Goal: Task Accomplishment & Management: Manage account settings

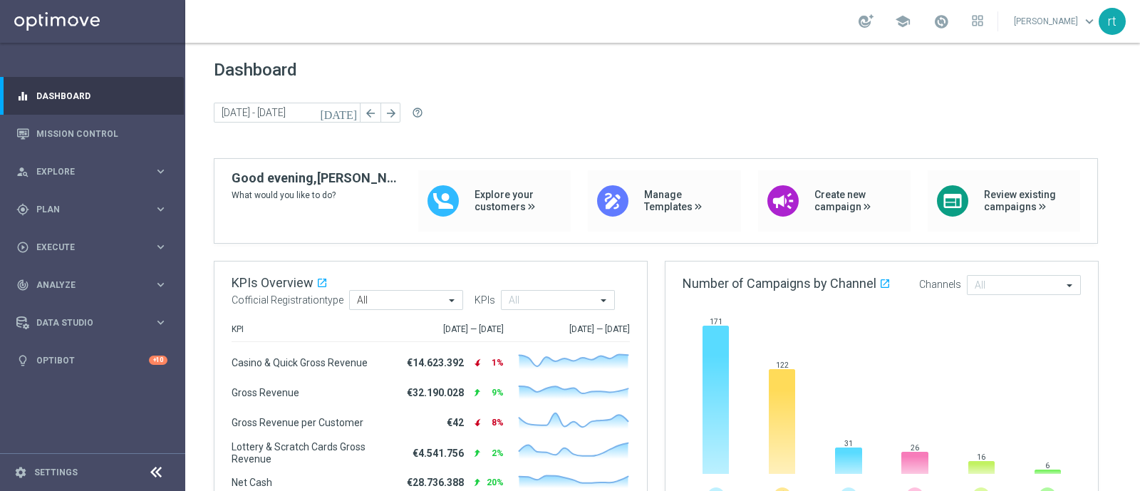
click at [277, 147] on div "Dashboard [DATE] [DATE] - [DATE] arrow_back arrow_forward help_outline" at bounding box center [663, 109] width 898 height 98
click at [83, 208] on span "Plan" at bounding box center [95, 209] width 118 height 9
click at [75, 239] on link "Target Groups" at bounding box center [92, 238] width 111 height 11
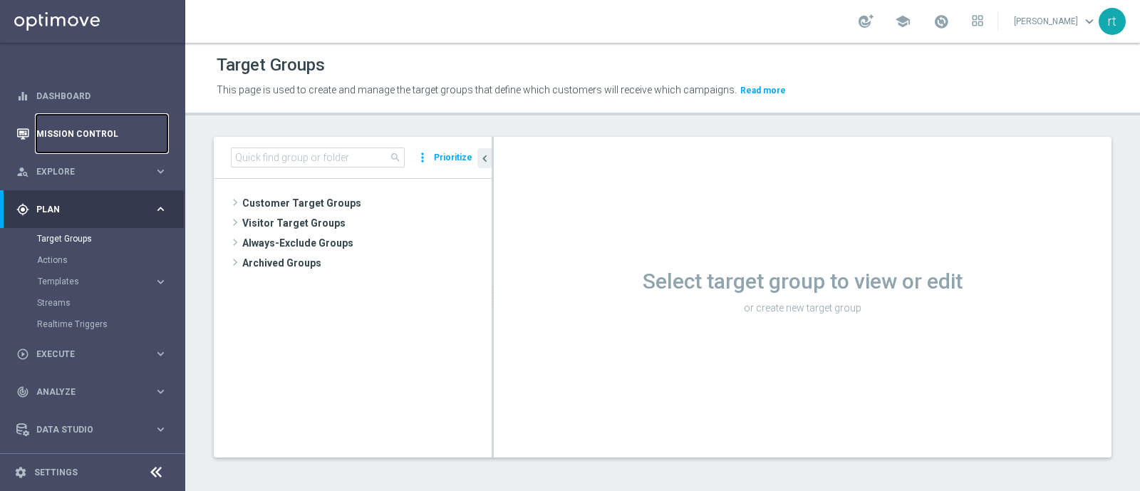
click at [132, 130] on link "Mission Control" at bounding box center [101, 134] width 131 height 38
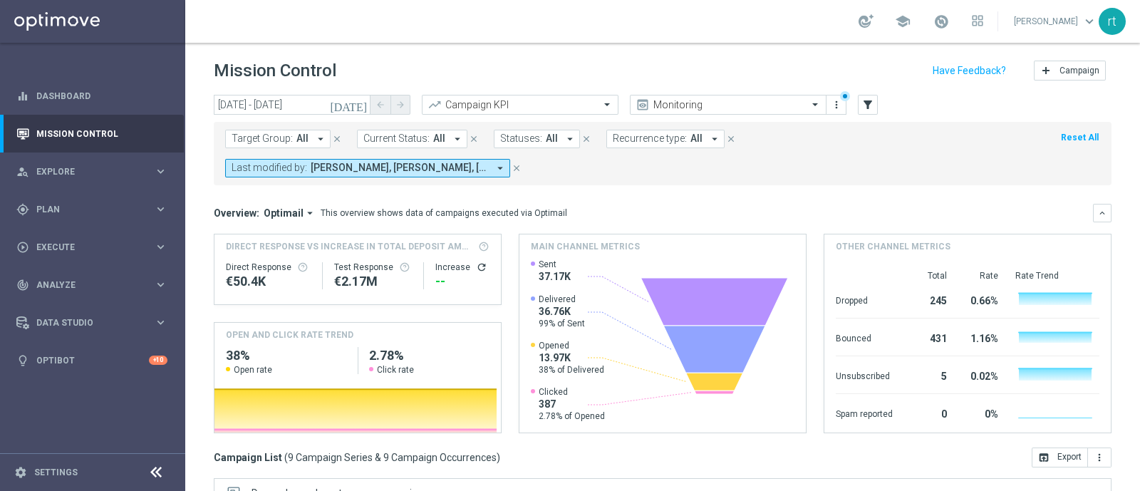
click at [378, 167] on span "[PERSON_NAME], [PERSON_NAME], [PERSON_NAME]" at bounding box center [399, 168] width 177 height 12
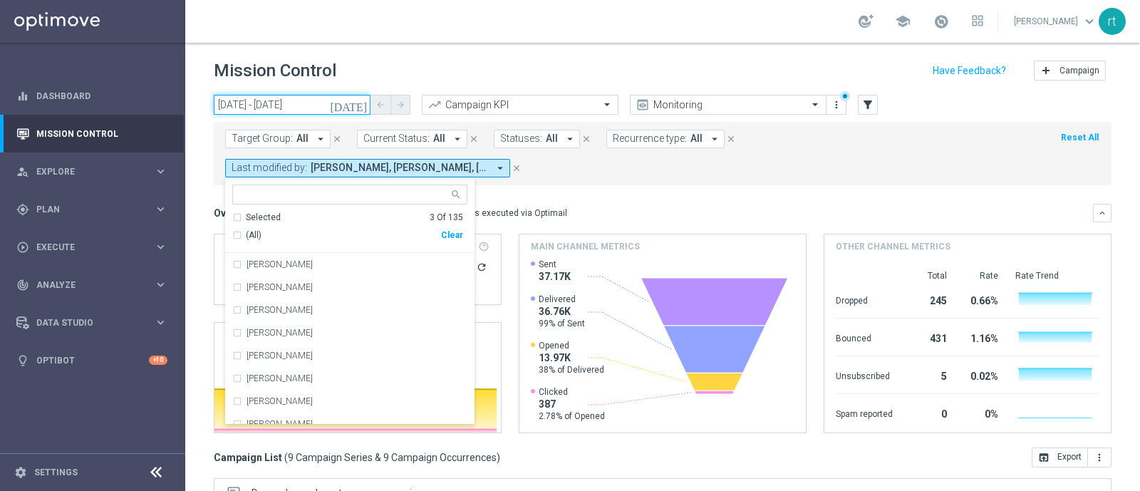
click at [276, 108] on input "[DATE] - [DATE]" at bounding box center [292, 105] width 157 height 20
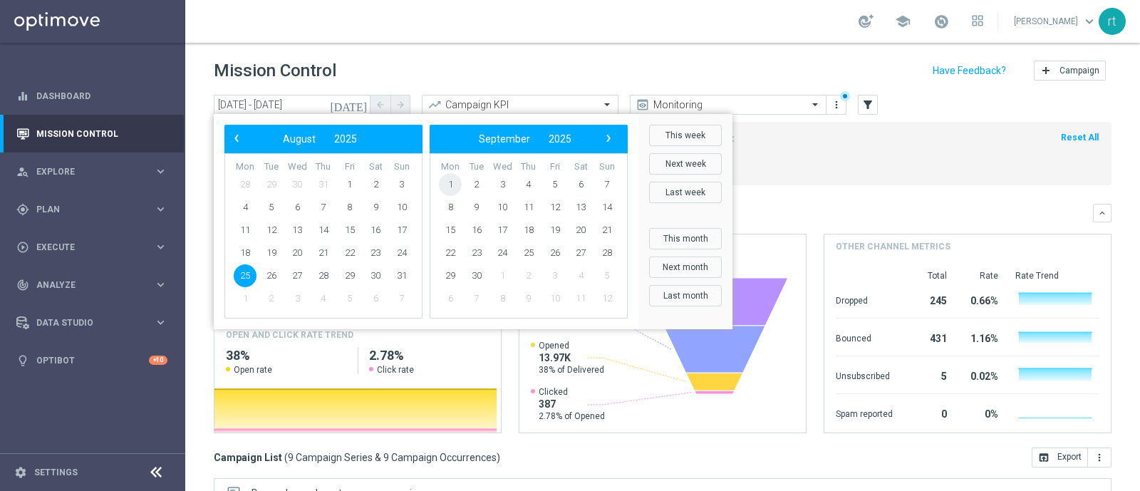
click at [449, 177] on span "1" at bounding box center [450, 184] width 23 height 23
click at [449, 177] on span "29" at bounding box center [450, 184] width 23 height 23
click at [239, 177] on span "1" at bounding box center [245, 184] width 23 height 23
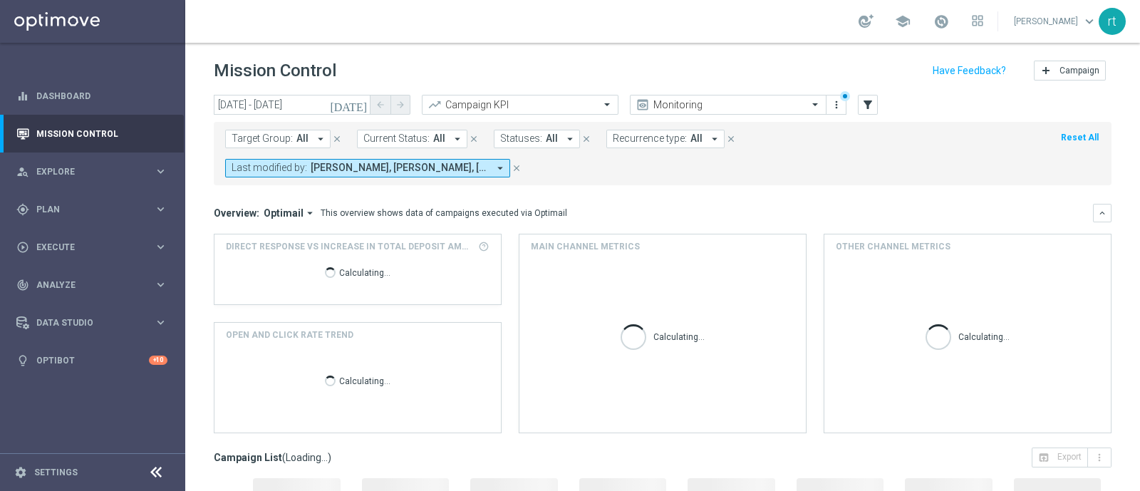
type input "[DATE] - [DATE]"
click at [239, 177] on div "Target Group: All arrow_drop_down close Current Status: All arrow_drop_down clo…" at bounding box center [663, 153] width 898 height 63
click at [598, 192] on mini-dashboard "Overview: Optimail arrow_drop_down This overview shows data of campaigns execut…" at bounding box center [663, 316] width 898 height 262
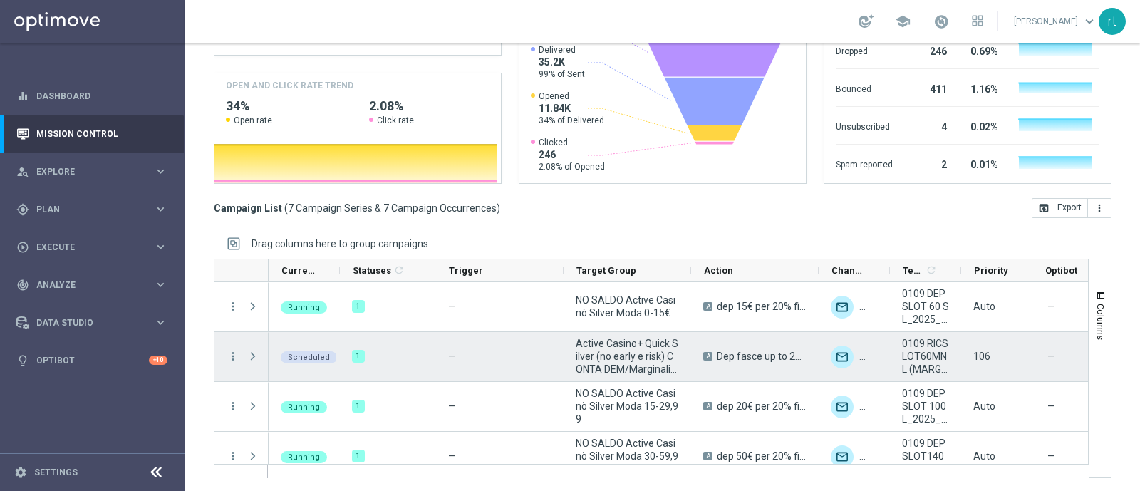
scroll to position [115, 0]
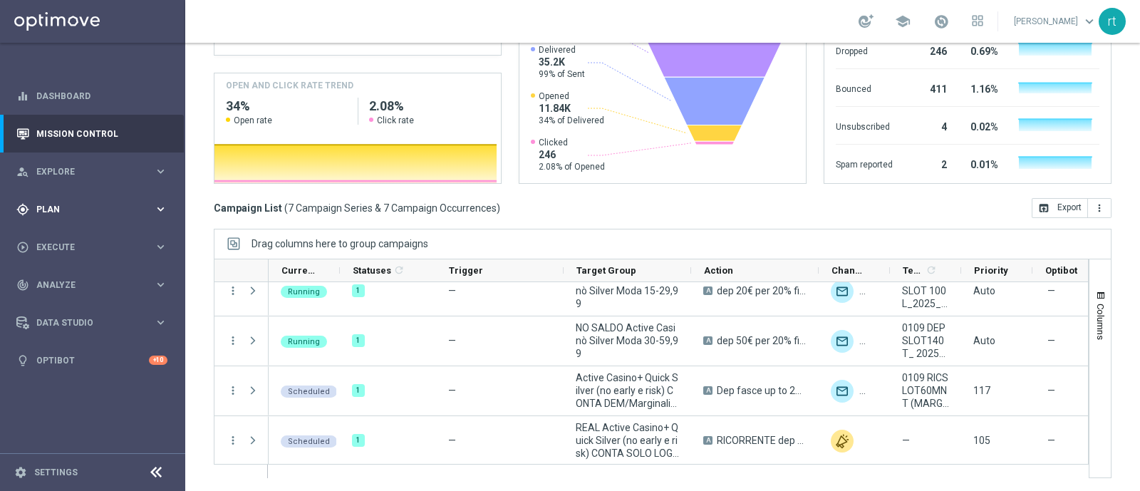
click at [50, 214] on div "gps_fixed Plan" at bounding box center [84, 209] width 137 height 13
click at [53, 231] on div "Target Groups" at bounding box center [110, 238] width 147 height 21
click at [51, 237] on link "Target Groups" at bounding box center [92, 238] width 111 height 11
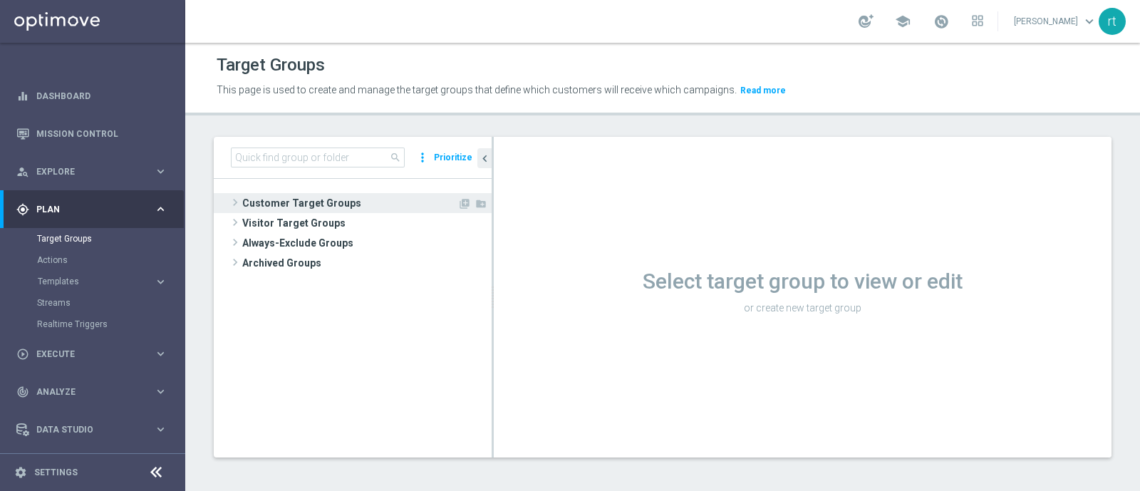
click at [331, 199] on span "Customer Target Groups" at bounding box center [349, 203] width 215 height 20
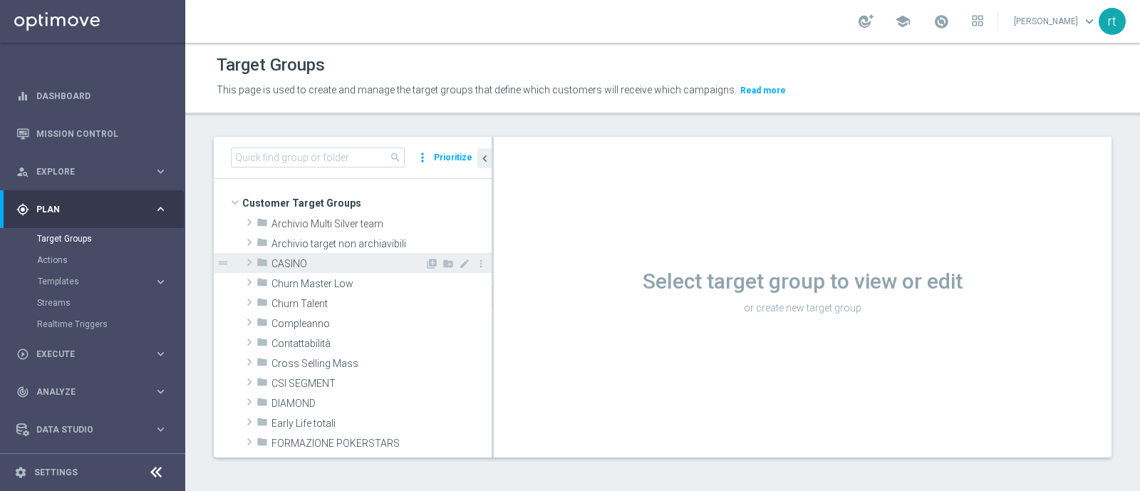
scroll to position [30, 0]
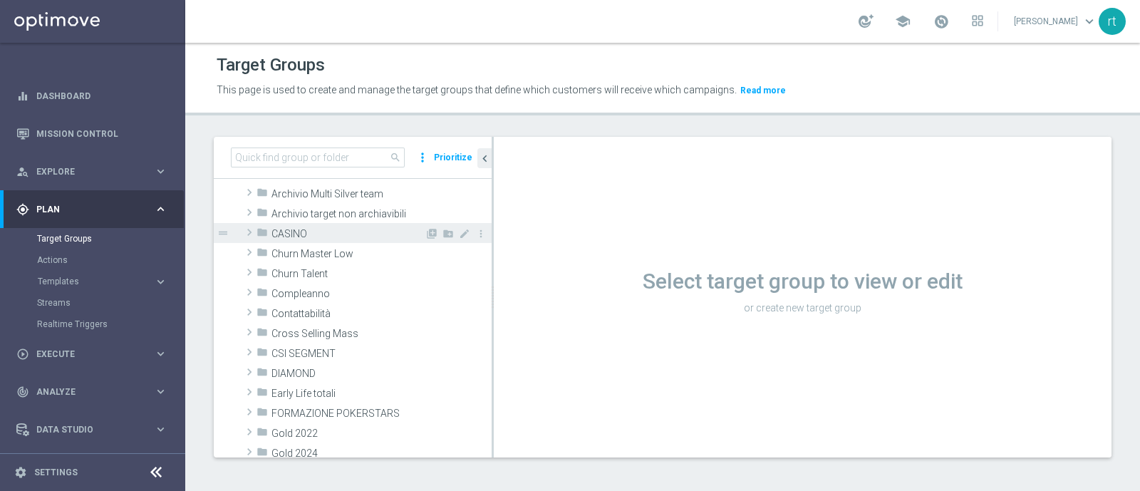
click at [311, 240] on div "folder CASINO" at bounding box center [340, 233] width 168 height 20
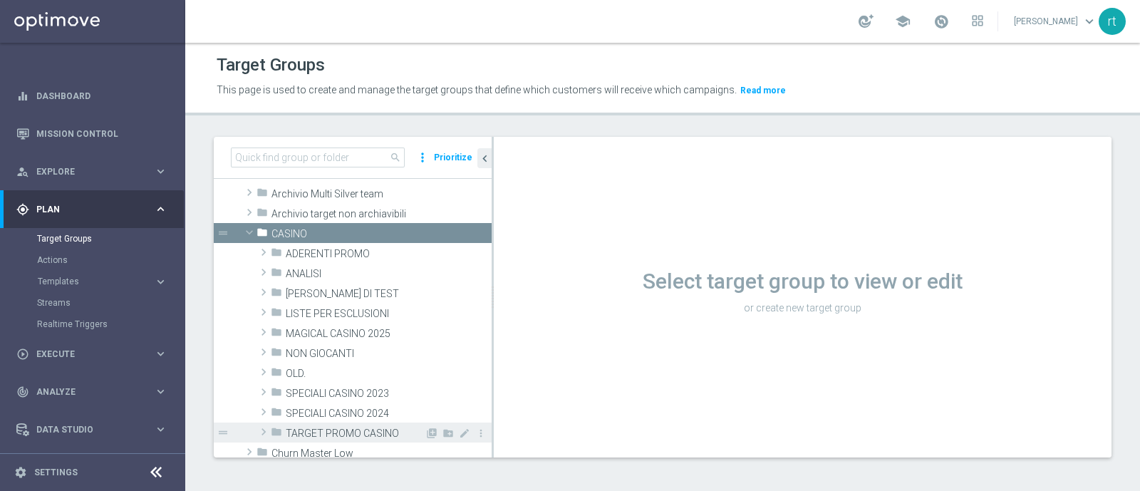
click at [328, 430] on span "TARGET PROMO CASINO" at bounding box center [355, 433] width 139 height 12
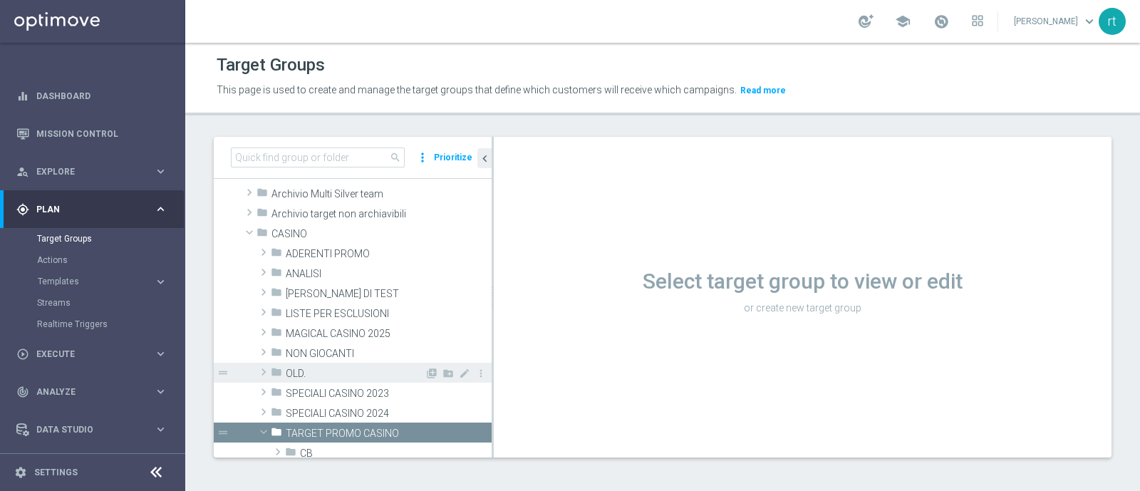
scroll to position [204, 0]
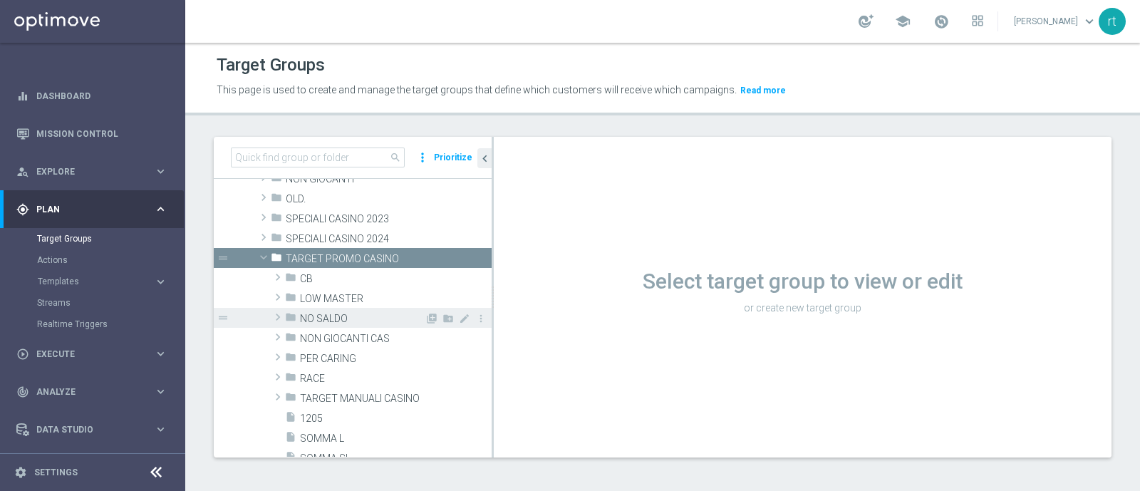
click at [345, 317] on span "NO SALDO" at bounding box center [362, 319] width 125 height 12
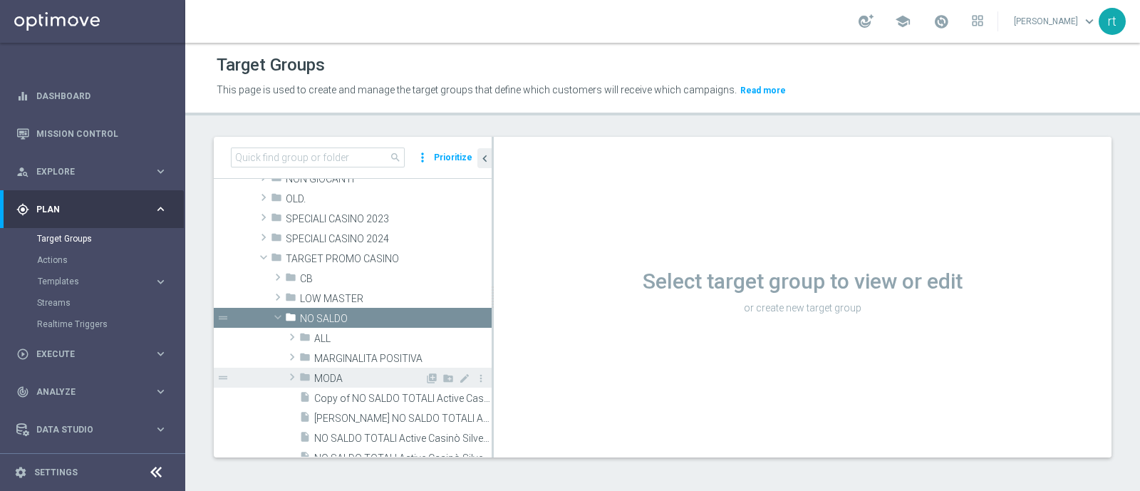
click at [346, 375] on span "MODA" at bounding box center [369, 379] width 110 height 12
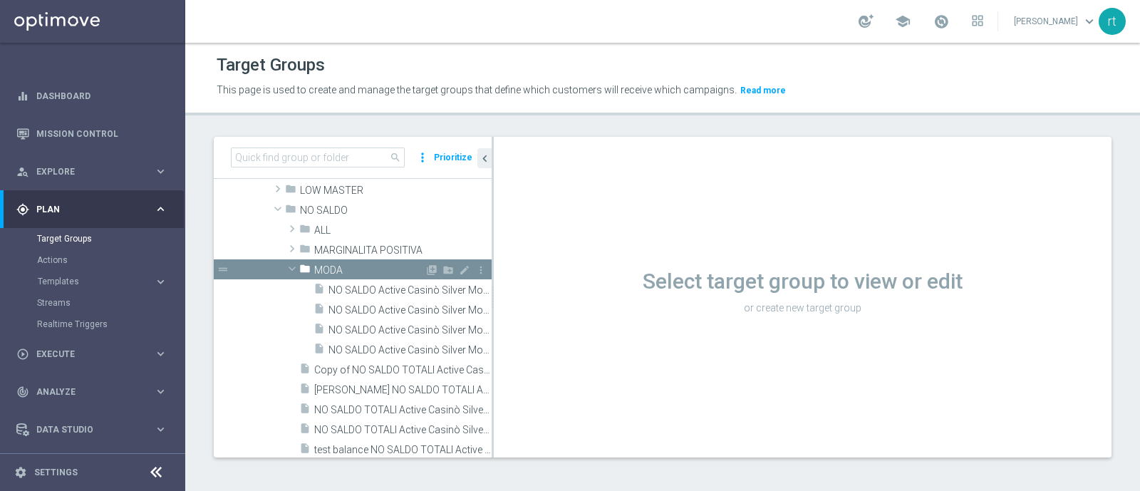
scroll to position [314, 0]
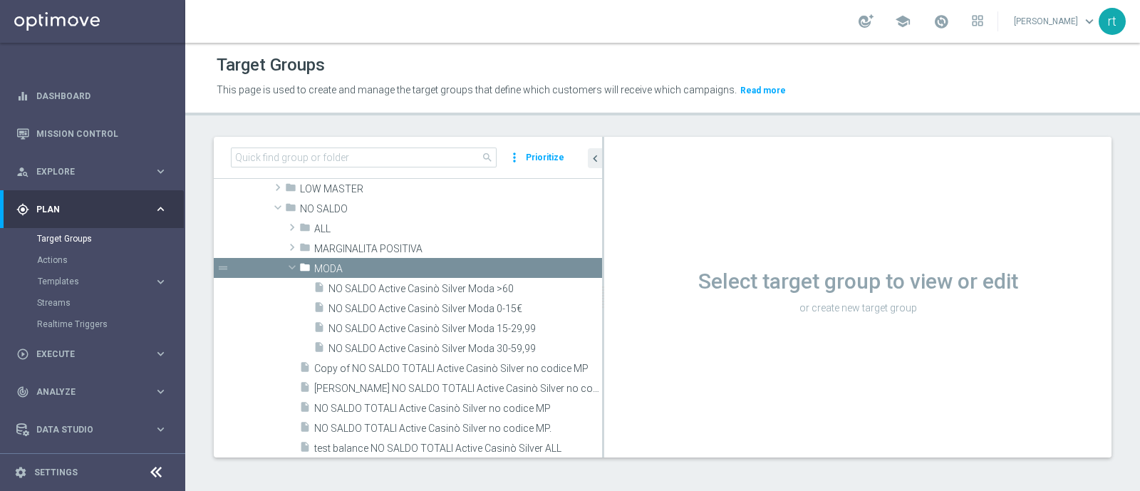
drag, startPoint x: 492, startPoint y: 339, endPoint x: 705, endPoint y: 325, distance: 214.2
click at [705, 325] on as-split "search more_vert Prioritize Customer Target Groups library_add create_new_folder" at bounding box center [663, 297] width 898 height 321
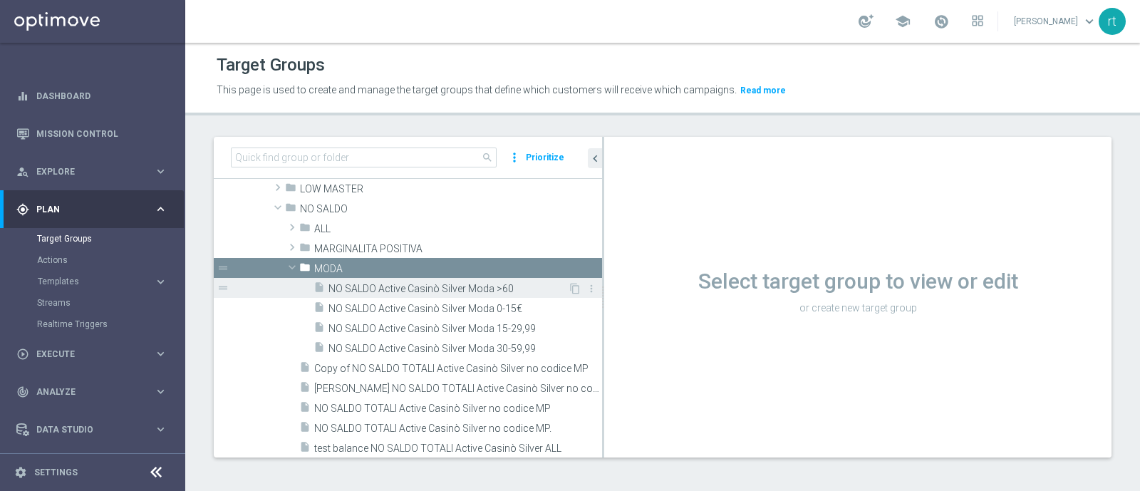
click at [402, 290] on span "NO SALDO Active Casinò Silver Moda >60" at bounding box center [447, 289] width 239 height 12
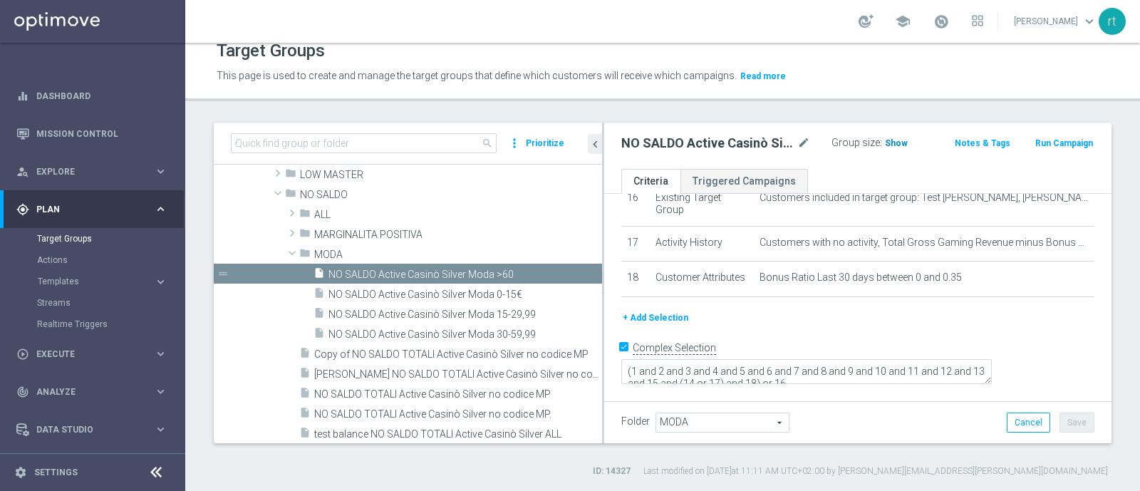
click at [886, 142] on span "Show" at bounding box center [896, 143] width 23 height 10
click at [665, 326] on button "+ Add Selection" at bounding box center [655, 318] width 68 height 16
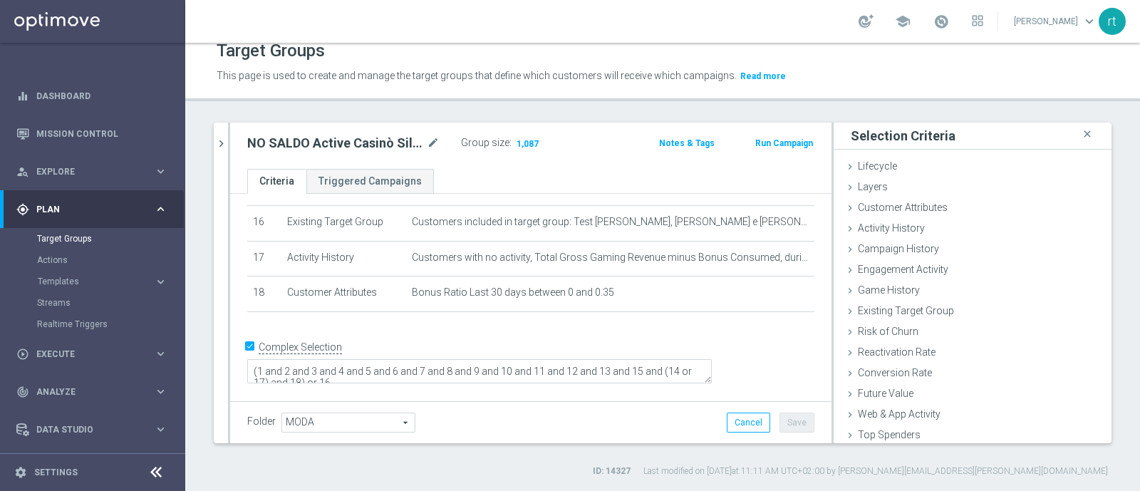
scroll to position [539, 0]
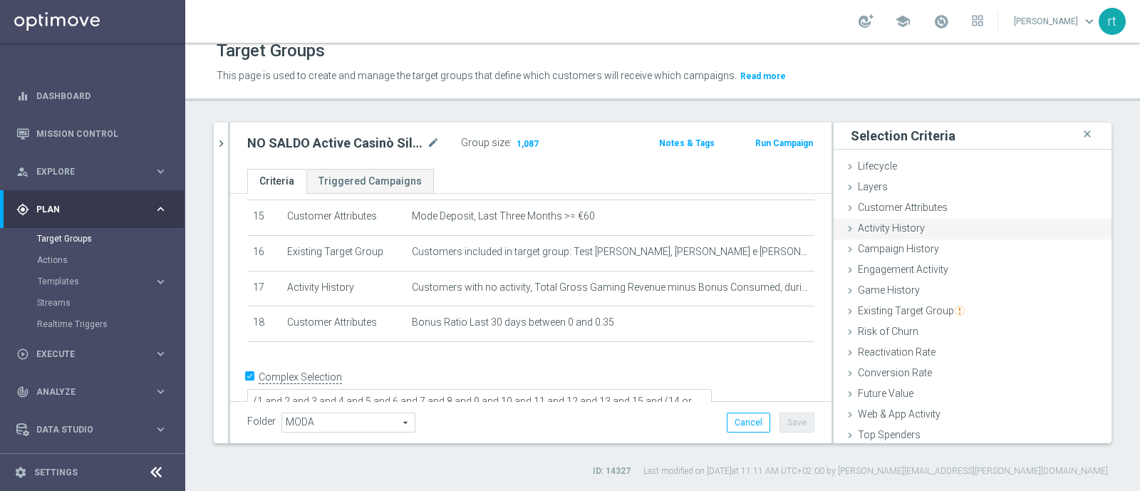
click at [883, 227] on span "Activity History" at bounding box center [891, 227] width 67 height 11
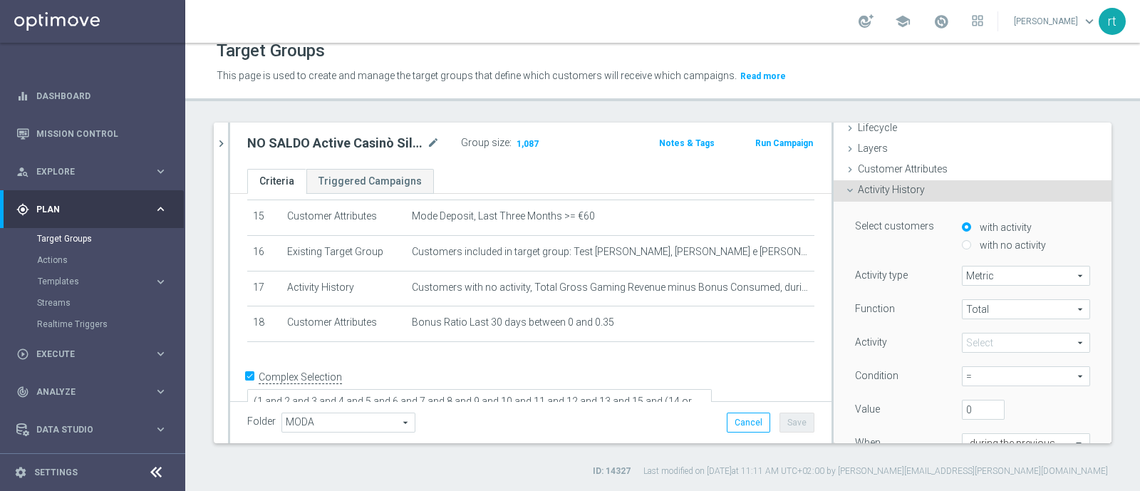
scroll to position [42, 0]
click at [863, 187] on span "Activity History" at bounding box center [891, 185] width 67 height 11
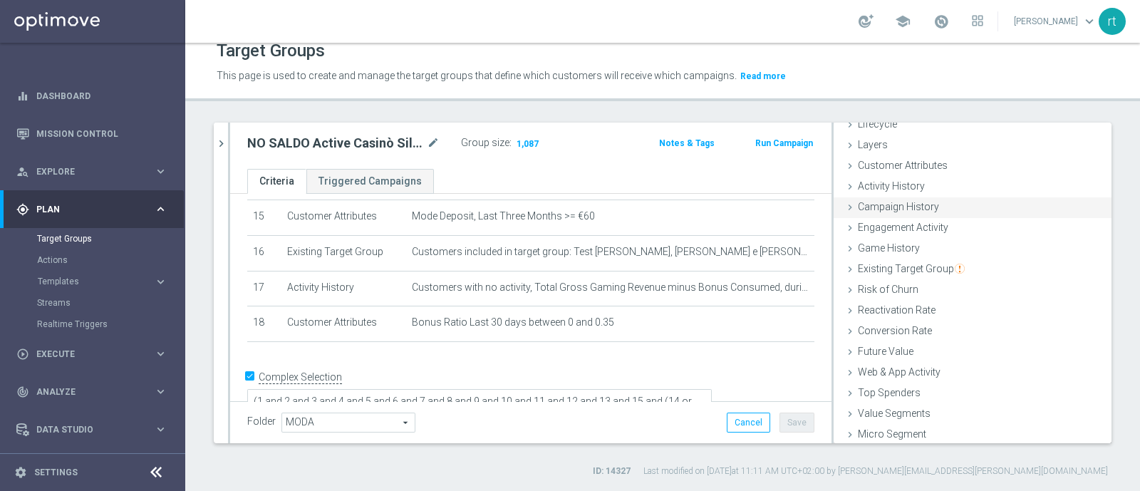
click at [872, 205] on span "Campaign History" at bounding box center [898, 206] width 81 height 11
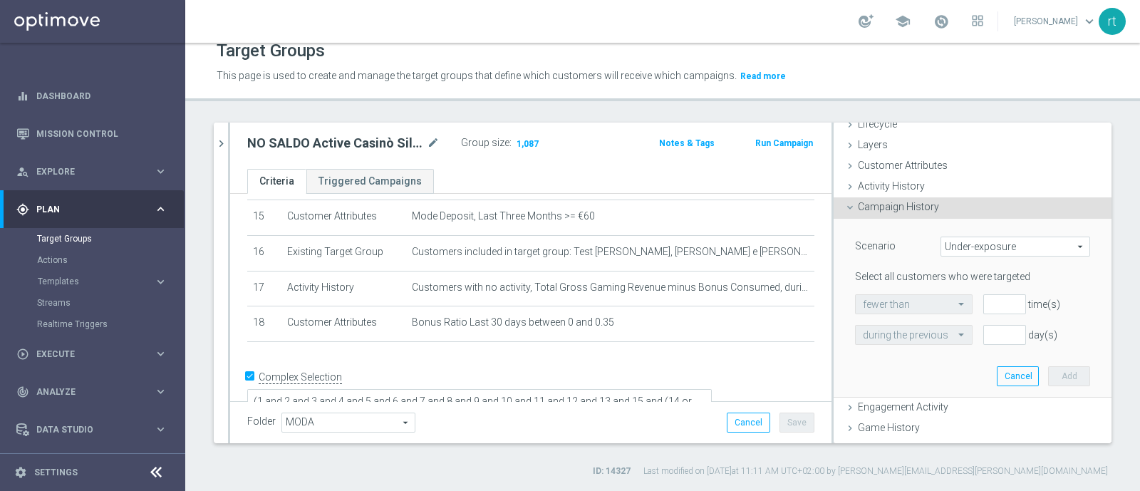
click at [945, 247] on span "Under-exposure" at bounding box center [1015, 246] width 148 height 19
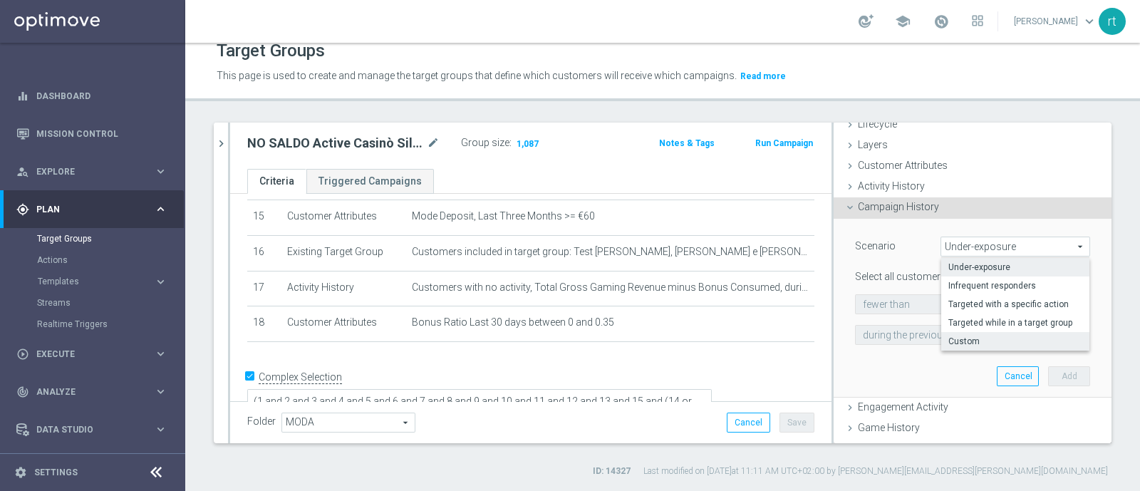
click at [959, 339] on span "Custom" at bounding box center [1015, 341] width 134 height 11
type input "Custom"
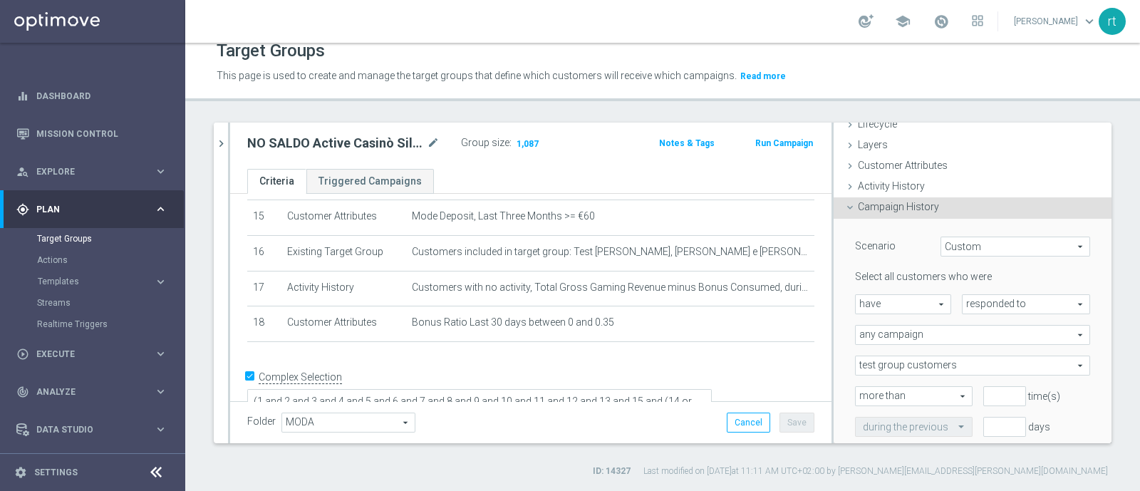
click at [962, 303] on span "responded to" at bounding box center [1025, 304] width 127 height 19
click at [970, 338] on span "been targeted with" at bounding box center [1026, 343] width 113 height 11
type input "been targeted with"
click at [930, 336] on span "any campaign" at bounding box center [973, 335] width 234 height 19
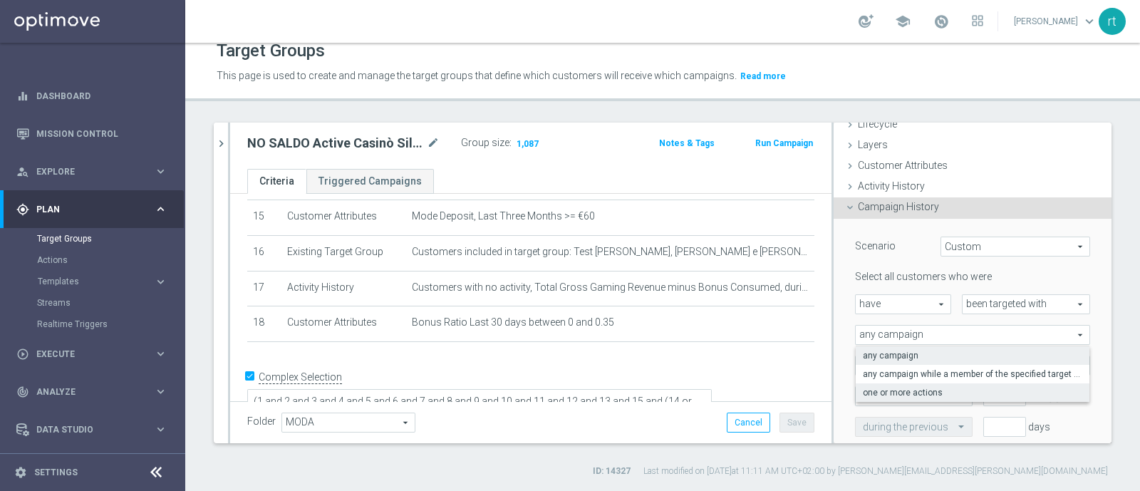
click at [915, 391] on span "one or more actions" at bounding box center [972, 392] width 219 height 11
type input "one or more actions"
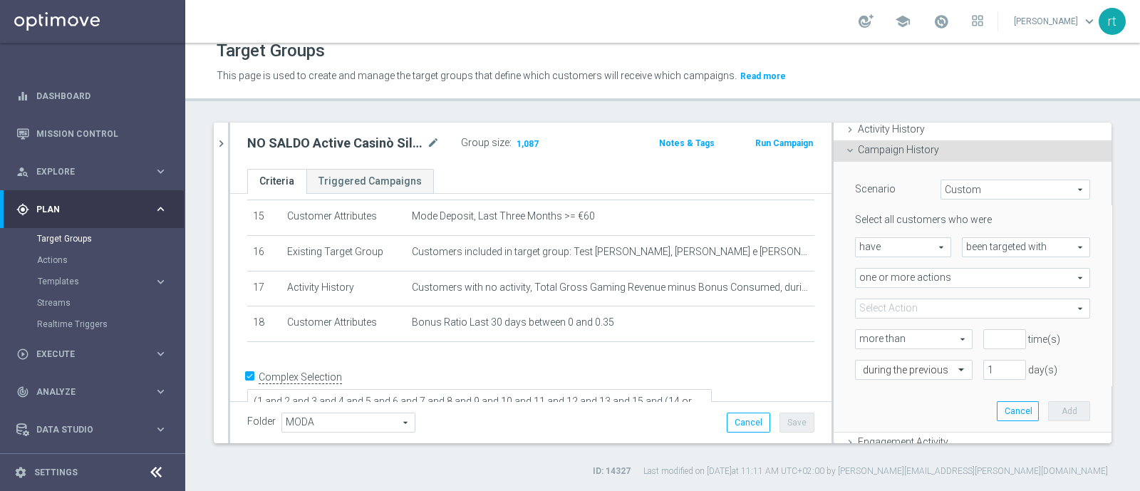
scroll to position [100, 0]
click at [905, 306] on span at bounding box center [973, 308] width 234 height 19
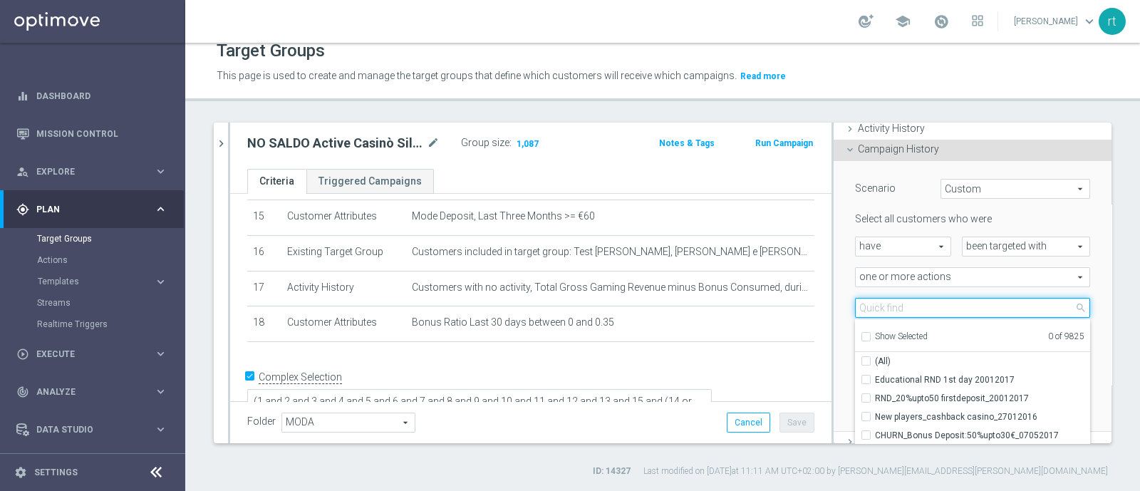
click at [905, 306] on input "search" at bounding box center [972, 308] width 235 height 20
type input "Dep [PERSON_NAME] up to 2"
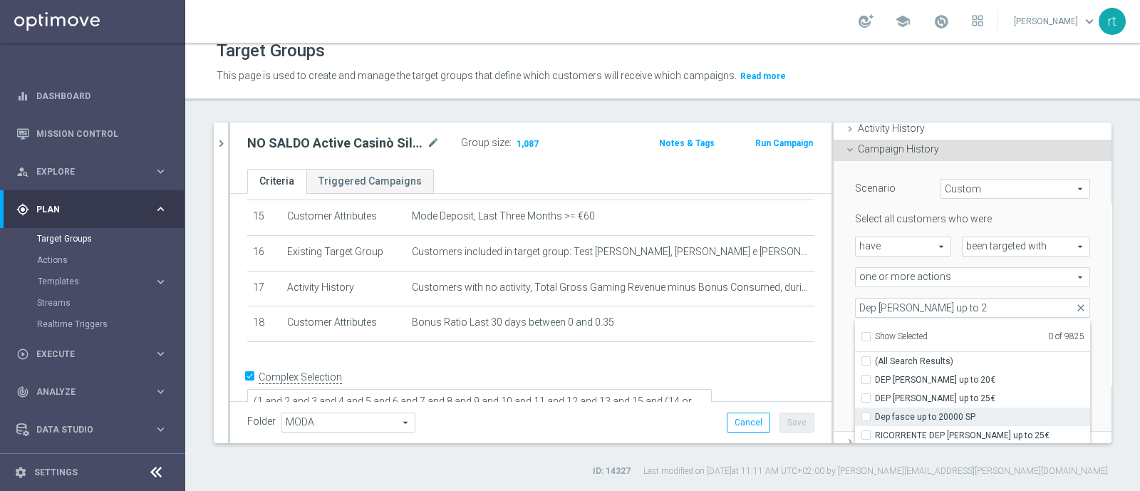
click at [917, 416] on span "Dep fasce up to 20000 SP" at bounding box center [982, 416] width 215 height 11
click at [875, 416] on input "Dep fasce up to 20000 SP" at bounding box center [870, 416] width 9 height 9
checkbox input "true"
type input "Dep fasce up to 20000 SP"
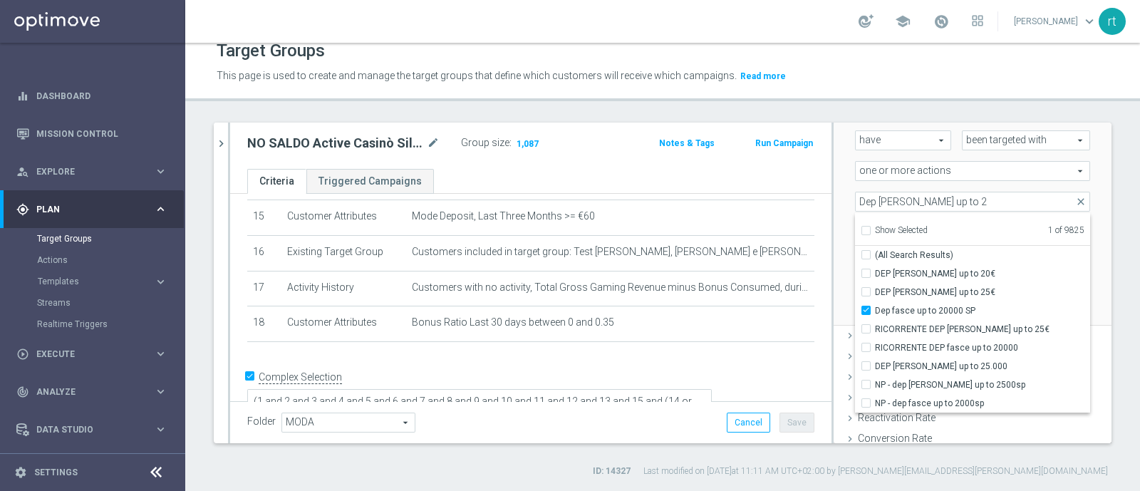
click at [844, 256] on div "during the previous" at bounding box center [908, 263] width 128 height 20
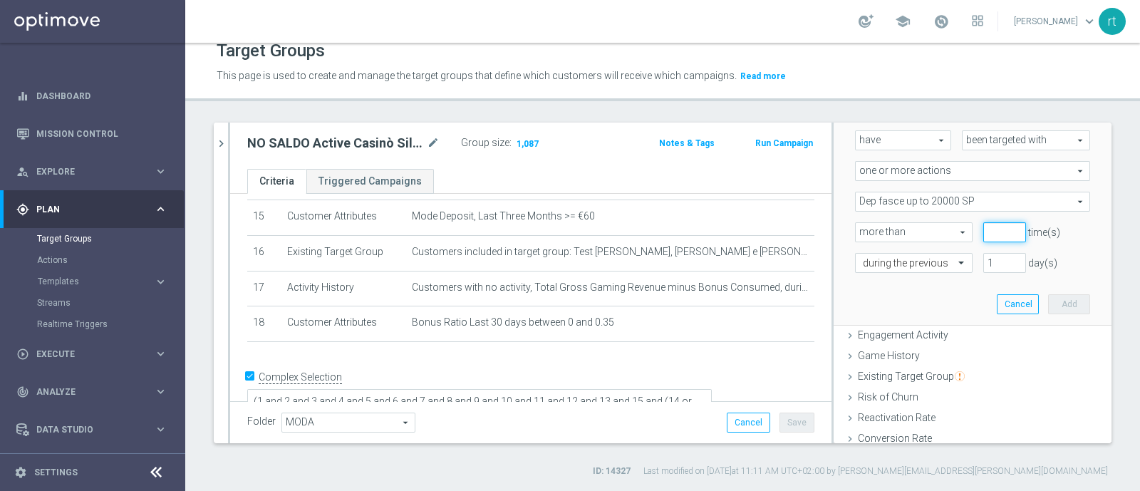
click at [983, 230] on input "number" at bounding box center [1004, 232] width 43 height 20
type input "0"
click at [983, 256] on input "1" at bounding box center [1004, 263] width 43 height 20
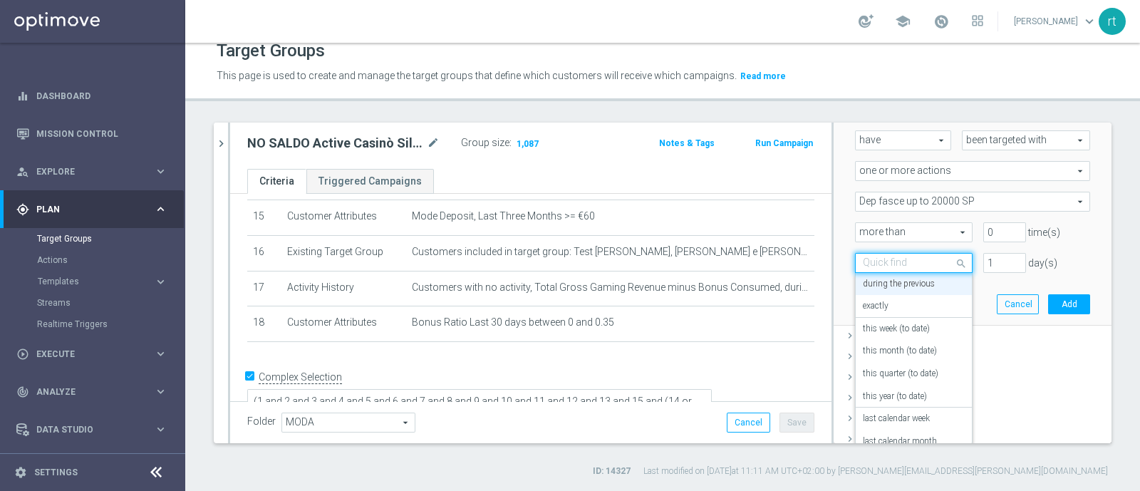
click at [954, 261] on span at bounding box center [963, 262] width 18 height 19
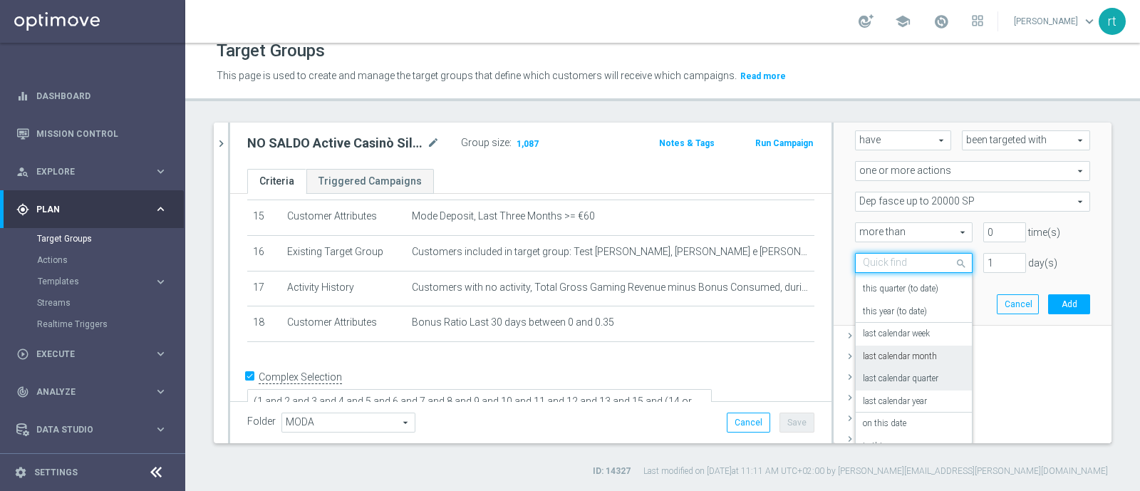
scroll to position [125, 0]
drag, startPoint x: 887, startPoint y: 368, endPoint x: 886, endPoint y: 380, distance: 12.2
click at [886, 342] on div "exactly this week (to date) this month (to date) this quarter (to date) this ye…" at bounding box center [914, 256] width 116 height 171
click at [886, 380] on label "on this date" at bounding box center [884, 384] width 43 height 11
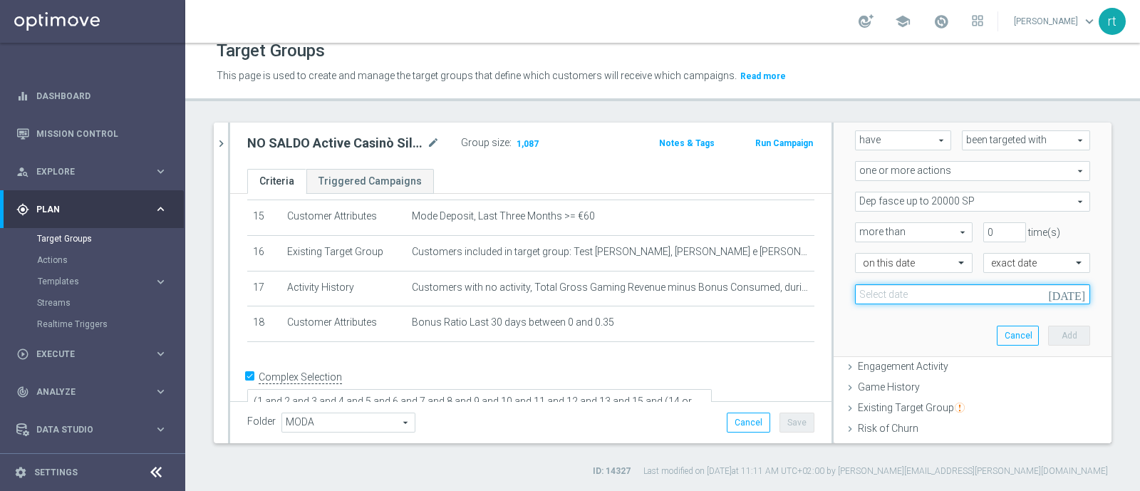
click at [973, 300] on input at bounding box center [972, 294] width 235 height 20
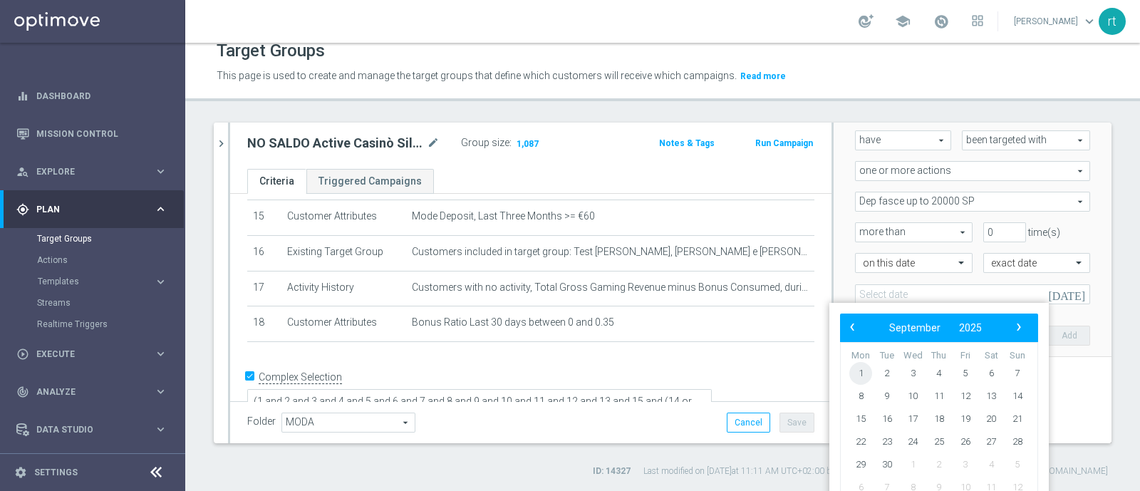
click at [862, 376] on span "1" at bounding box center [860, 373] width 23 height 23
type input "[DATE]"
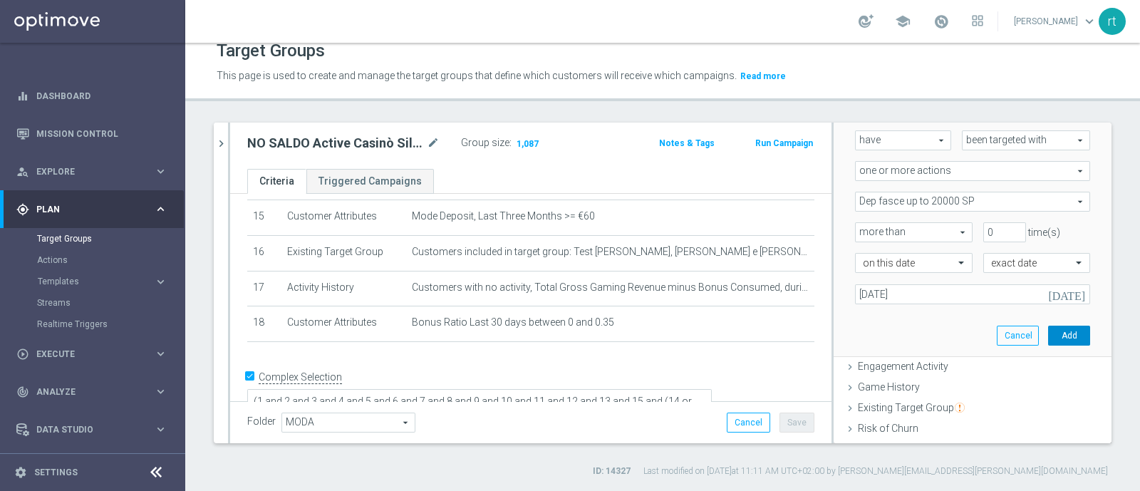
click at [1051, 336] on button "Add" at bounding box center [1069, 336] width 42 height 20
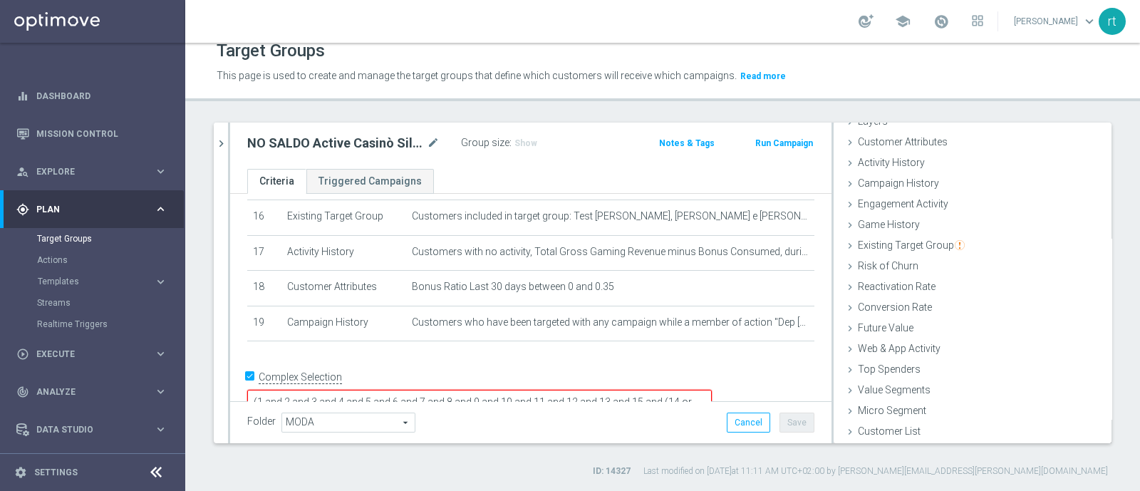
scroll to position [11, 0]
click at [430, 390] on textarea "(1 and 2 and 3 and 4 and 5 and 6 and 7 and 8 and 9 and 10 and 11 and 12 and 13 …" at bounding box center [479, 402] width 464 height 25
type textarea "(1 and 2 and 3 and 4 and 5 and 6 and 7 and 8 and 9 and 10 and 11 and 12 and 13 …"
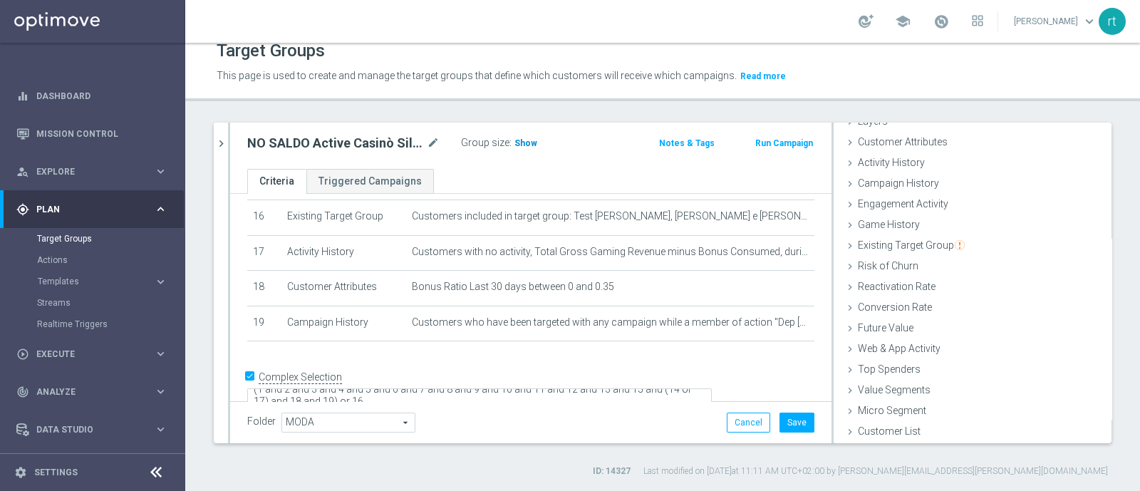
click at [531, 144] on span "Show" at bounding box center [525, 143] width 23 height 10
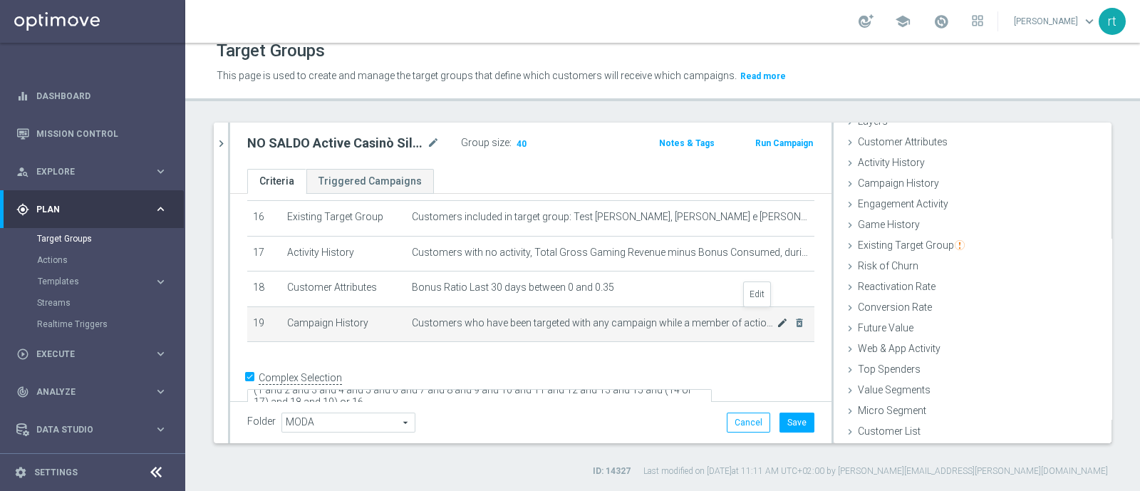
click at [777, 317] on icon "mode_edit" at bounding box center [782, 322] width 11 height 11
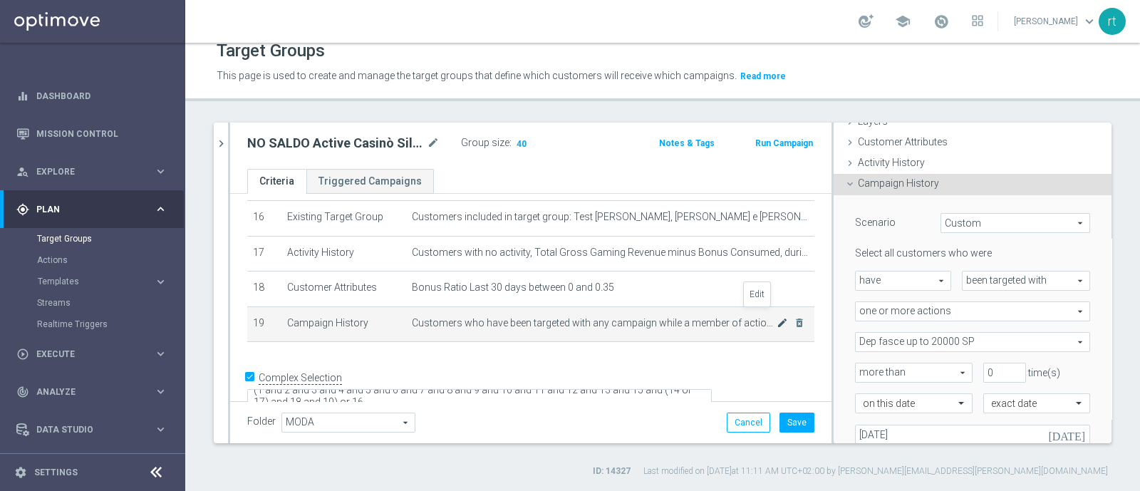
scroll to position [134, 0]
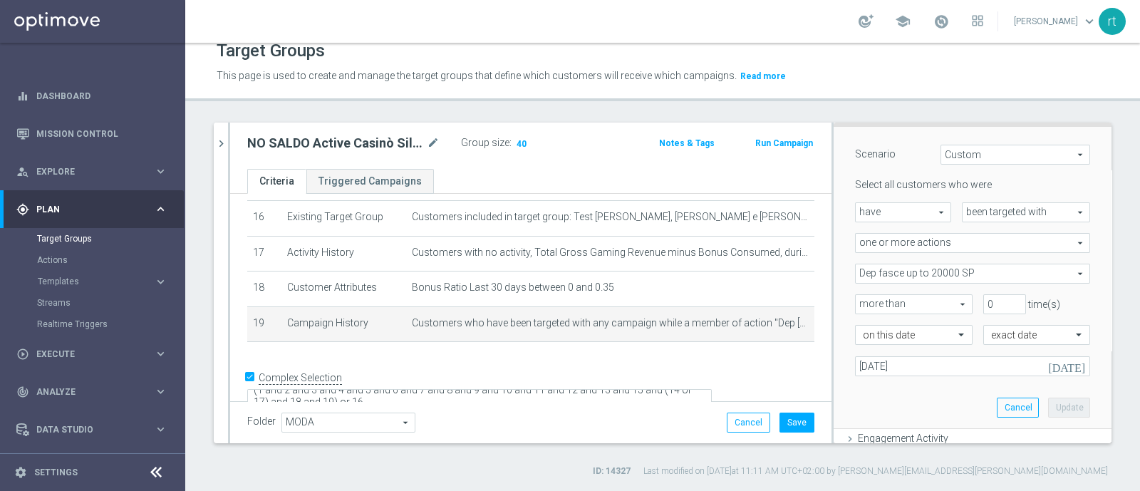
click at [893, 212] on span "have" at bounding box center [903, 212] width 95 height 19
click at [888, 246] on span "have not" at bounding box center [903, 251] width 81 height 11
type input "have not"
click at [1048, 405] on button "Update" at bounding box center [1069, 408] width 42 height 20
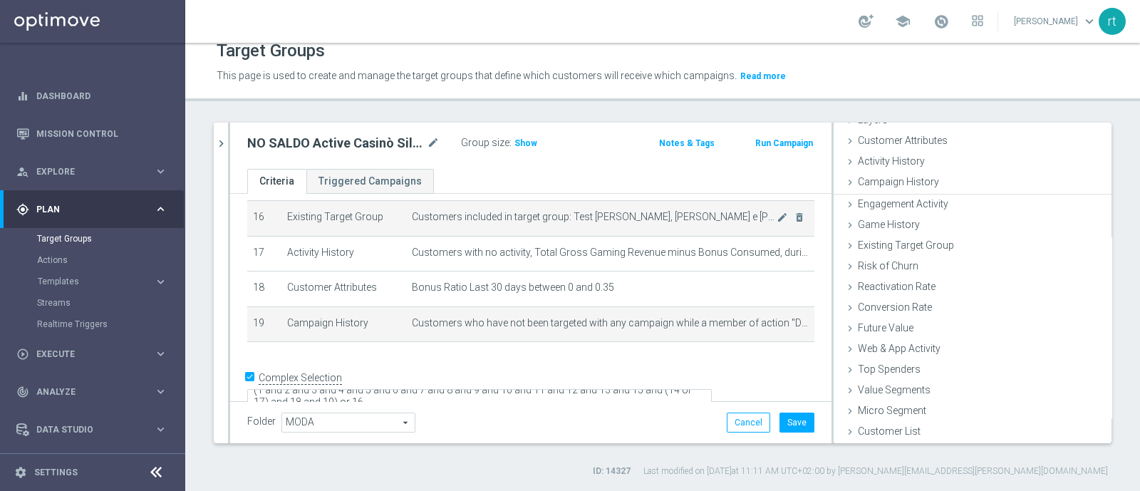
scroll to position [66, 0]
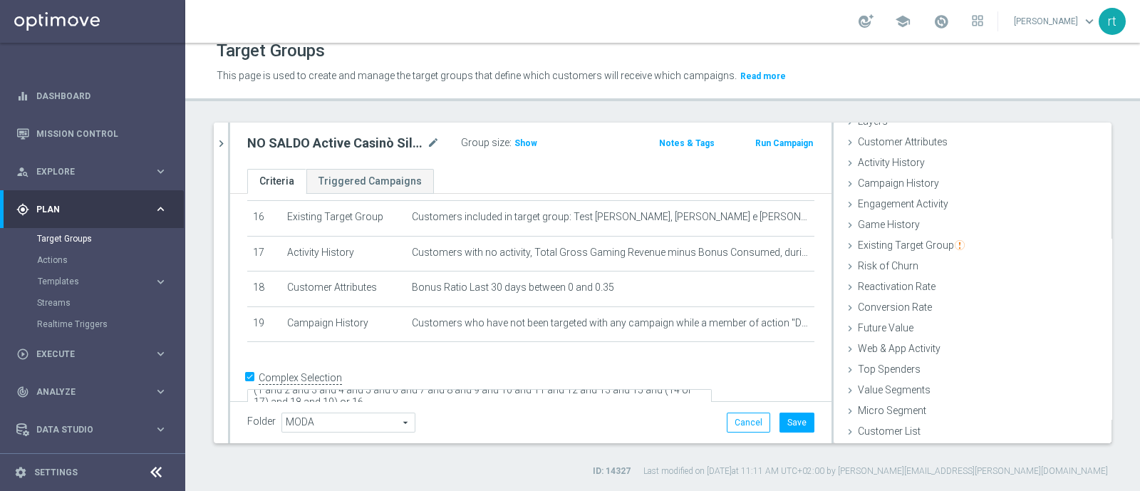
click at [526, 150] on div "Group size : Show" at bounding box center [532, 143] width 142 height 20
click at [522, 144] on span "Show" at bounding box center [525, 143] width 23 height 10
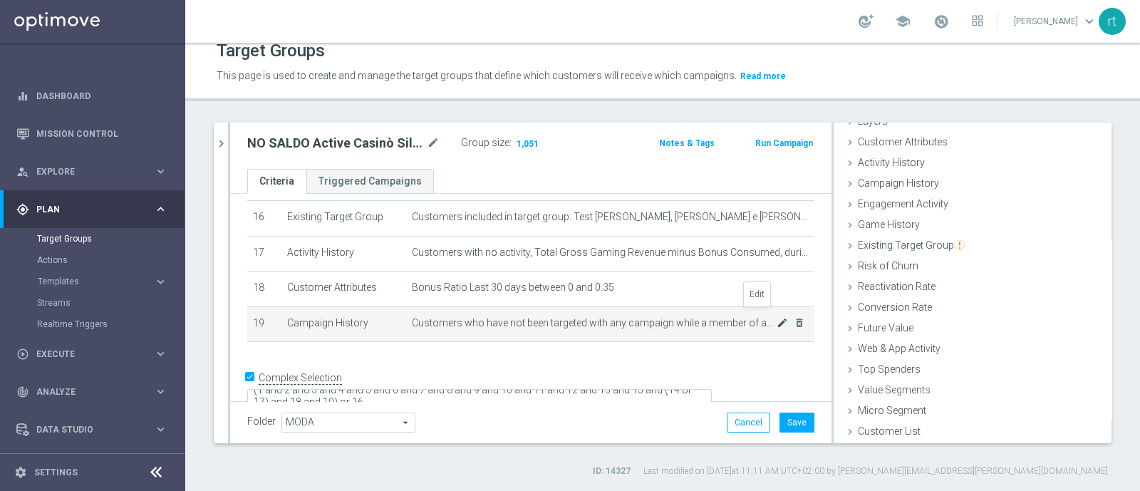
click at [777, 317] on icon "mode_edit" at bounding box center [782, 322] width 11 height 11
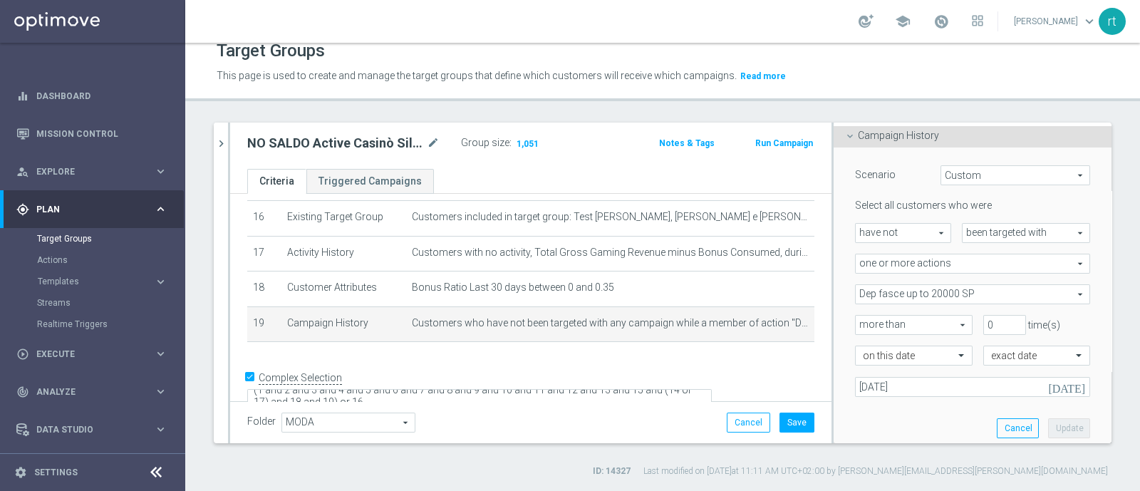
scroll to position [114, 0]
click at [980, 229] on span "been targeted with" at bounding box center [1025, 232] width 127 height 19
click at [958, 255] on span "one or more actions" at bounding box center [973, 263] width 234 height 19
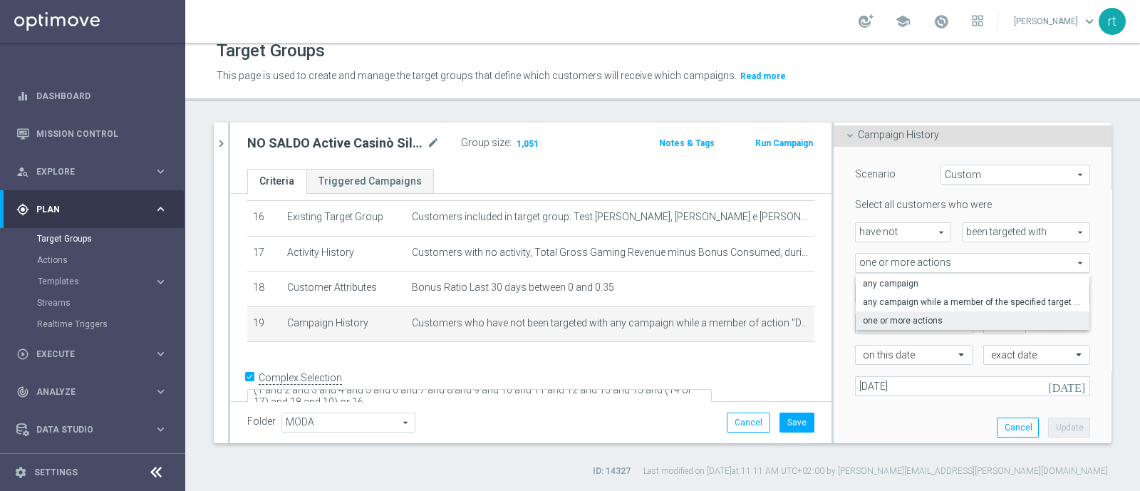
click at [958, 255] on span "one or more actions" at bounding box center [973, 263] width 234 height 19
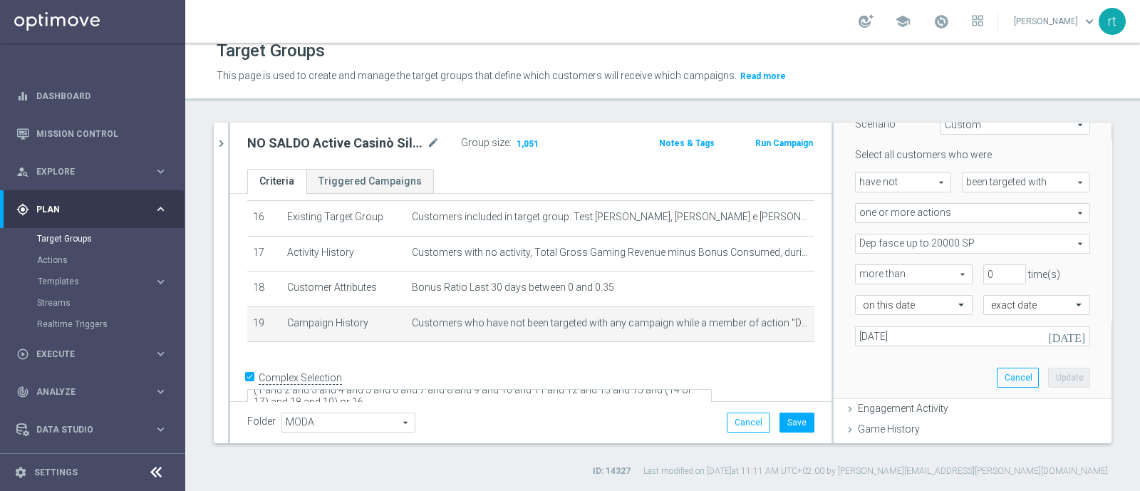
scroll to position [172, 0]
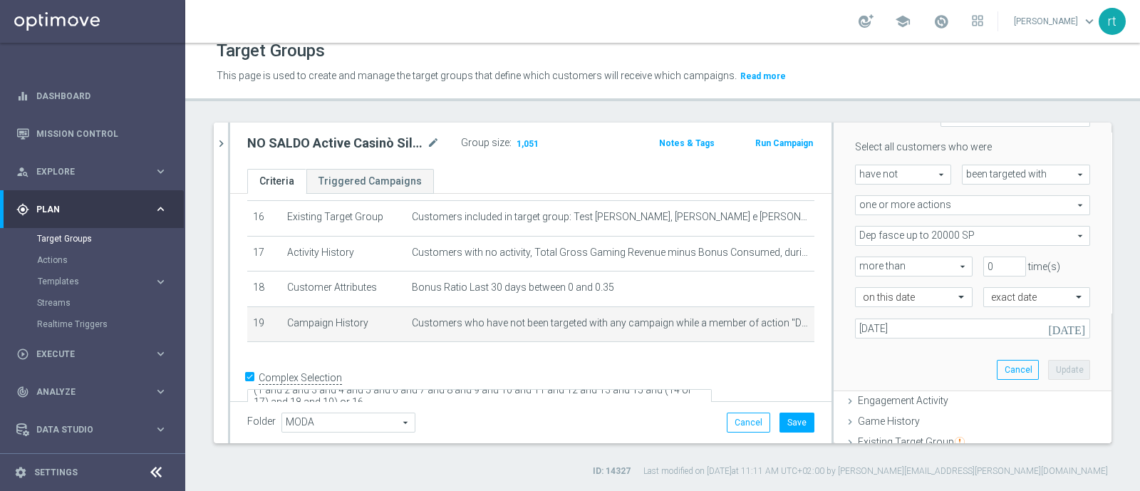
click at [893, 351] on div "Scenario Custom Custom arrow_drop_down search Select all customers who were hav…" at bounding box center [972, 239] width 256 height 301
click at [851, 110] on div "Target Groups This page is used to create and manage the target groups that def…" at bounding box center [662, 267] width 955 height 448
click at [574, 6] on div "school [PERSON_NAME] keyboard_arrow_down rt" at bounding box center [662, 21] width 955 height 43
click at [891, 298] on input "text" at bounding box center [899, 297] width 73 height 13
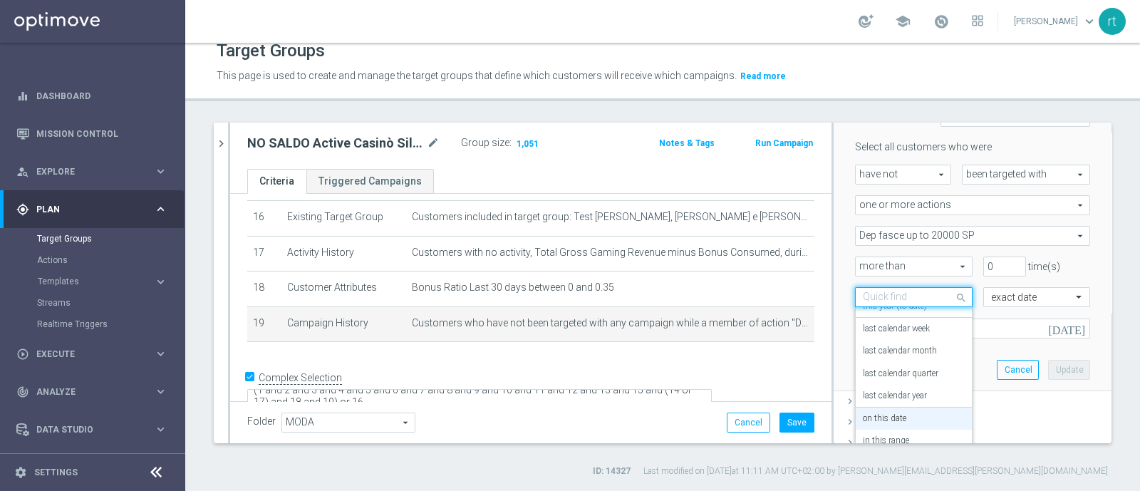
click at [891, 298] on input "text" at bounding box center [899, 297] width 73 height 13
click at [991, 291] on input "text" at bounding box center [1022, 297] width 63 height 13
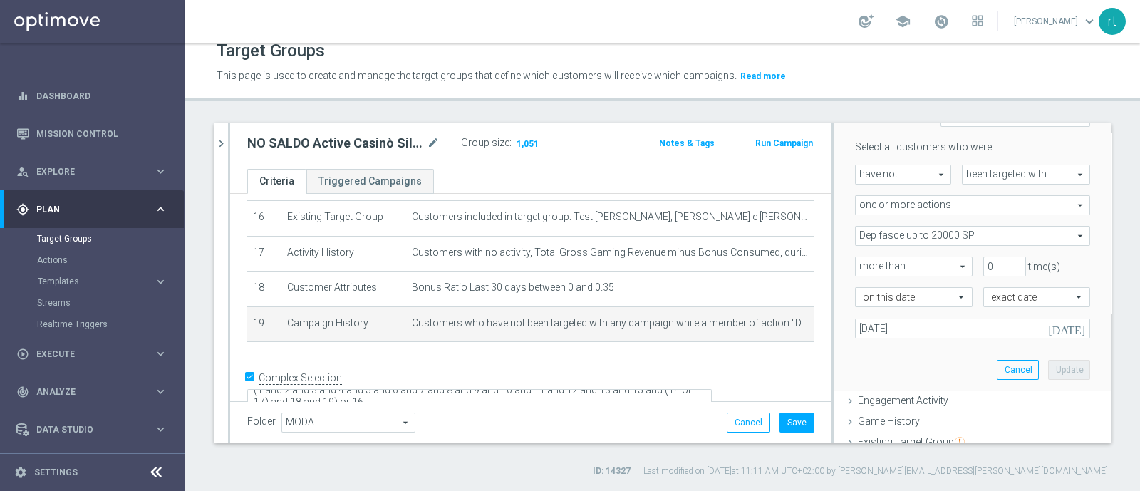
click at [844, 296] on div "on this date" at bounding box center [908, 297] width 128 height 20
click at [883, 82] on div "This page is used to create and manage the target groups that define which cust…" at bounding box center [662, 76] width 913 height 23
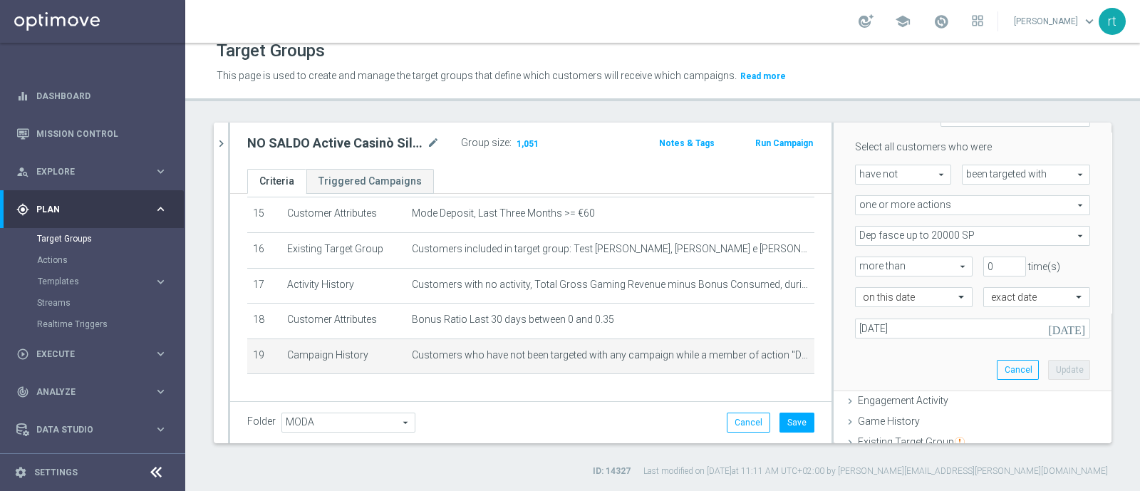
scroll to position [573, 0]
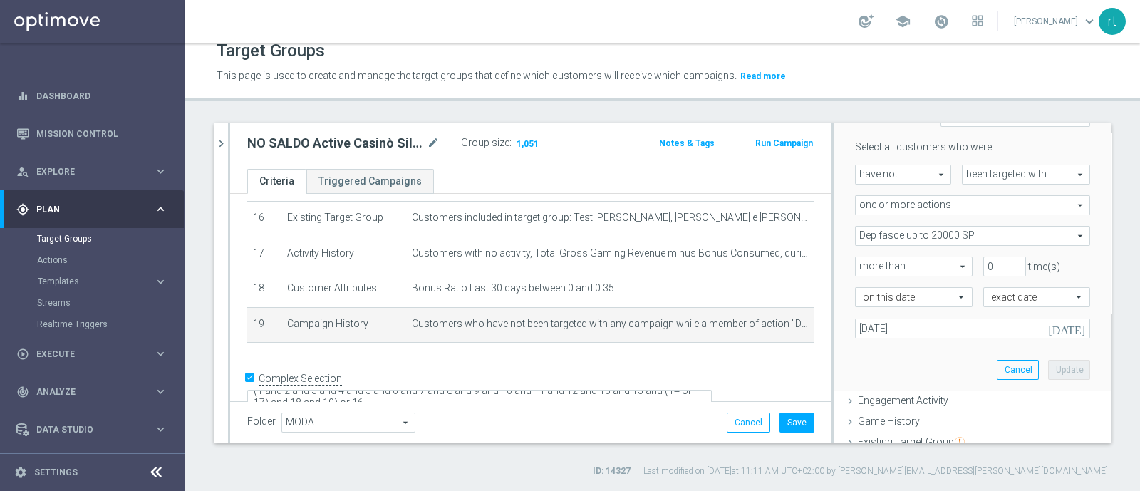
click at [702, 25] on div "school [PERSON_NAME] keyboard_arrow_down rt" at bounding box center [662, 21] width 955 height 43
click at [748, 429] on button "Cancel" at bounding box center [748, 422] width 43 height 20
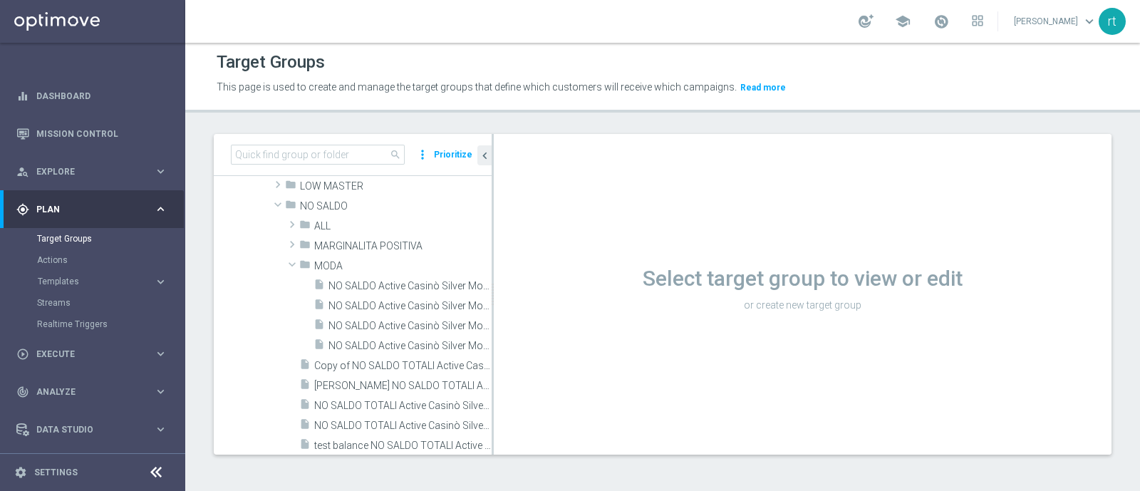
scroll to position [2, 0]
click at [346, 269] on span "MODA" at bounding box center [369, 267] width 110 height 12
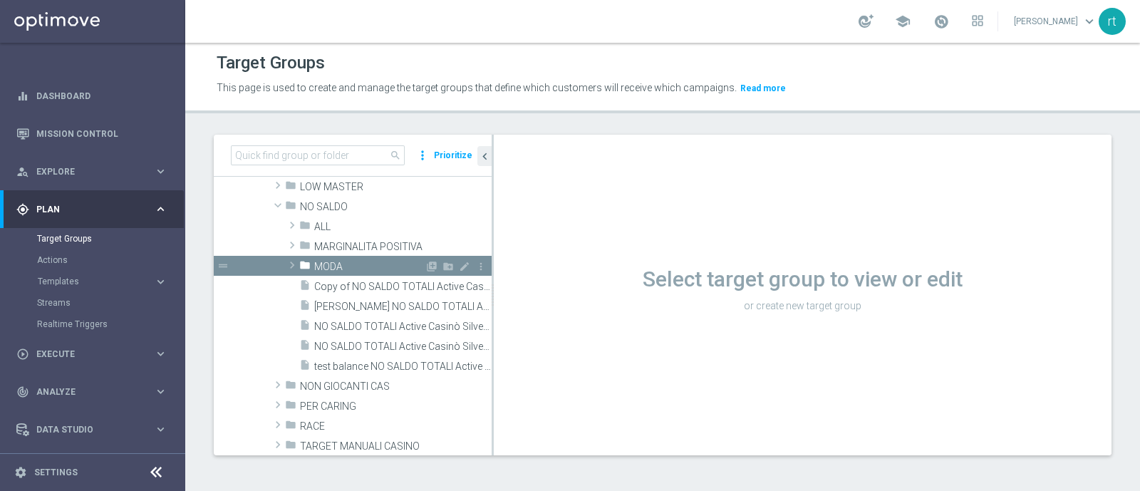
click at [342, 266] on span "MODA" at bounding box center [369, 267] width 110 height 12
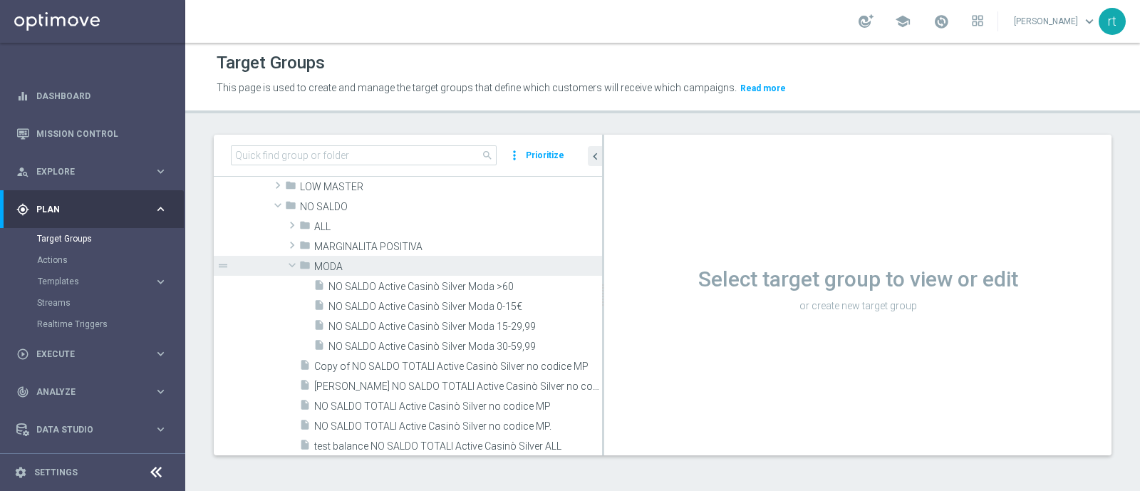
drag, startPoint x: 492, startPoint y: 311, endPoint x: 638, endPoint y: 318, distance: 146.9
click at [638, 318] on as-split "search more_vert Prioritize Customer Target Groups library_add create_new_folder" at bounding box center [663, 295] width 898 height 321
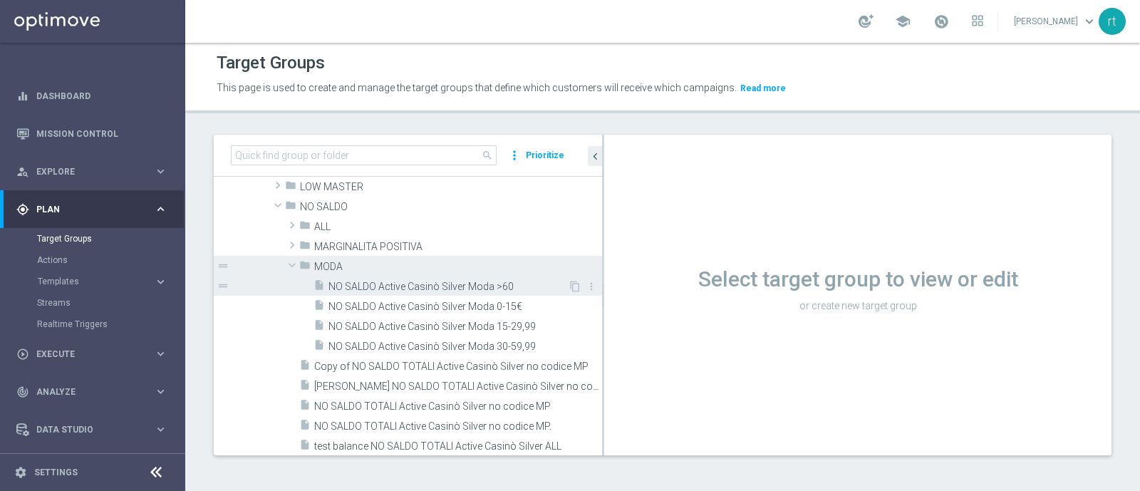
click at [440, 281] on span "NO SALDO Active Casinò Silver Moda >60" at bounding box center [447, 287] width 239 height 12
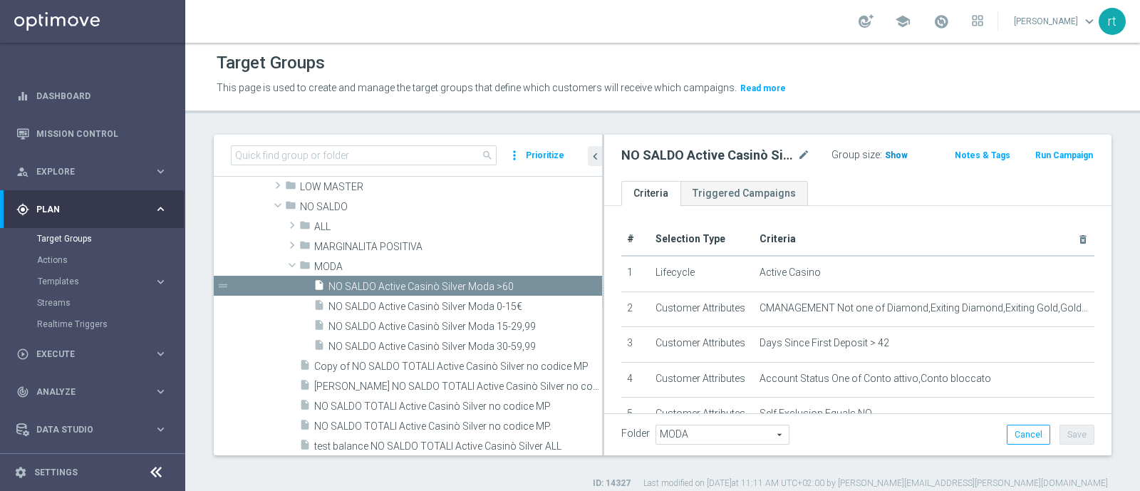
click at [883, 152] on h3 "Show" at bounding box center [896, 155] width 26 height 16
click at [949, 14] on span at bounding box center [941, 22] width 16 height 16
click at [783, 58] on div "Target Groups" at bounding box center [663, 63] width 892 height 28
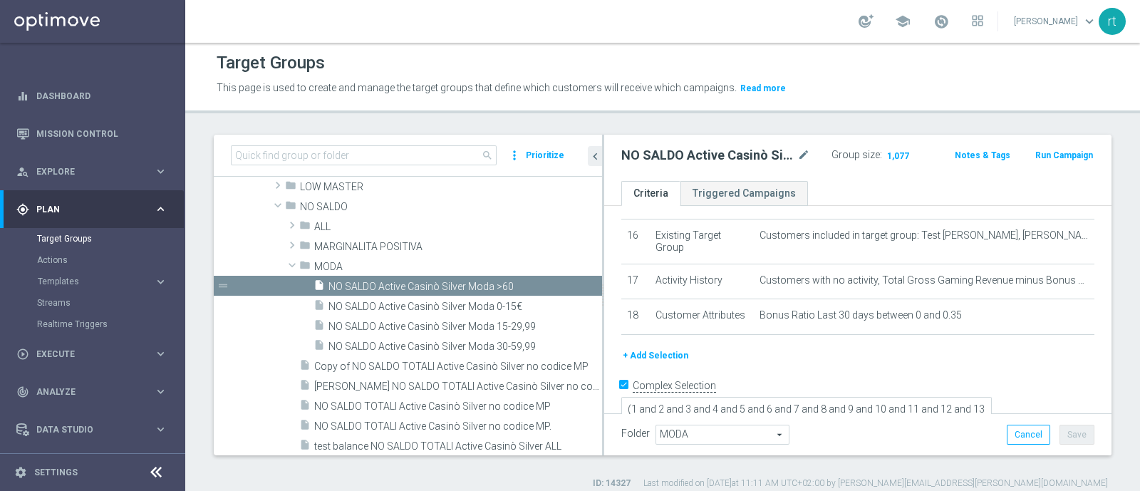
scroll to position [695, 0]
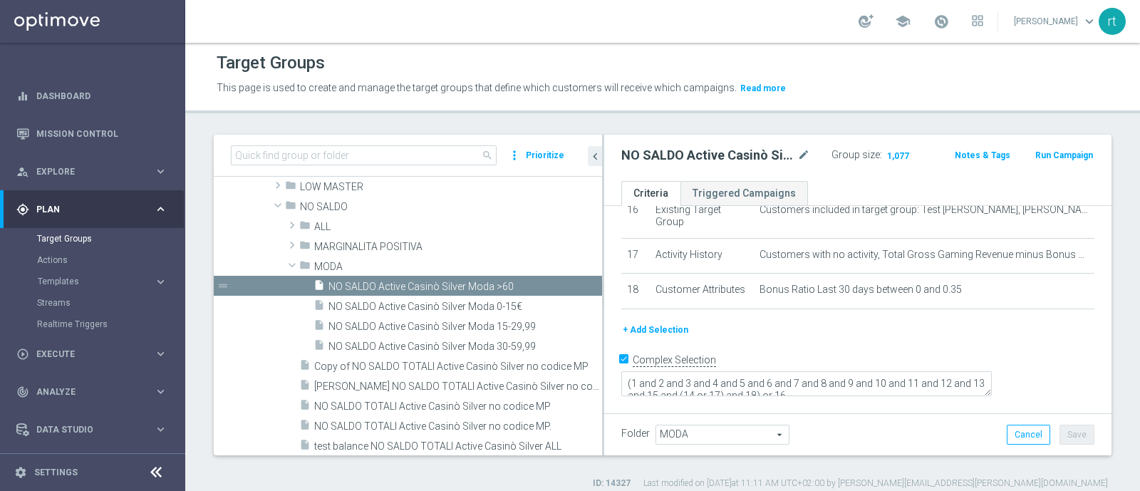
click at [678, 338] on button "+ Add Selection" at bounding box center [655, 330] width 68 height 16
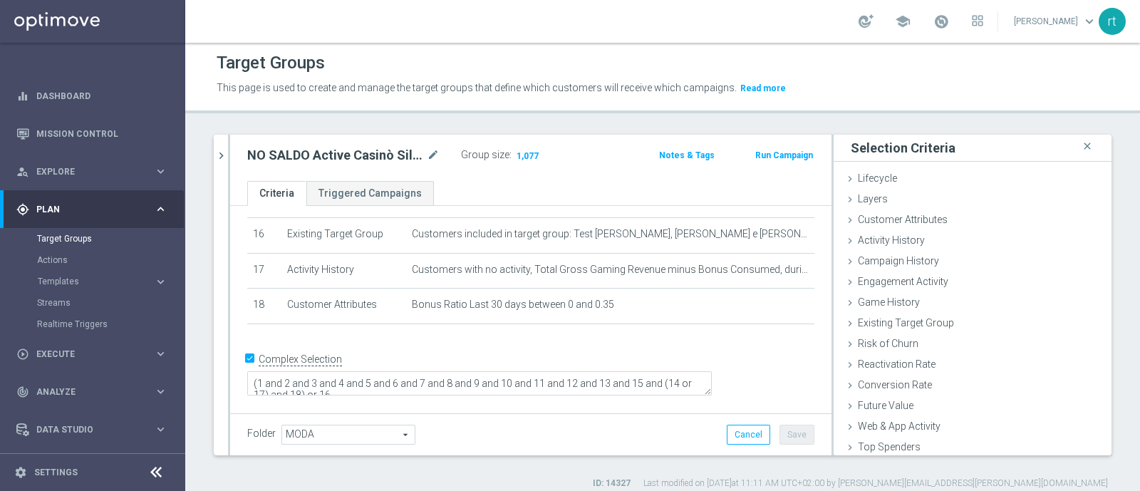
scroll to position [539, 0]
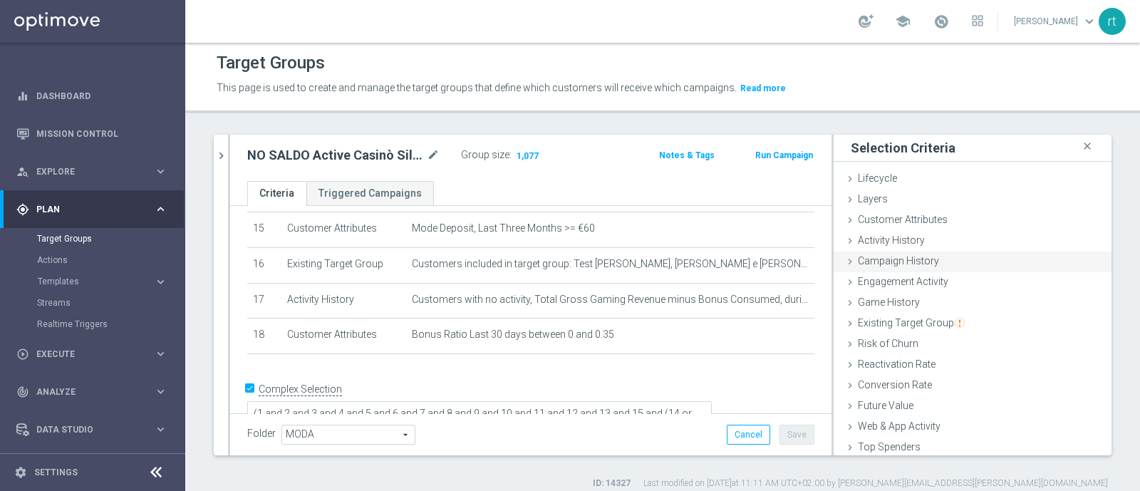
click at [866, 264] on span "Campaign History" at bounding box center [898, 260] width 81 height 11
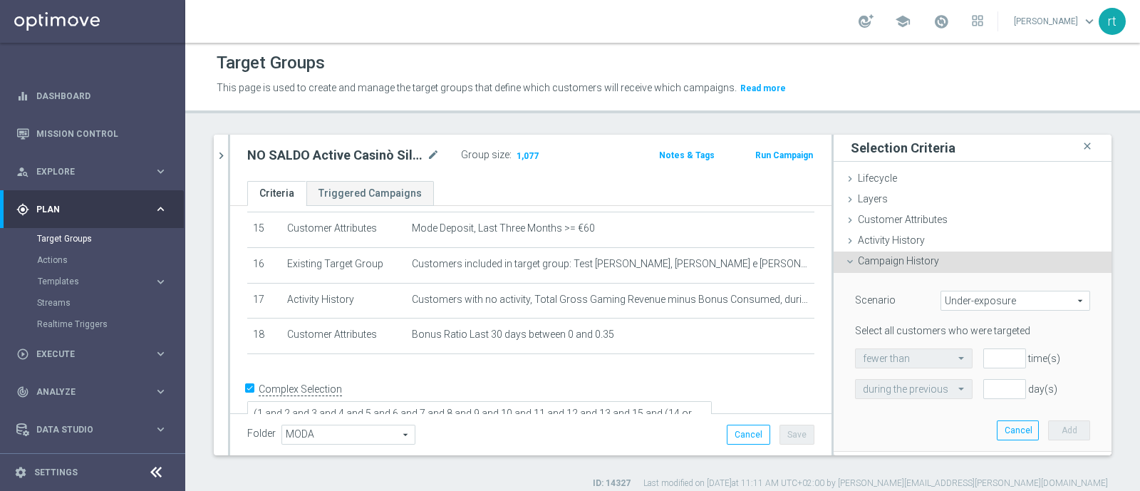
click at [950, 308] on span "Under-exposure" at bounding box center [1015, 300] width 148 height 19
click at [962, 390] on span "Custom" at bounding box center [1015, 395] width 134 height 11
type input "Custom"
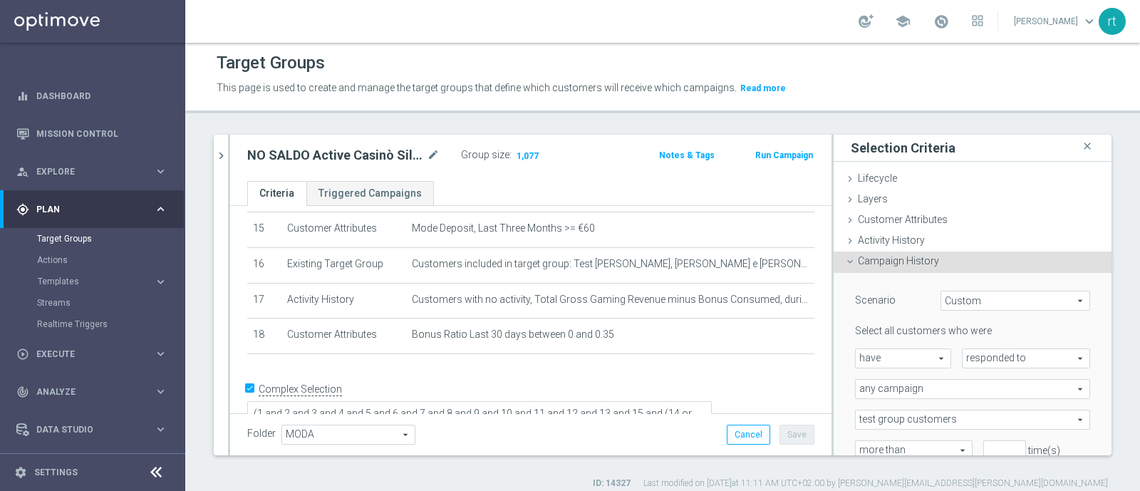
click at [891, 351] on span "have" at bounding box center [903, 358] width 95 height 19
click at [886, 395] on span "have not" at bounding box center [903, 397] width 81 height 11
type input "have not"
click at [962, 365] on span "responded to" at bounding box center [1025, 358] width 127 height 19
click at [970, 397] on span "been targeted with" at bounding box center [1026, 397] width 113 height 11
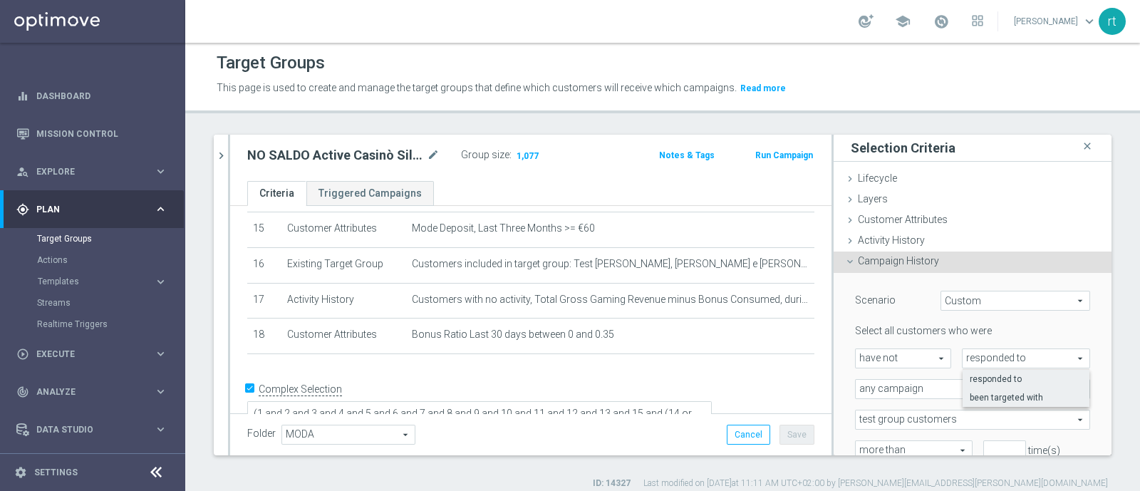
type input "been targeted with"
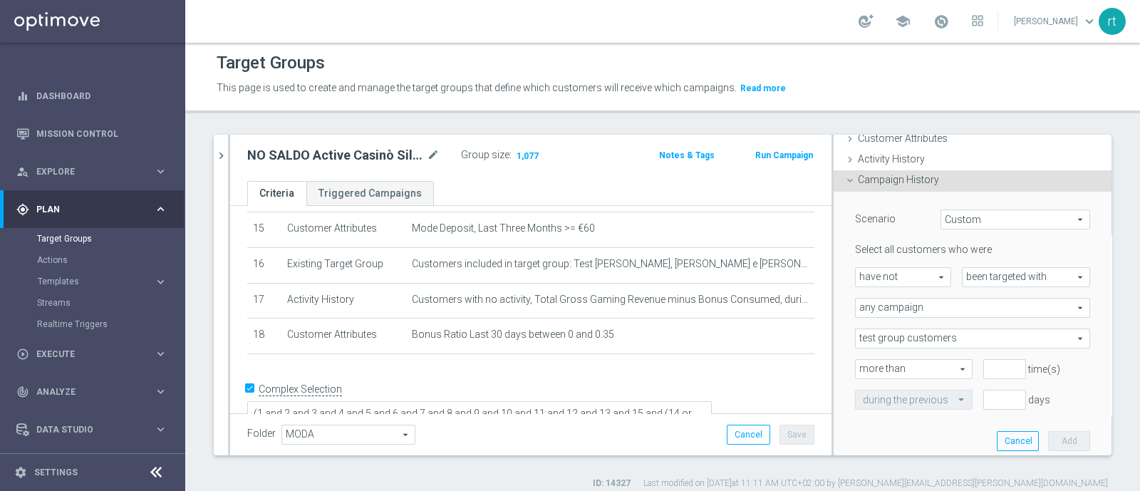
scroll to position [81, 0]
click at [918, 303] on span "any campaign" at bounding box center [973, 308] width 234 height 19
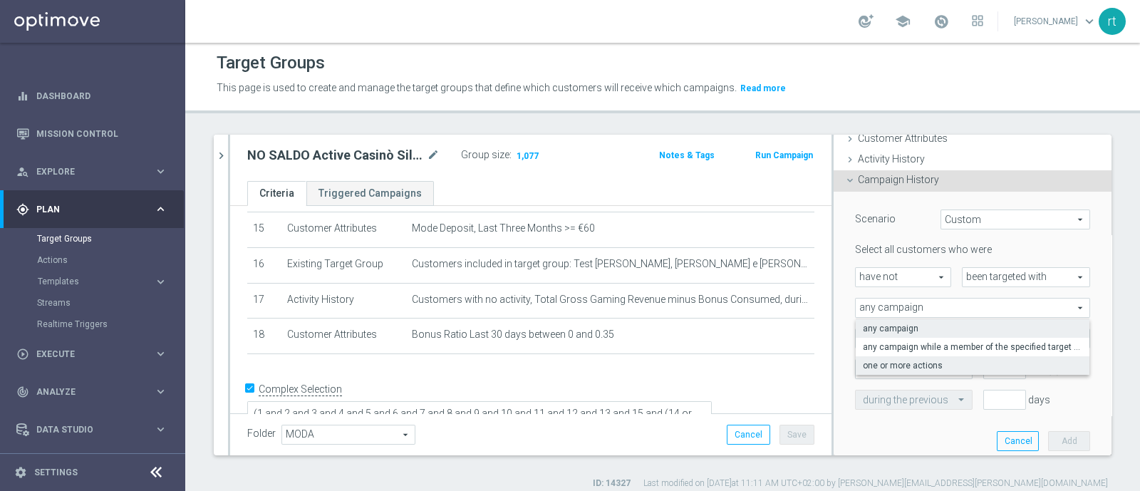
click at [910, 356] on label "one or more actions" at bounding box center [973, 365] width 234 height 19
type input "one or more actions"
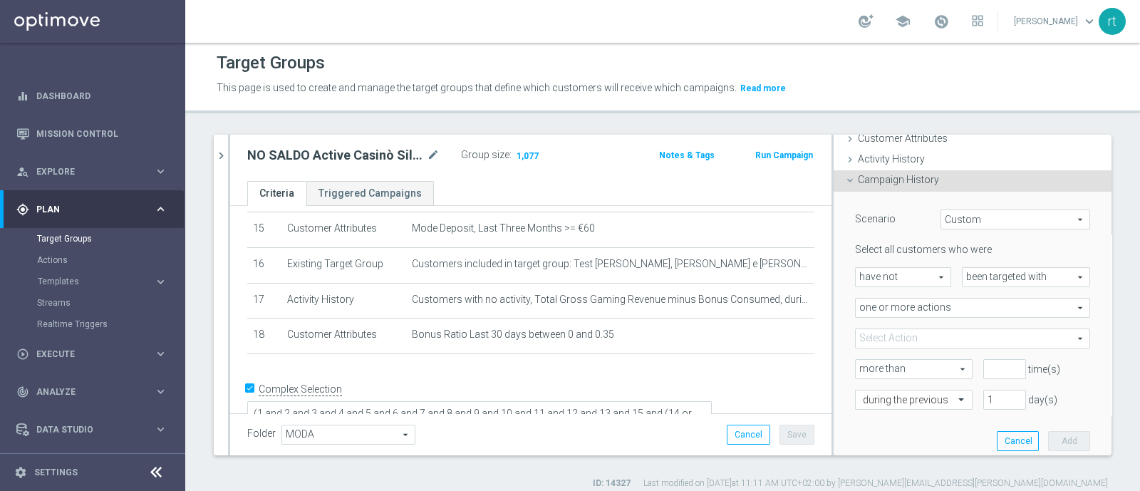
click at [890, 342] on span at bounding box center [973, 338] width 234 height 19
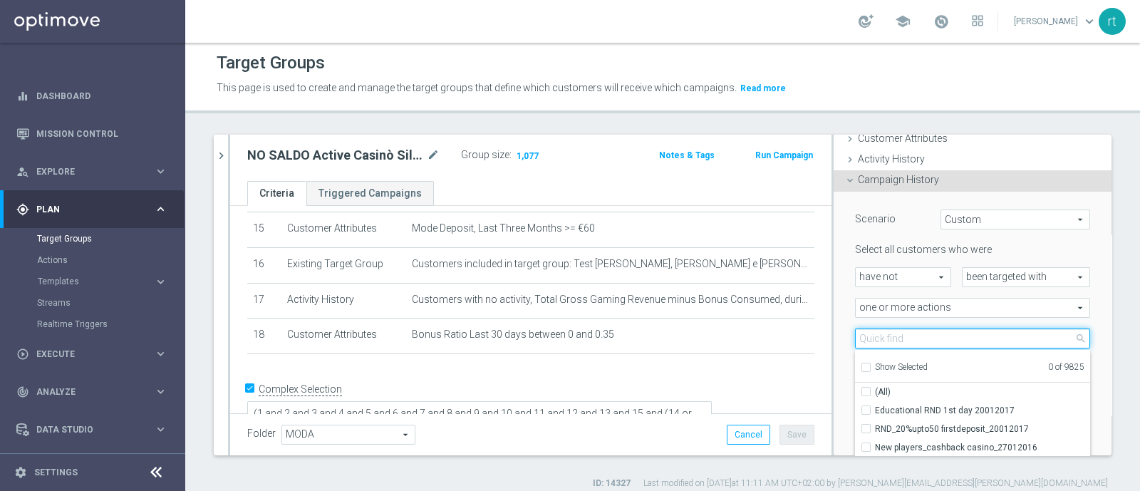
click at [887, 341] on input "search" at bounding box center [972, 338] width 235 height 20
type input "dep [PERSON_NAME] up to 2"
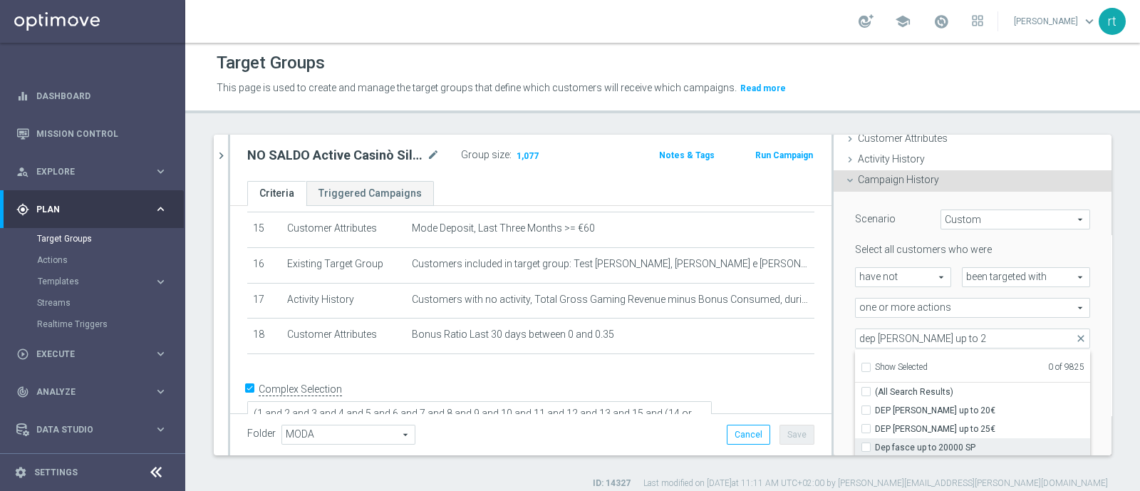
click at [882, 442] on span "Dep fasce up to 20000 SP" at bounding box center [982, 447] width 215 height 11
click at [875, 442] on input "Dep fasce up to 20000 SP" at bounding box center [870, 446] width 9 height 9
checkbox input "true"
type input "Dep fasce up to 20000 SP"
click at [834, 368] on div "Scenario Custom Custom arrow_drop_down search Select all customers who were hav…" at bounding box center [973, 327] width 278 height 271
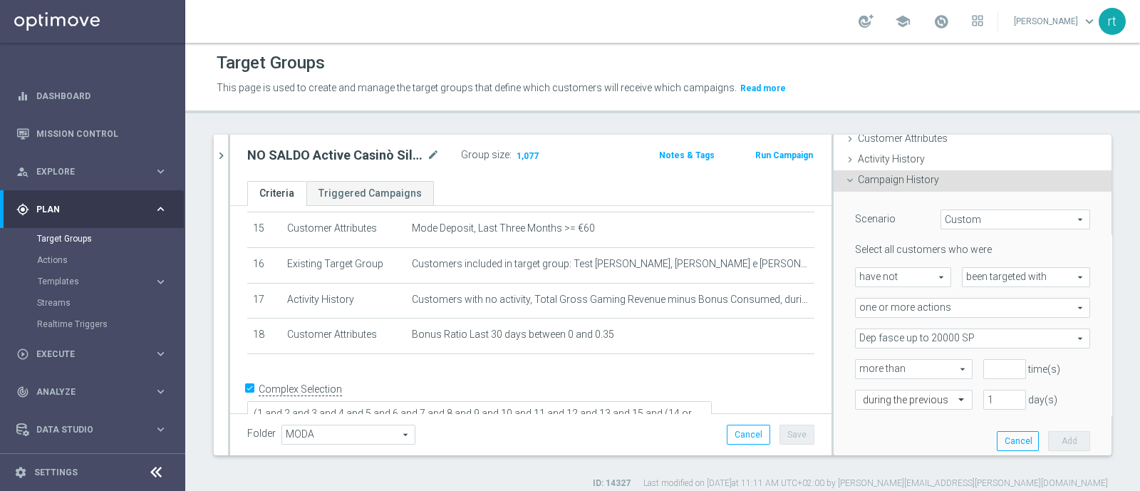
click at [933, 344] on span "Dep fasce up to 20000 SP" at bounding box center [973, 338] width 234 height 19
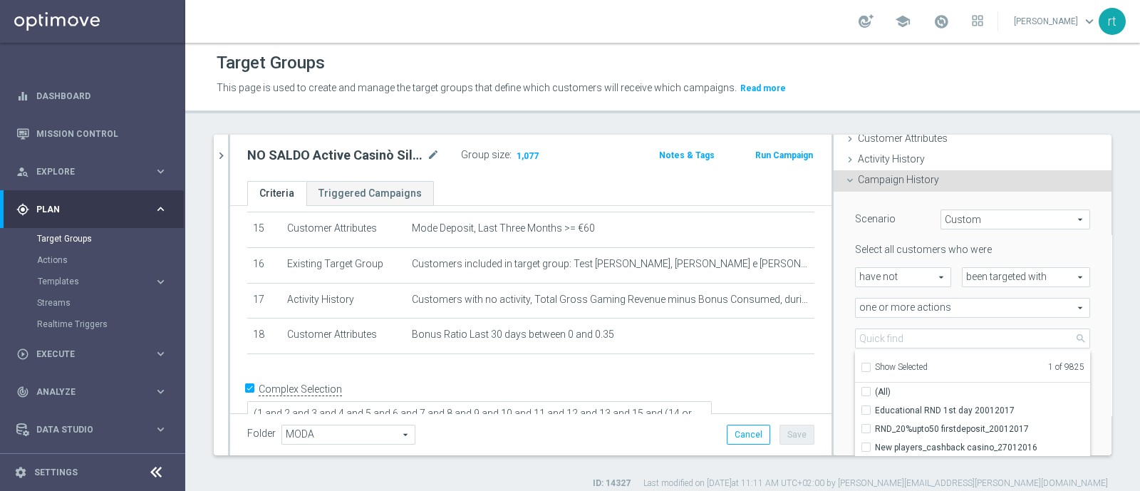
click at [844, 319] on div "Scenario Custom Custom arrow_drop_down search Select all customers who were hav…" at bounding box center [972, 327] width 256 height 270
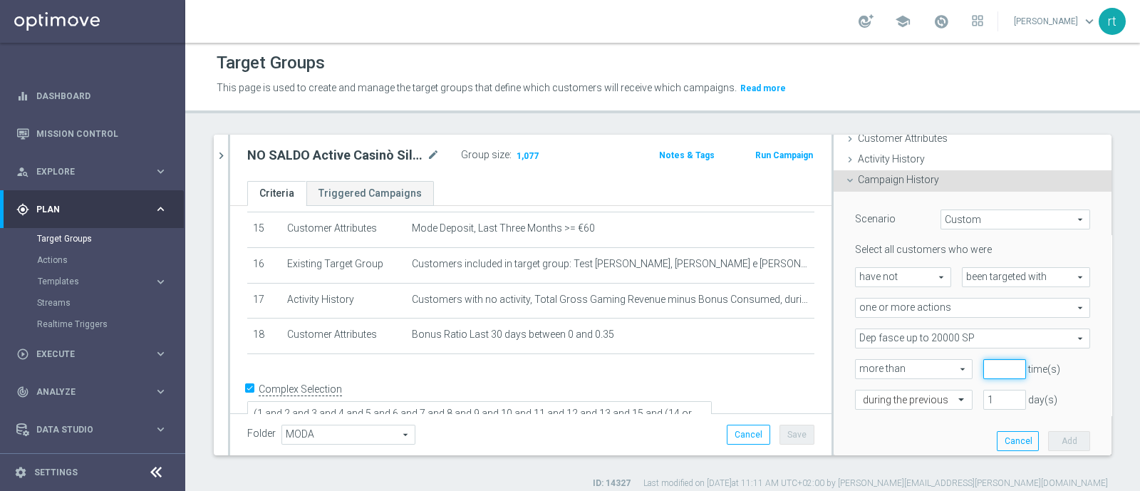
click at [983, 369] on input "number" at bounding box center [1004, 369] width 43 height 20
type input "0"
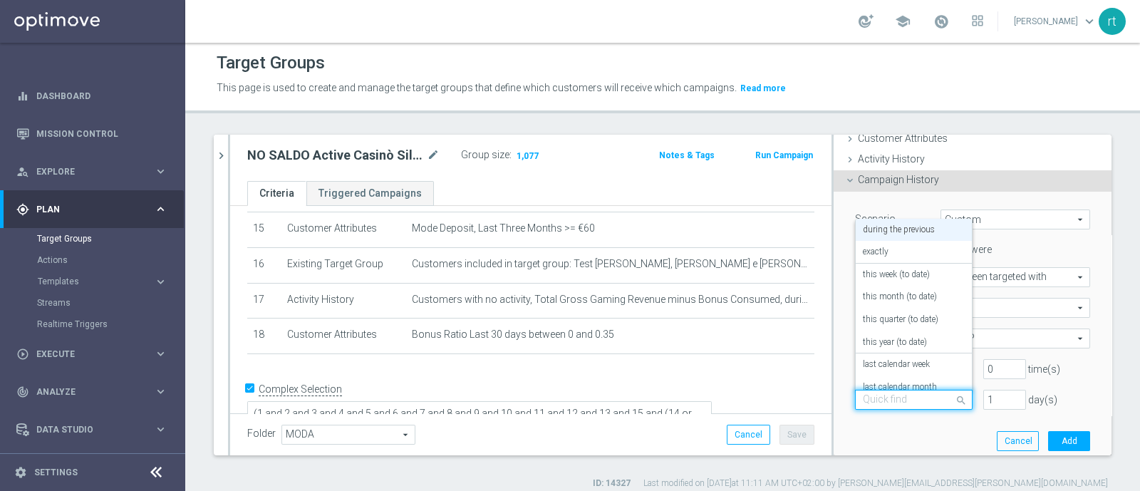
click at [923, 398] on div at bounding box center [914, 400] width 116 height 13
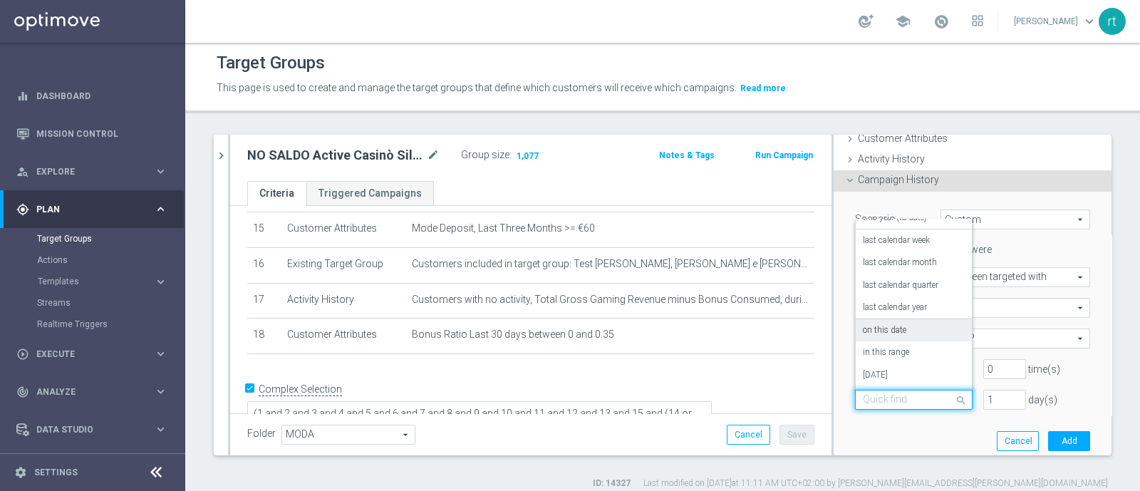
click at [878, 333] on div "on this date" at bounding box center [914, 330] width 102 height 23
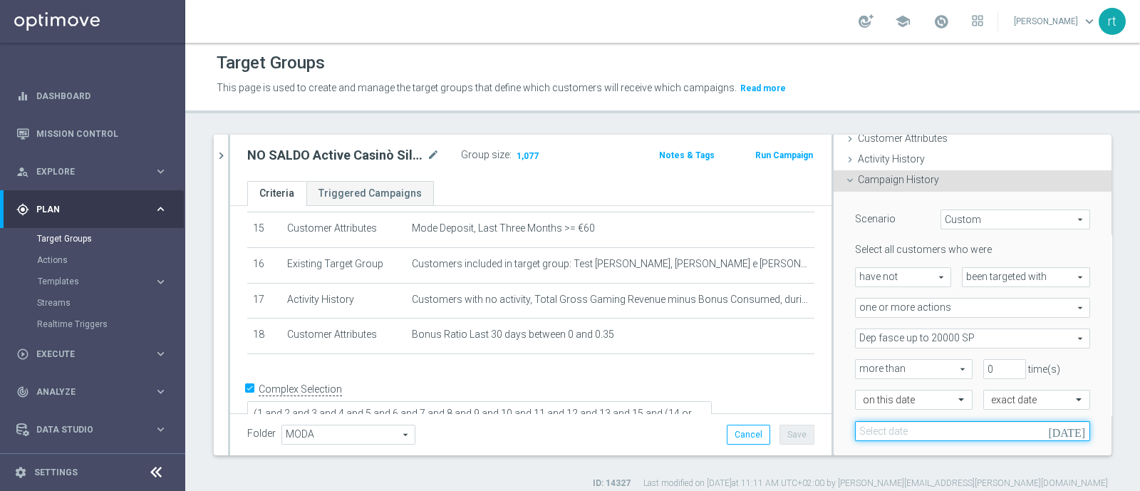
click at [930, 430] on input at bounding box center [972, 431] width 235 height 20
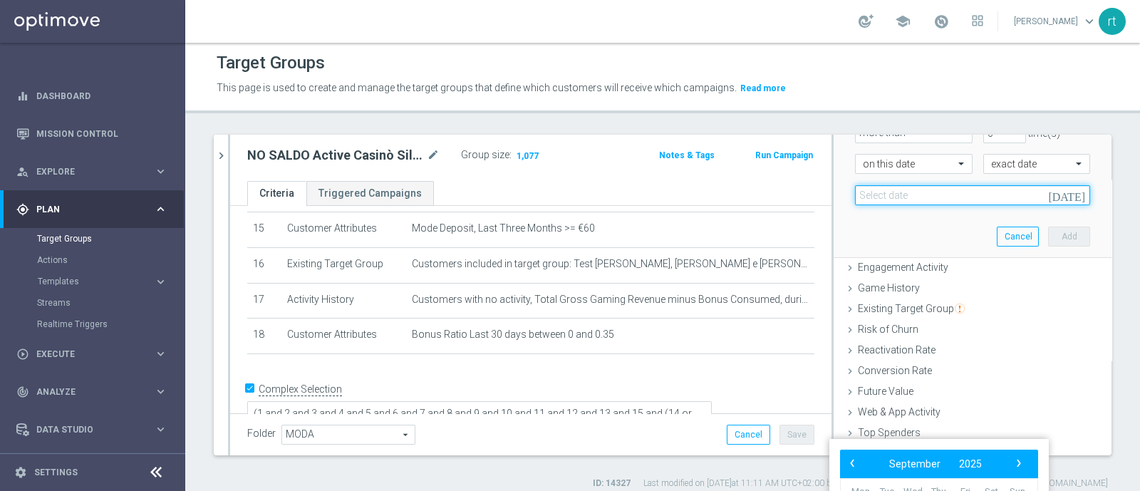
scroll to position [191, 0]
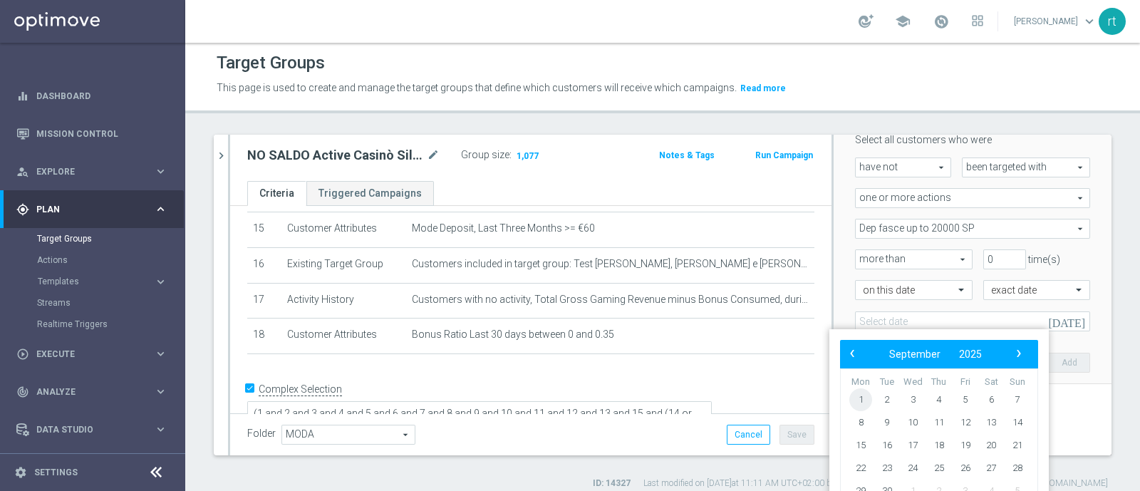
click at [860, 395] on span "1" at bounding box center [860, 399] width 23 height 23
type input "[DATE]"
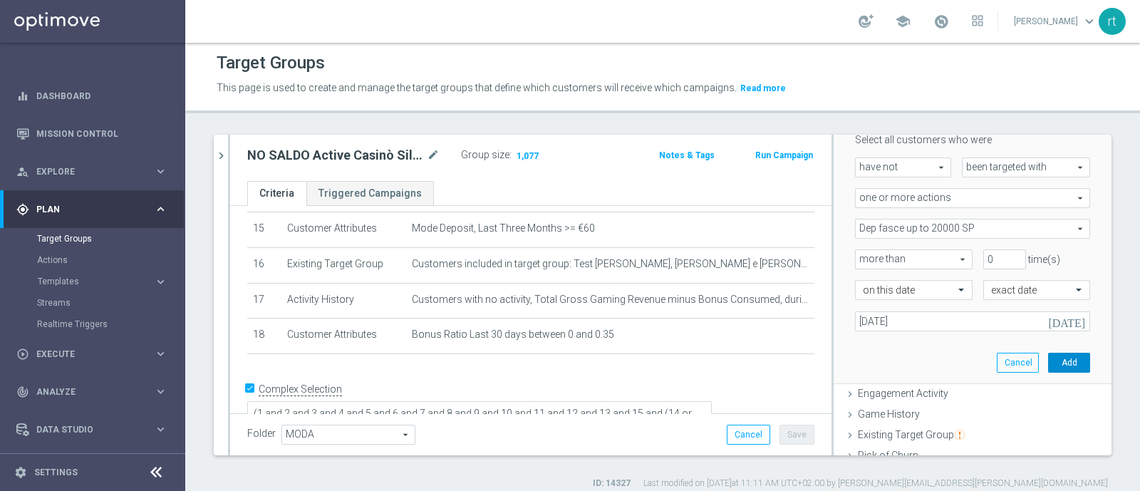
click at [1048, 362] on button "Add" at bounding box center [1069, 363] width 42 height 20
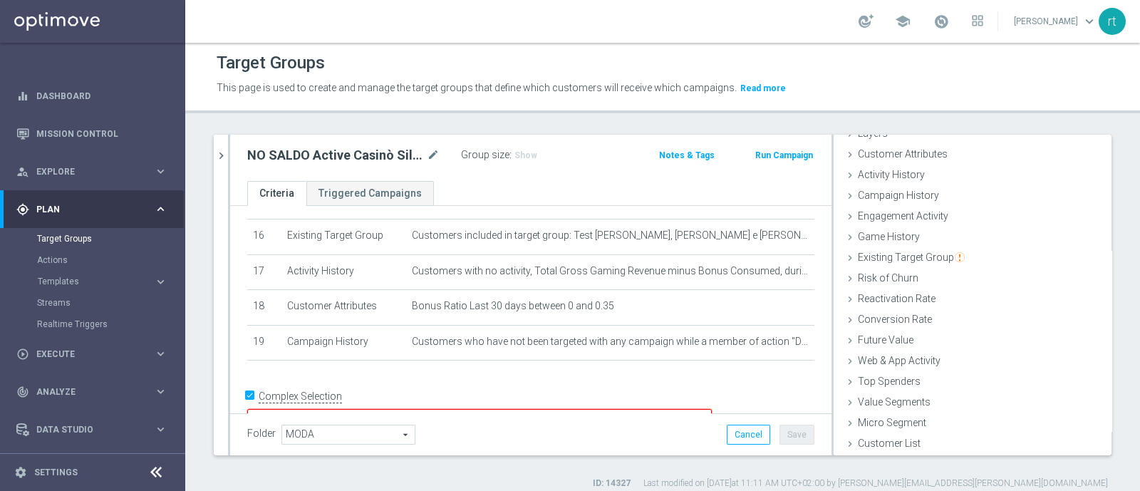
scroll to position [11, 0]
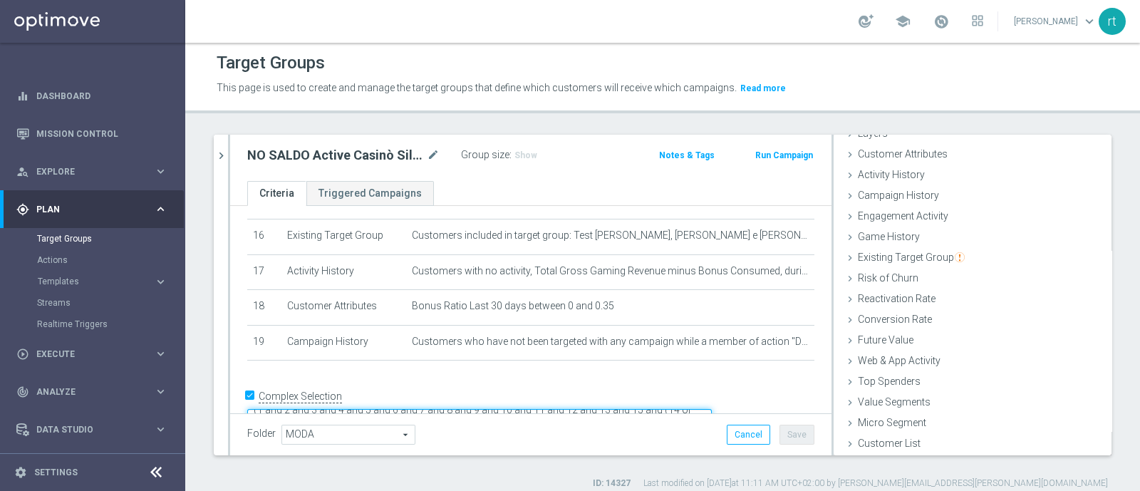
click at [432, 409] on textarea "(1 and 2 and 3 and 4 and 5 and 6 and 7 and 8 and 9 and 10 and 11 and 12 and 13 …" at bounding box center [479, 421] width 464 height 25
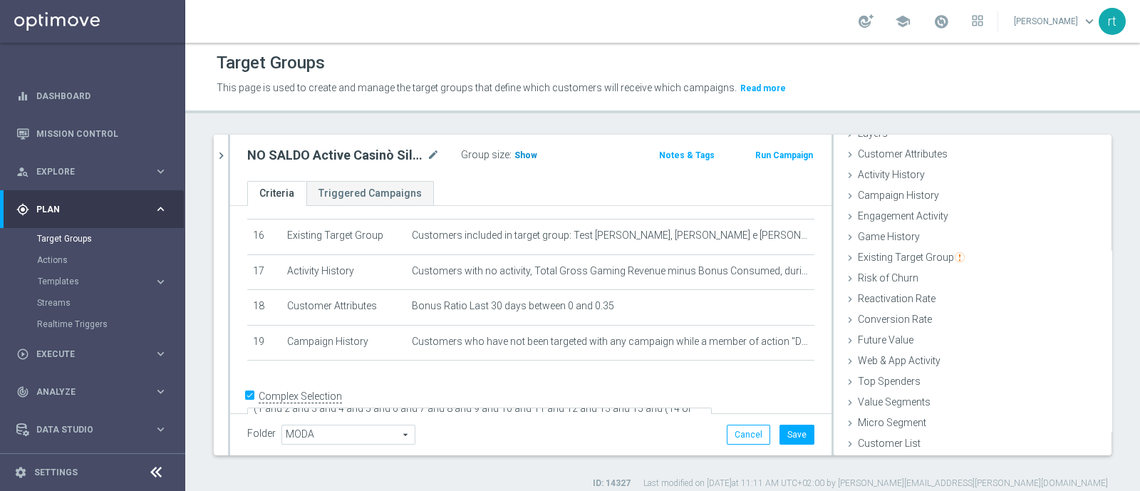
click at [515, 147] on h3 "Show" at bounding box center [526, 155] width 26 height 16
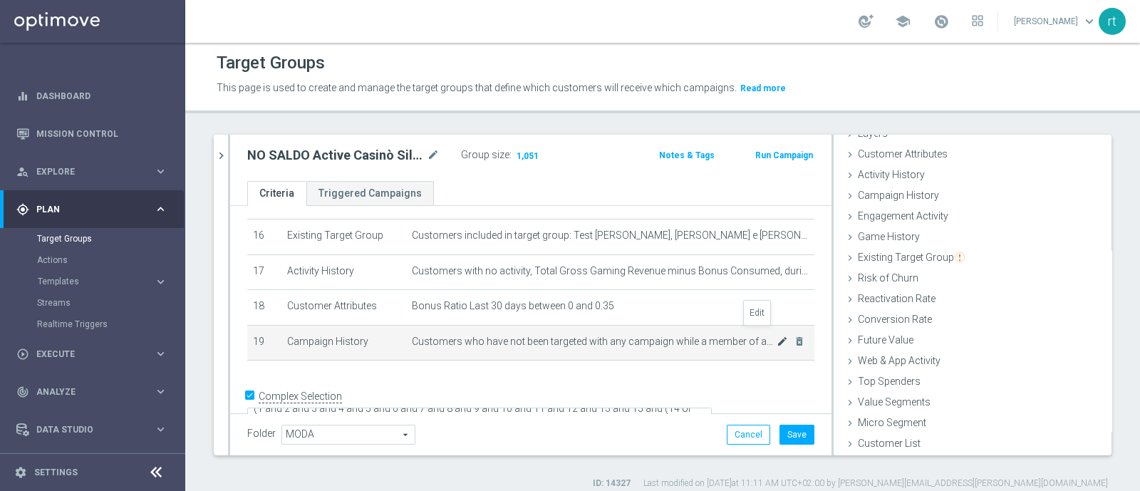
click at [777, 336] on icon "mode_edit" at bounding box center [782, 341] width 11 height 11
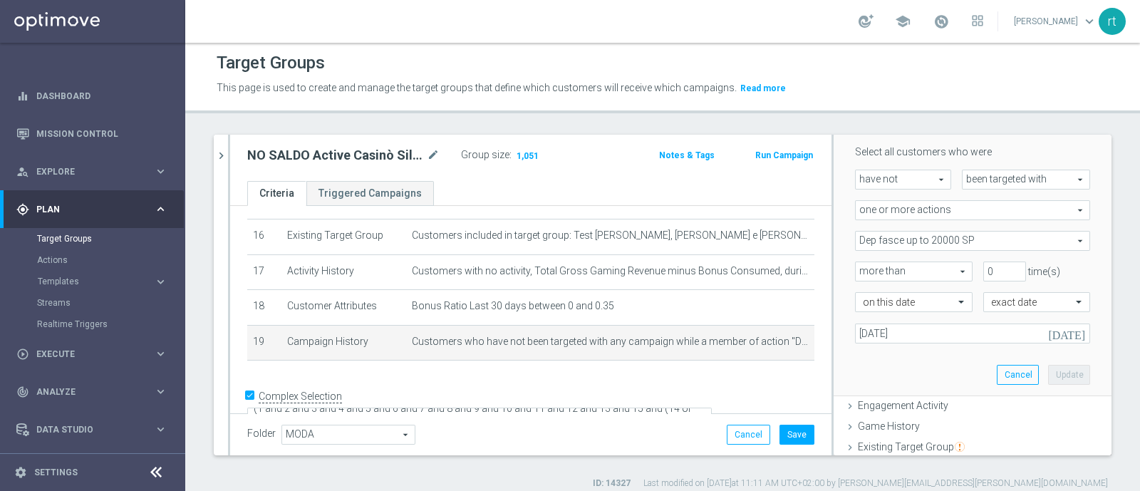
scroll to position [185, 0]
click at [871, 377] on div "Scenario Custom Custom arrow_drop_down search Select all customers who were hav…" at bounding box center [972, 238] width 256 height 301
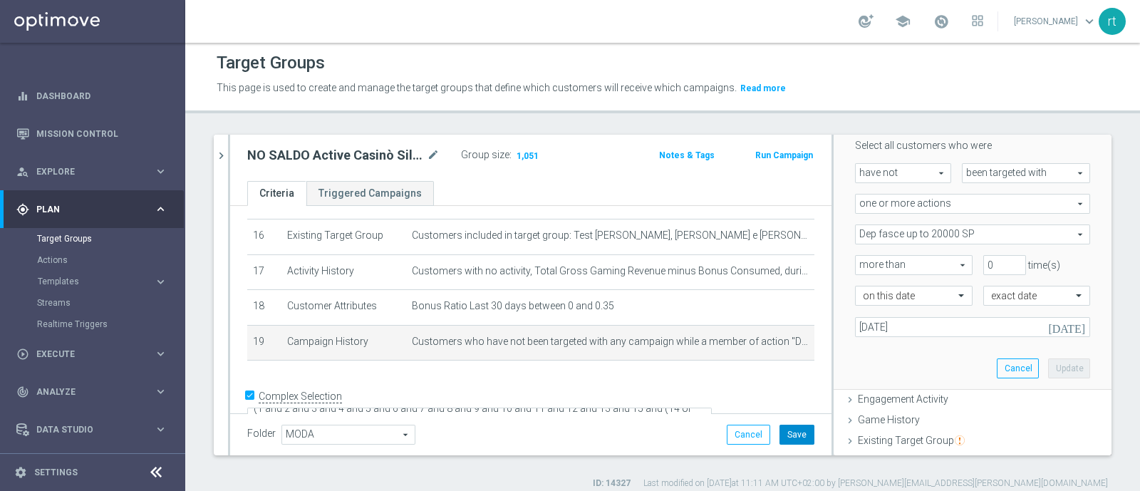
click at [780, 430] on button "Save" at bounding box center [796, 435] width 35 height 20
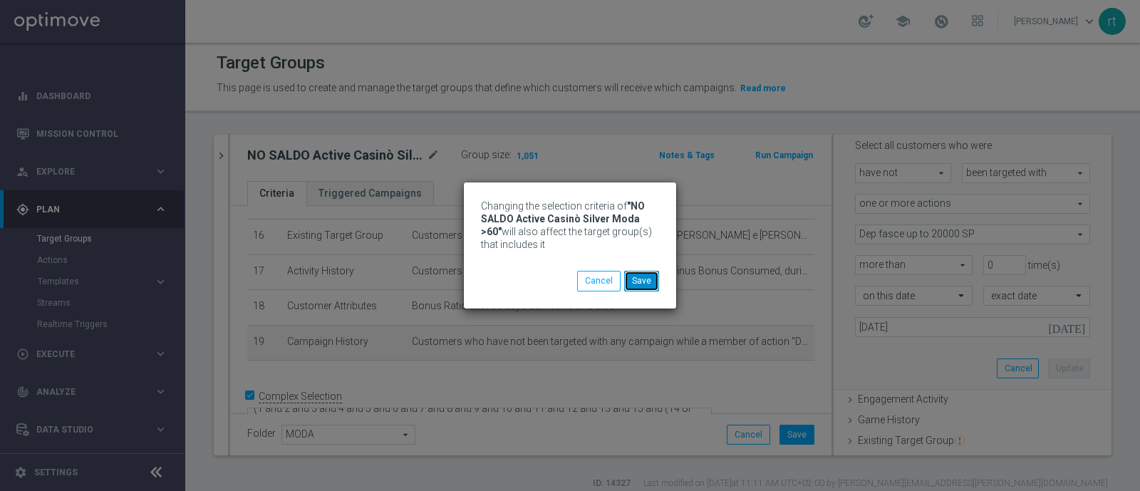
click at [635, 279] on button "Save" at bounding box center [641, 281] width 35 height 20
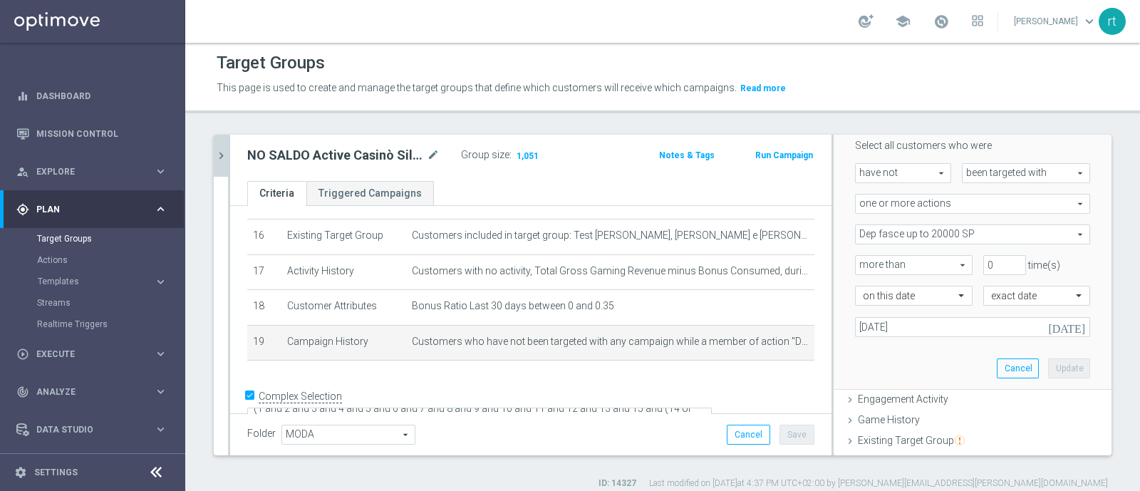
click at [224, 157] on icon "chevron_right" at bounding box center [221, 156] width 14 height 14
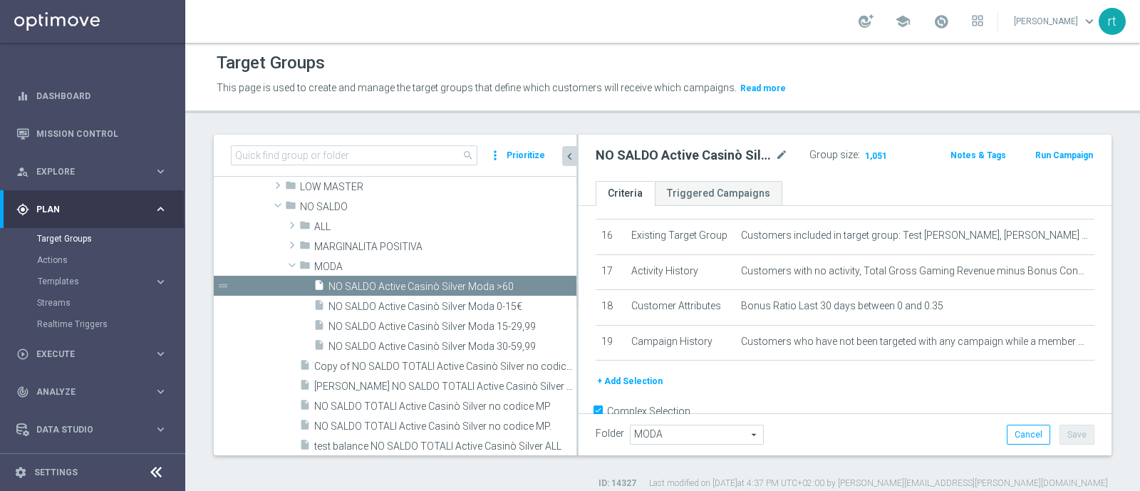
scroll to position [681, 0]
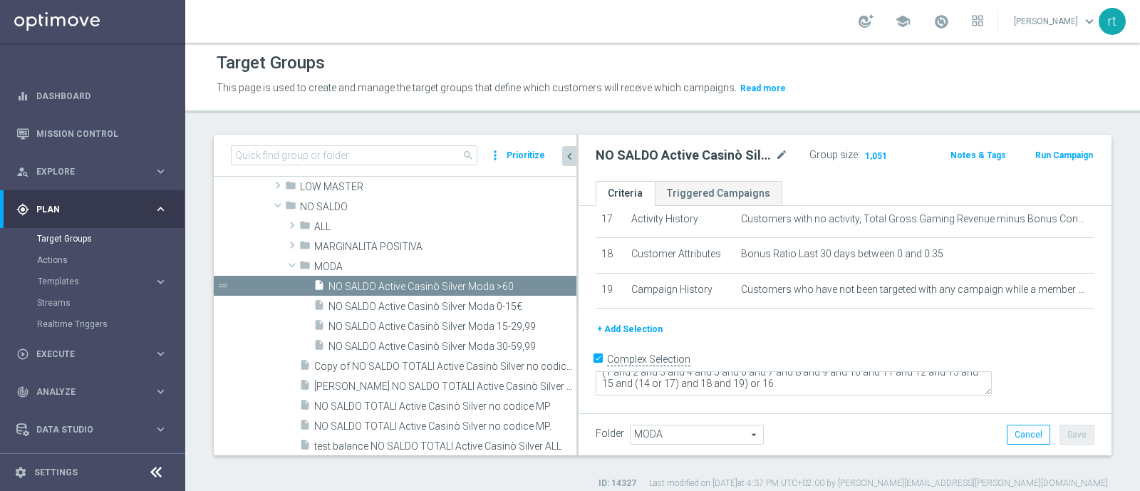
drag, startPoint x: 492, startPoint y: 319, endPoint x: 613, endPoint y: 329, distance: 122.2
click at [613, 329] on as-split "search more_vert Prioritize Customer Target Groups library_add create_new_folder" at bounding box center [663, 295] width 898 height 321
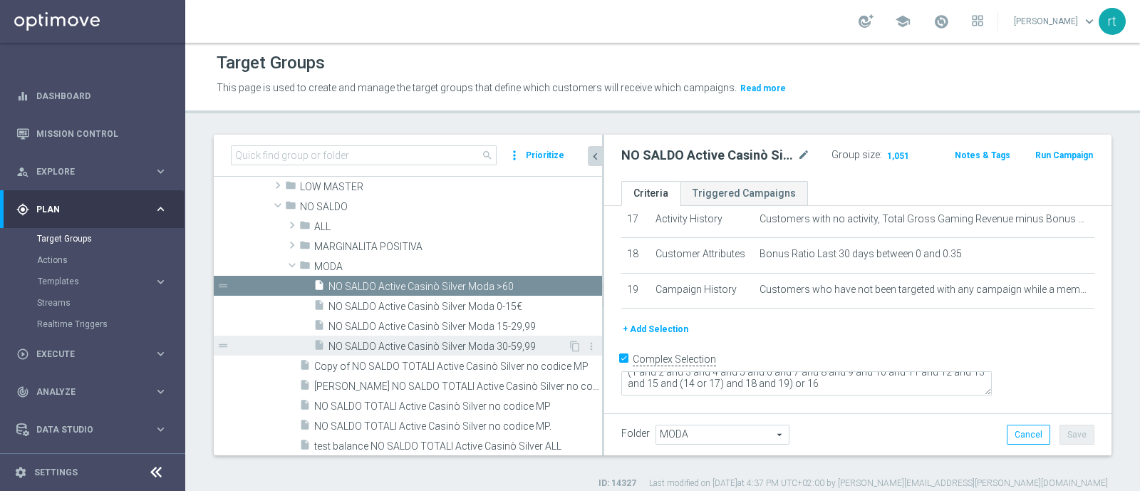
click at [442, 343] on span "NO SALDO Active Casinò Silver Moda 30-59,99" at bounding box center [447, 347] width 239 height 12
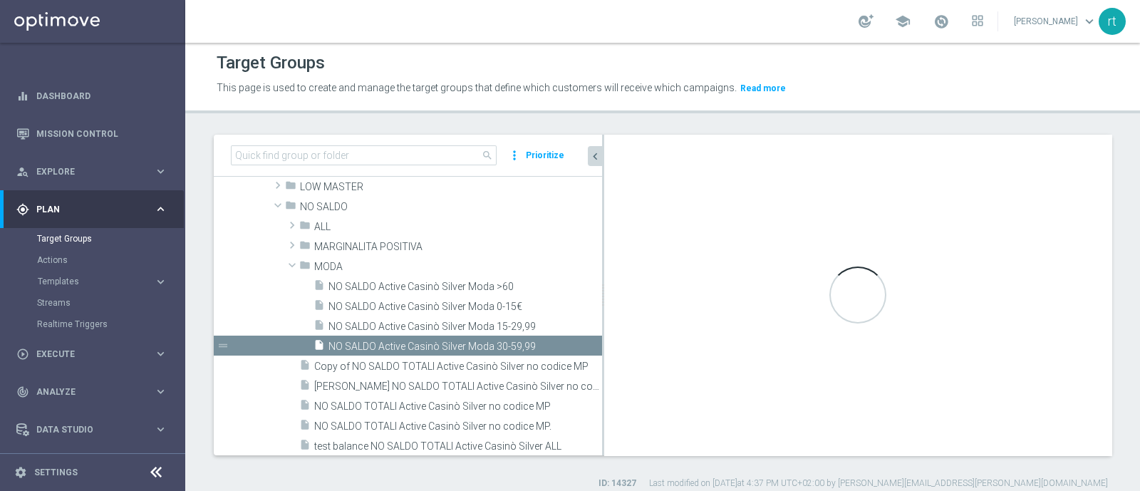
type textarea "(1 and 2 and 3 and 4 and 5 and 6 and 7 and 8 and 9 and 10 and 11 and 12 and 13 …"
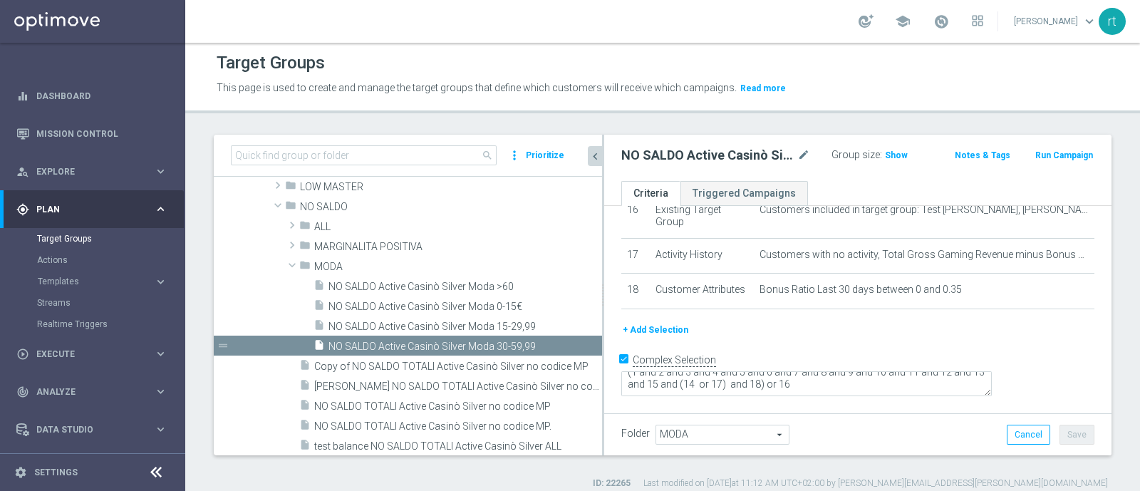
click at [663, 338] on button "+ Add Selection" at bounding box center [655, 330] width 68 height 16
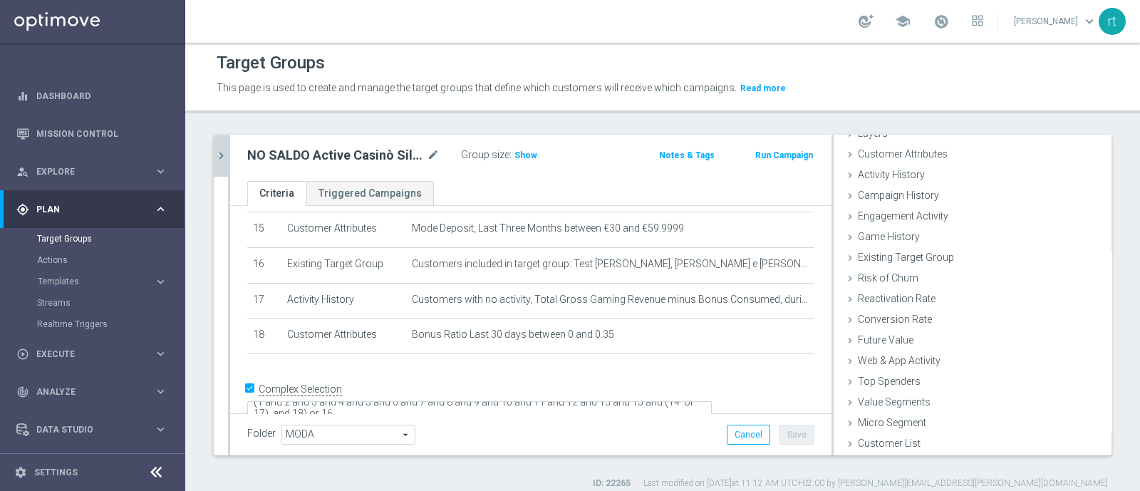
scroll to position [66, 0]
click at [521, 155] on span "Show" at bounding box center [525, 155] width 23 height 10
click at [898, 194] on span "Campaign History" at bounding box center [898, 195] width 81 height 11
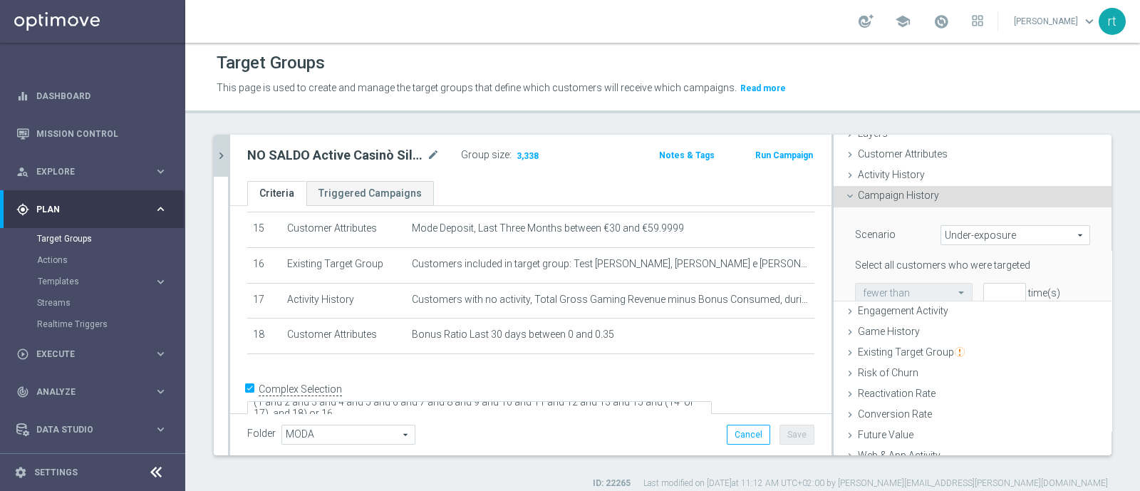
scroll to position [124, 0]
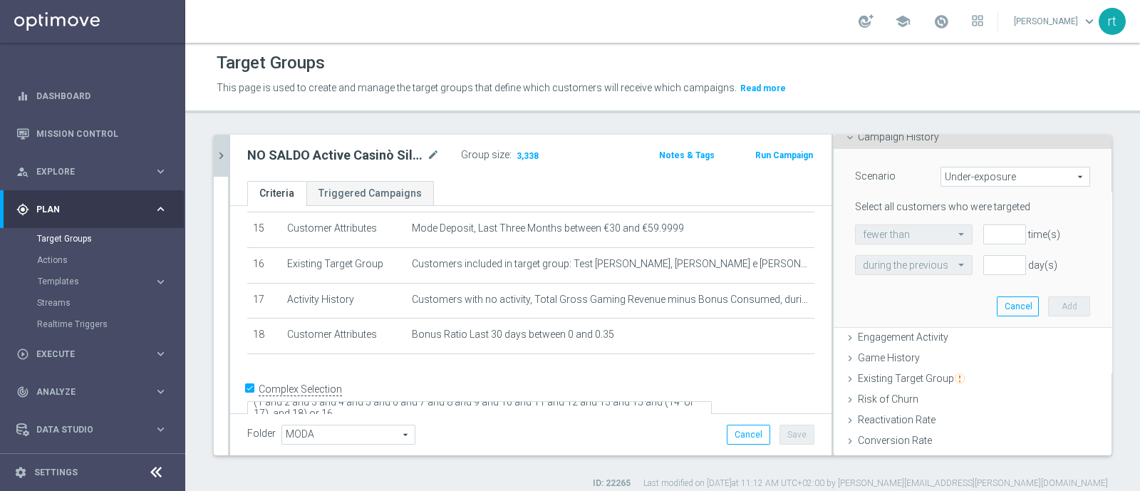
click at [950, 177] on span "Under-exposure" at bounding box center [1015, 176] width 148 height 19
click at [950, 268] on span "Custom" at bounding box center [1015, 271] width 134 height 11
type input "Custom"
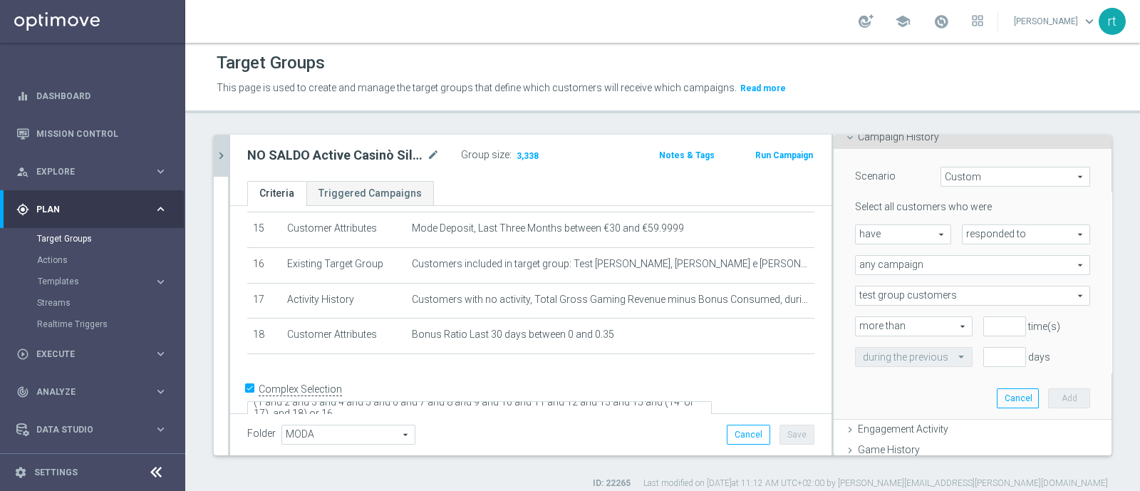
click at [901, 234] on span "have" at bounding box center [903, 234] width 95 height 19
click at [889, 274] on span "have not" at bounding box center [903, 273] width 81 height 11
type input "have not"
click at [962, 235] on span "responded to" at bounding box center [1025, 234] width 127 height 19
click at [970, 271] on span "been targeted with" at bounding box center [1026, 273] width 113 height 11
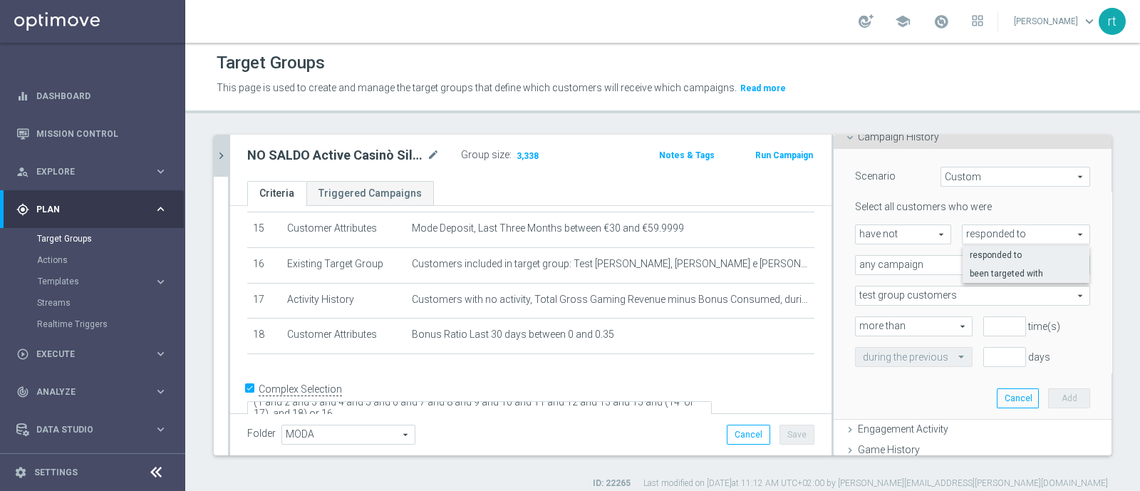
type input "been targeted with"
click at [918, 264] on span "any campaign" at bounding box center [973, 265] width 234 height 19
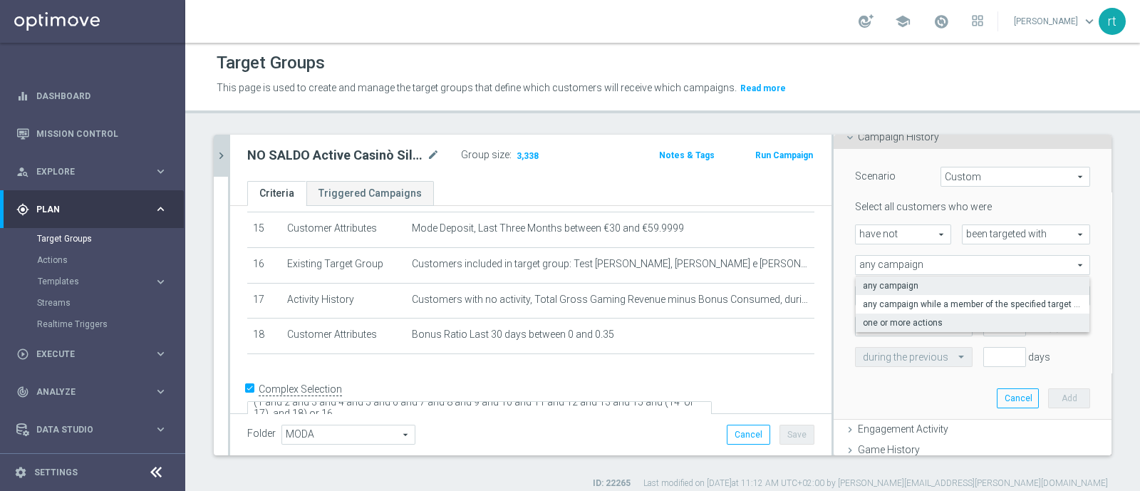
click at [901, 317] on span "one or more actions" at bounding box center [972, 322] width 219 height 11
type input "one or more actions"
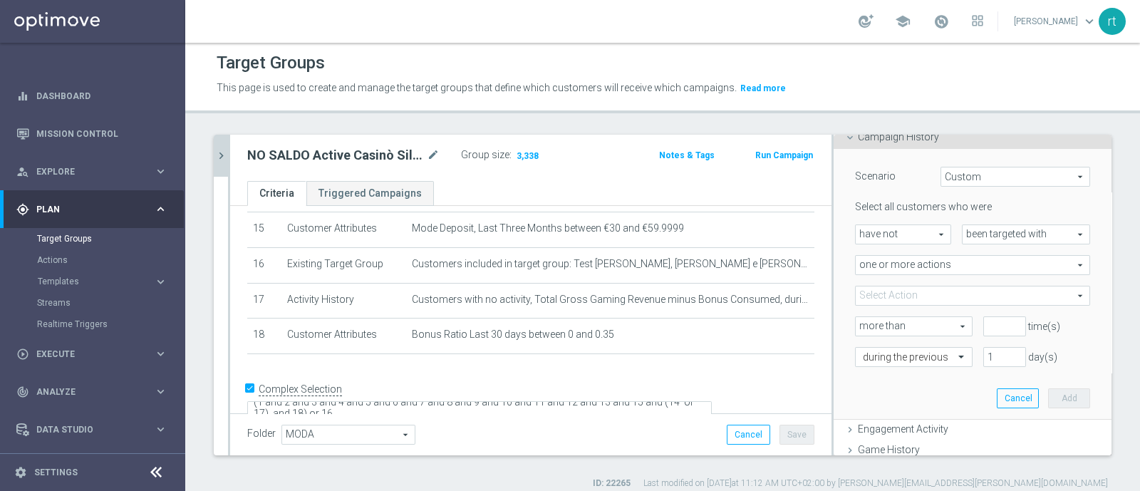
click at [897, 296] on span at bounding box center [973, 295] width 234 height 19
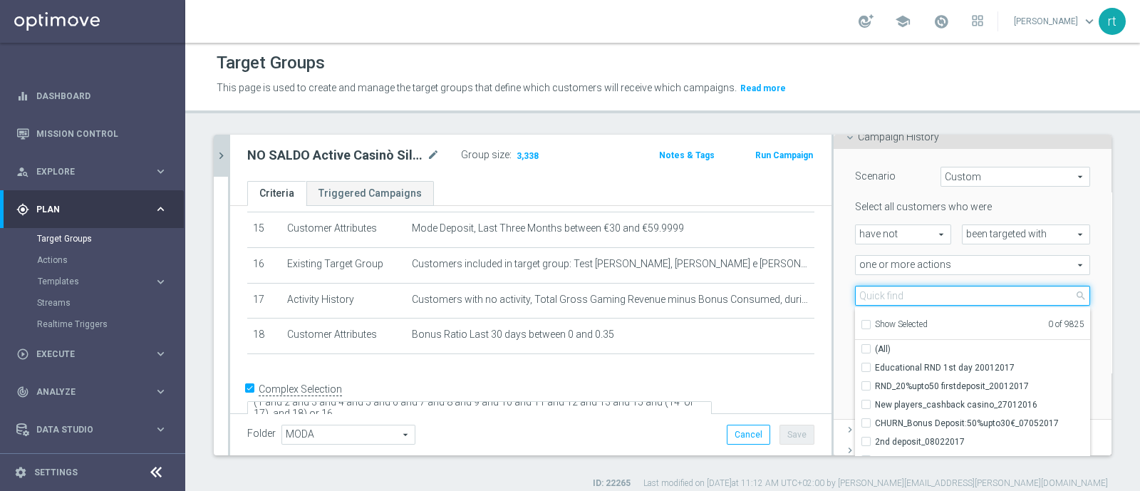
click at [897, 296] on input "search" at bounding box center [972, 296] width 235 height 20
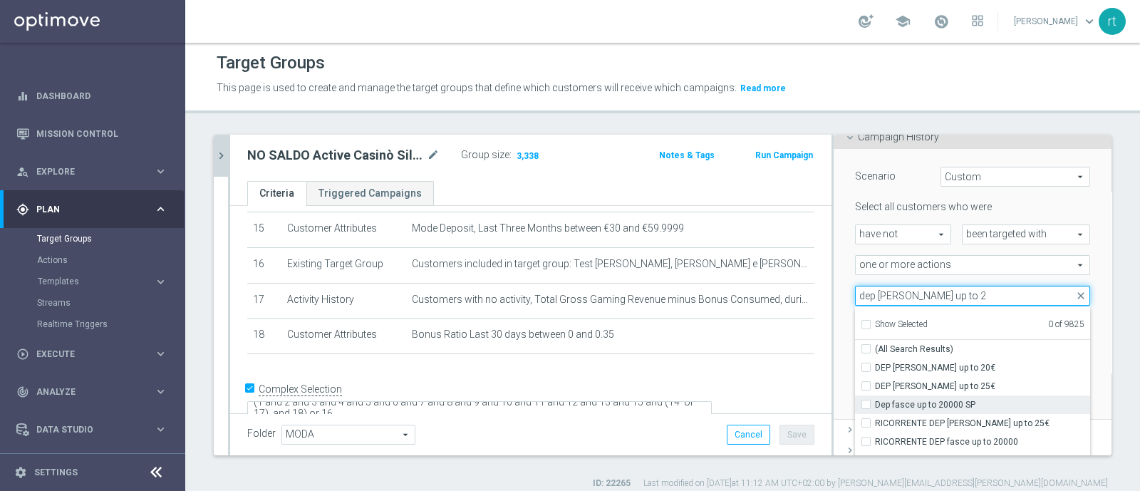
type input "dep [PERSON_NAME] up to 2"
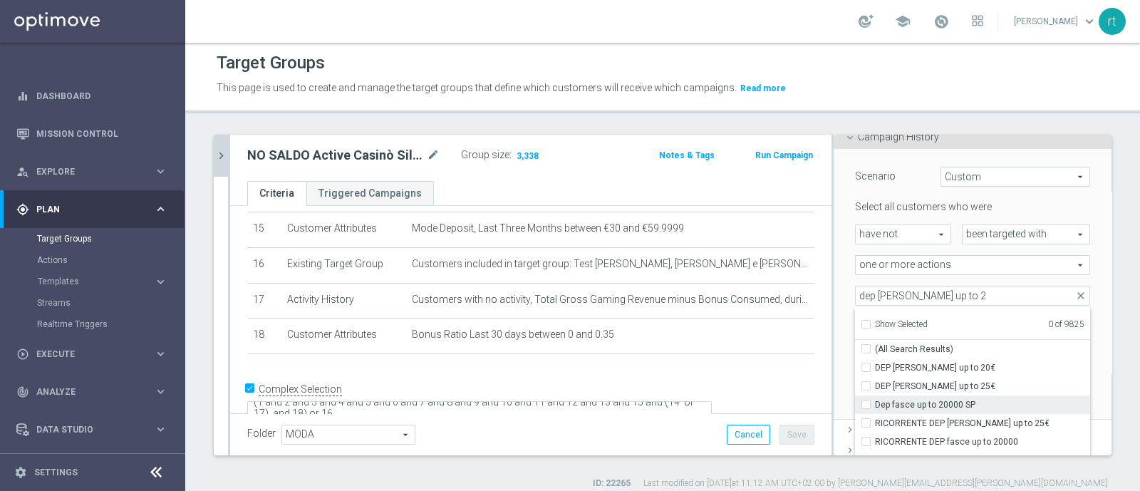
click at [893, 399] on span "Dep fasce up to 20000 SP" at bounding box center [982, 404] width 215 height 11
click at [875, 400] on input "Dep fasce up to 20000 SP" at bounding box center [870, 404] width 9 height 9
checkbox input "true"
type input "Dep fasce up to 20000 SP"
click at [844, 333] on div "more than more than arrow_drop_down search" at bounding box center [908, 326] width 128 height 20
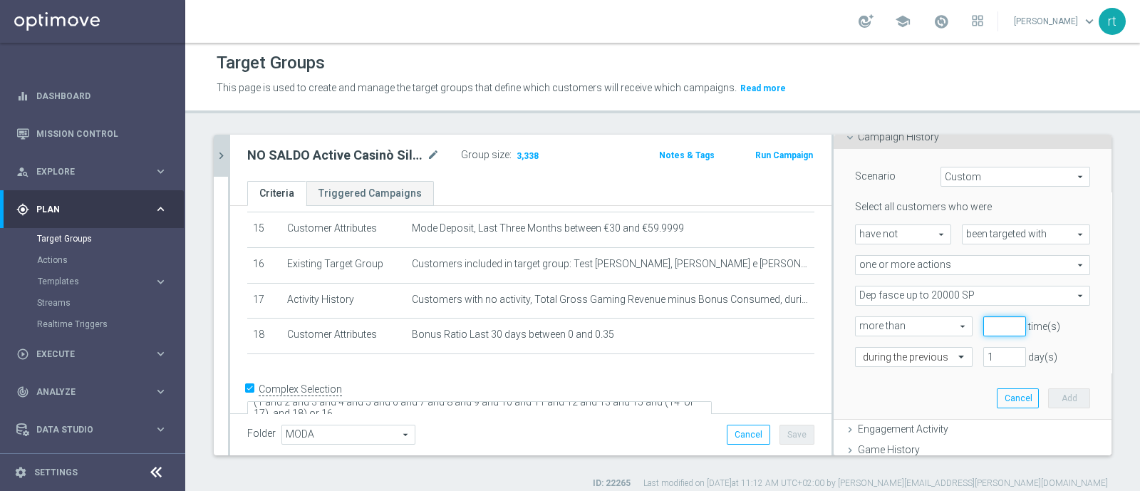
click at [983, 325] on input "number" at bounding box center [1004, 326] width 43 height 20
type input "0"
click at [923, 352] on div at bounding box center [914, 357] width 116 height 13
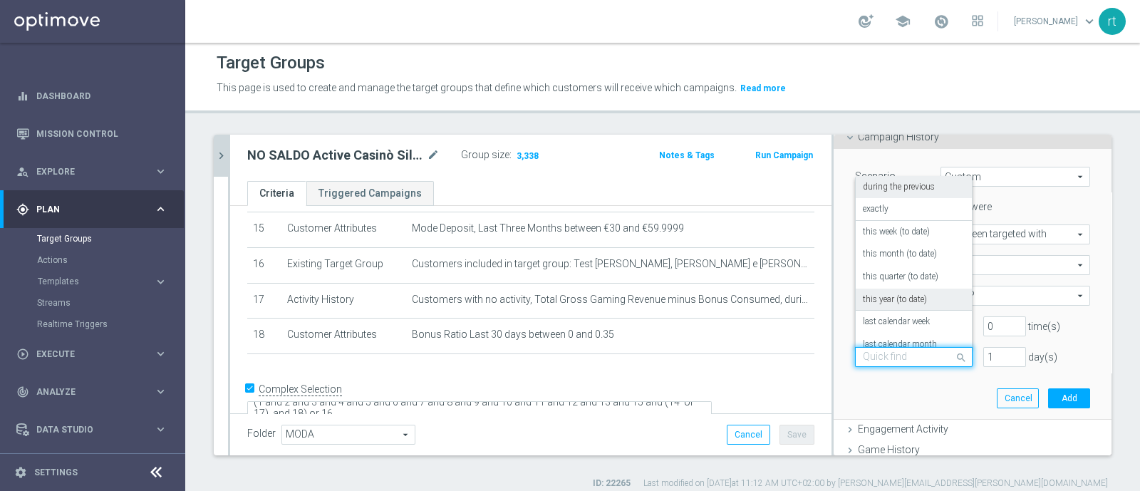
scroll to position [125, 0]
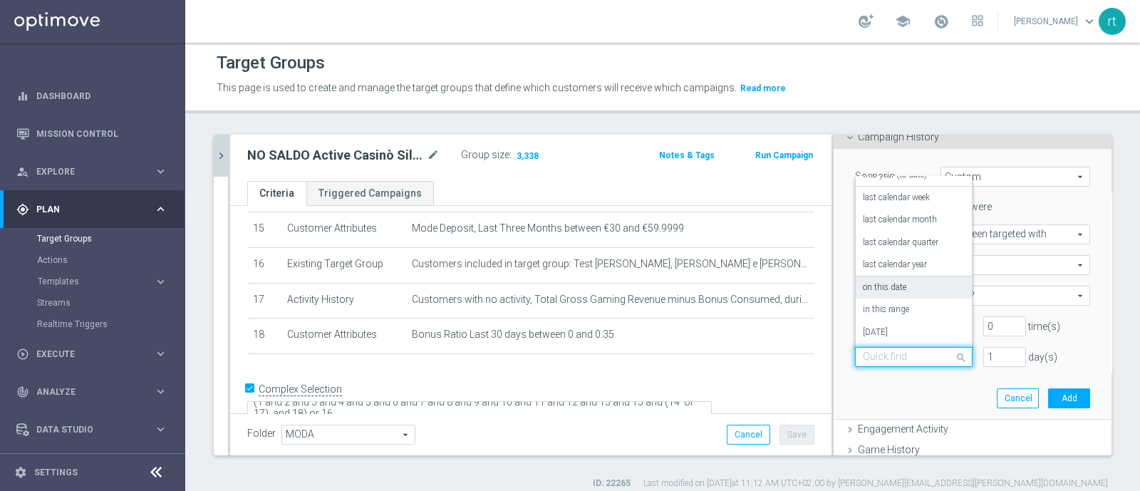
click at [874, 291] on div "on this date" at bounding box center [914, 287] width 102 height 23
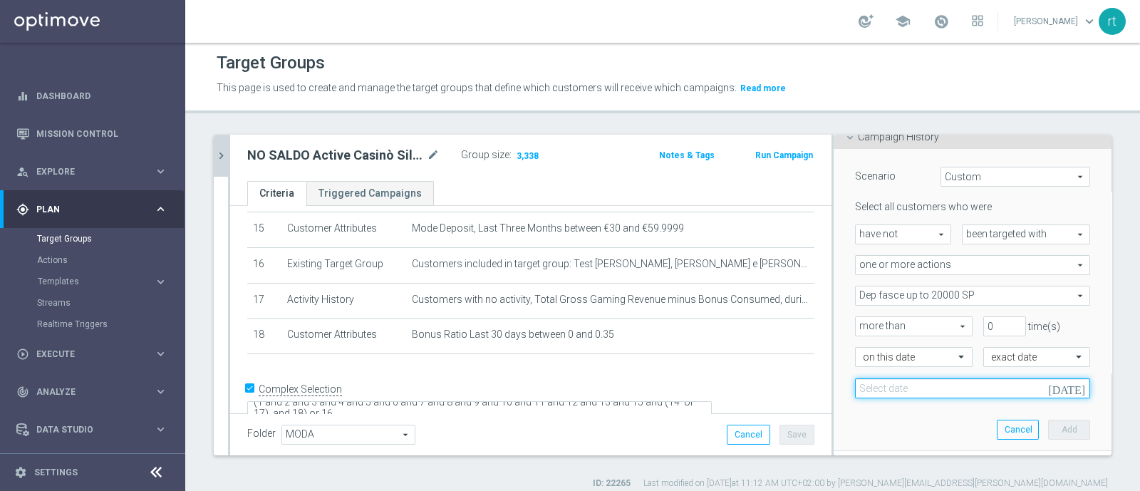
click at [942, 386] on input at bounding box center [972, 388] width 235 height 20
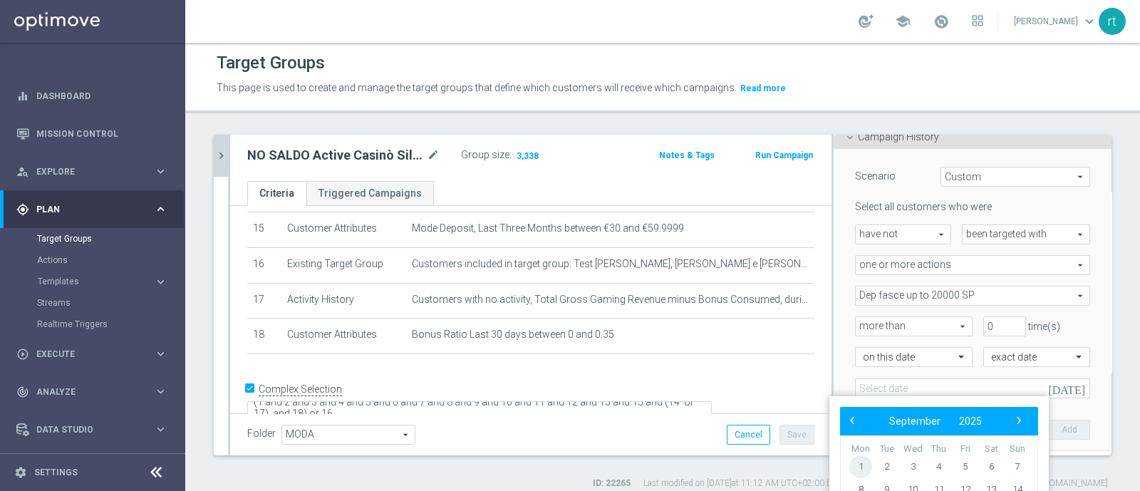
click at [855, 461] on span "1" at bounding box center [860, 466] width 23 height 23
type input "[DATE]"
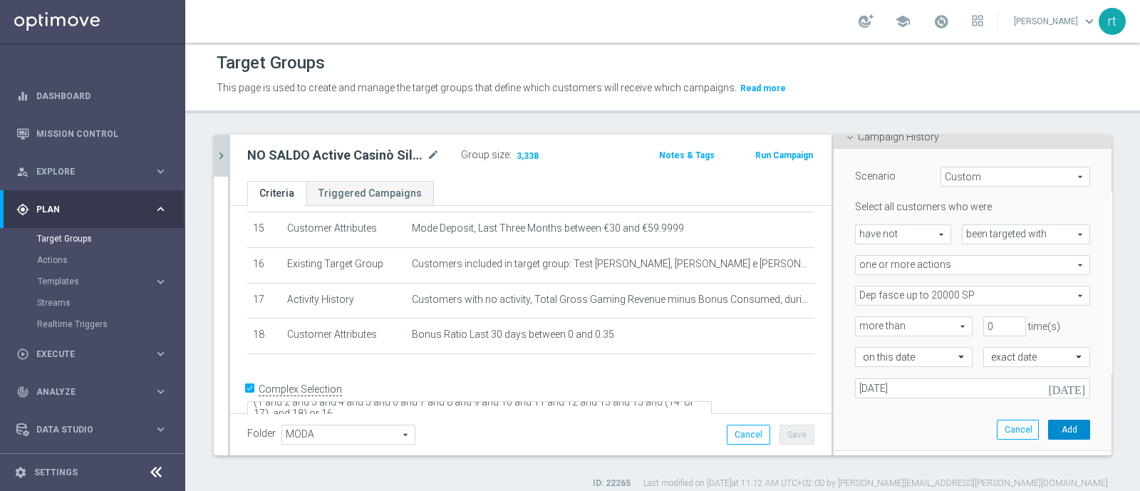
click at [1048, 428] on button "Add" at bounding box center [1069, 430] width 42 height 20
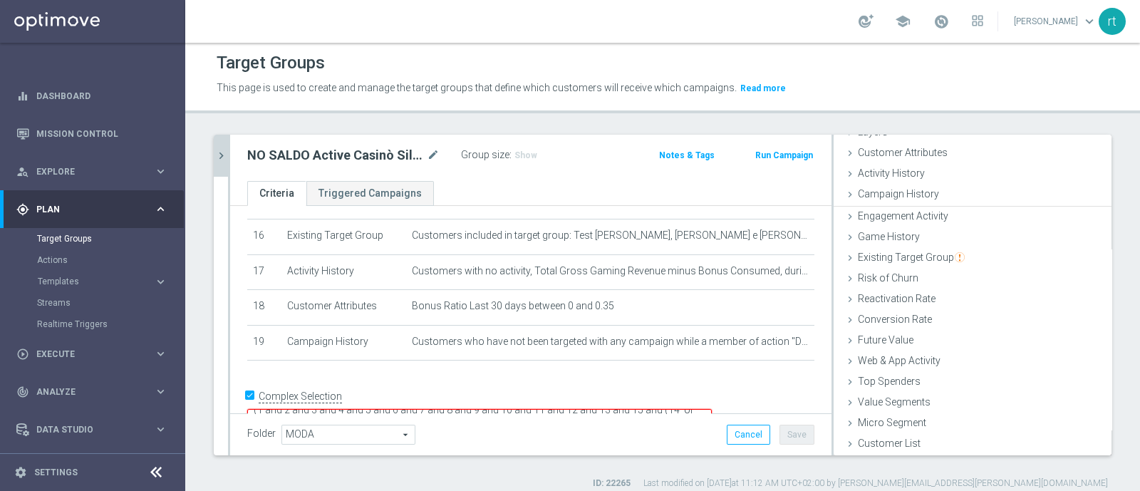
scroll to position [66, 0]
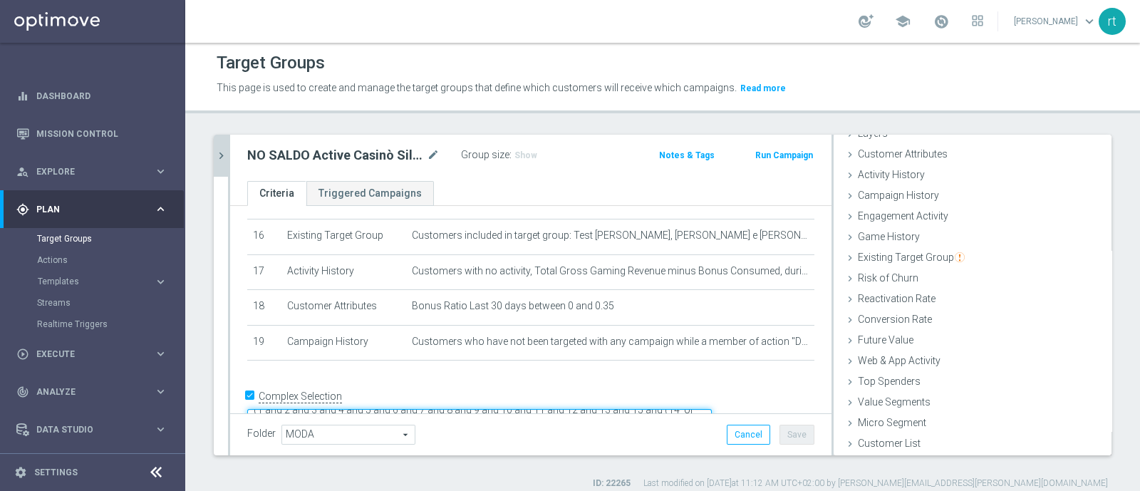
click at [437, 409] on textarea "(1 and 2 and 3 and 4 and 5 and 6 and 7 and 8 and 9 and 10 and 11 and 12 and 13 …" at bounding box center [479, 421] width 464 height 25
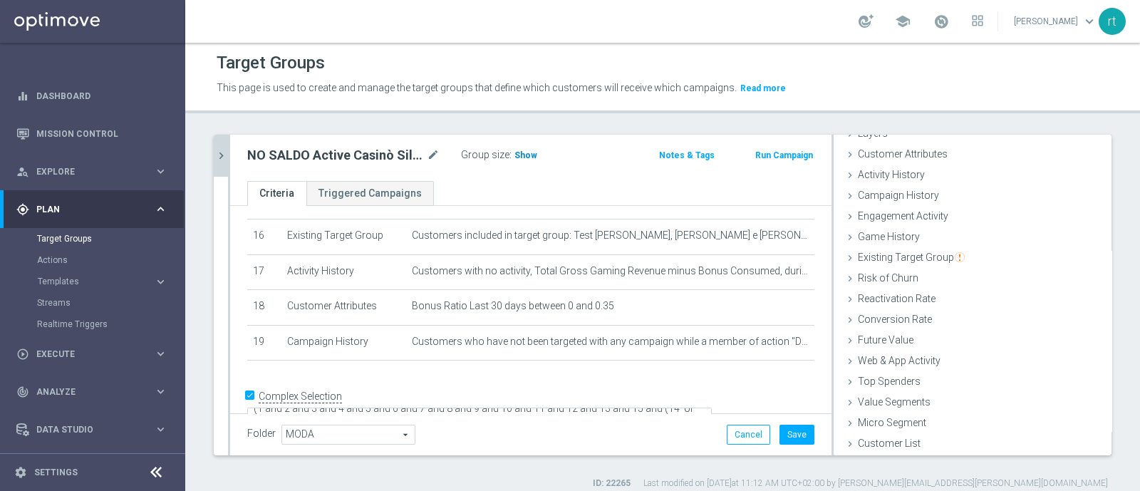
click at [521, 156] on span "Show" at bounding box center [525, 155] width 23 height 10
click at [779, 430] on button "Save" at bounding box center [796, 435] width 35 height 20
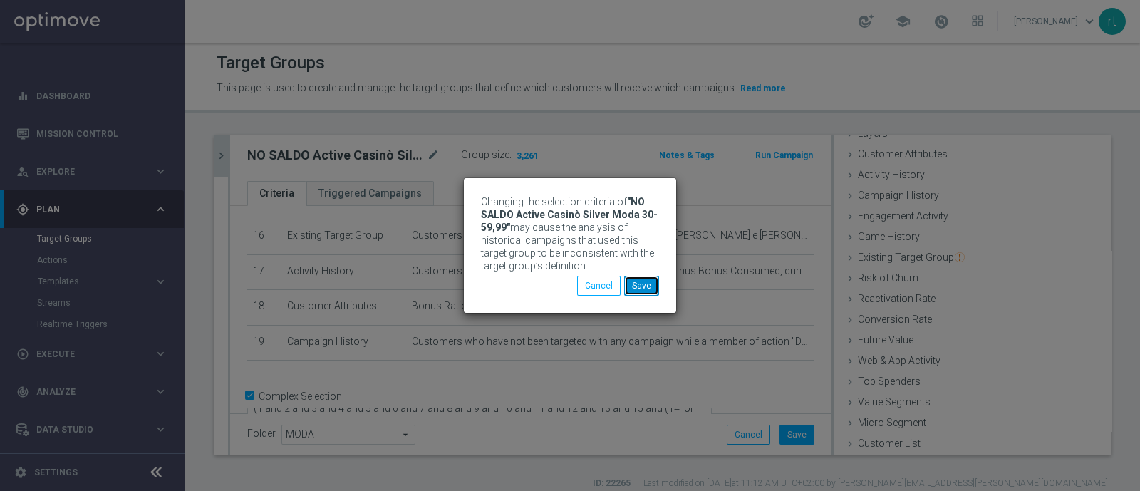
click at [641, 286] on button "Save" at bounding box center [641, 286] width 35 height 20
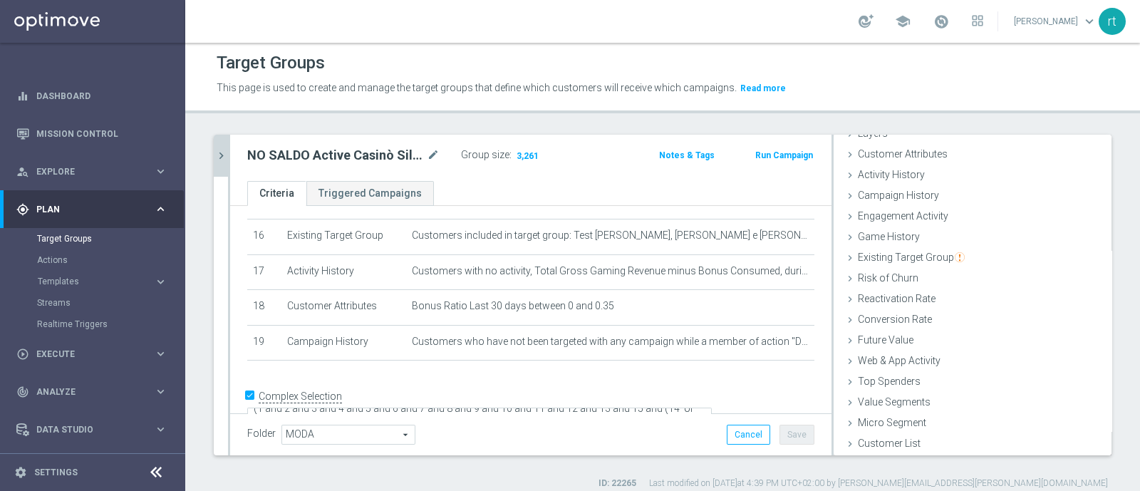
click at [223, 155] on icon "chevron_right" at bounding box center [221, 156] width 14 height 14
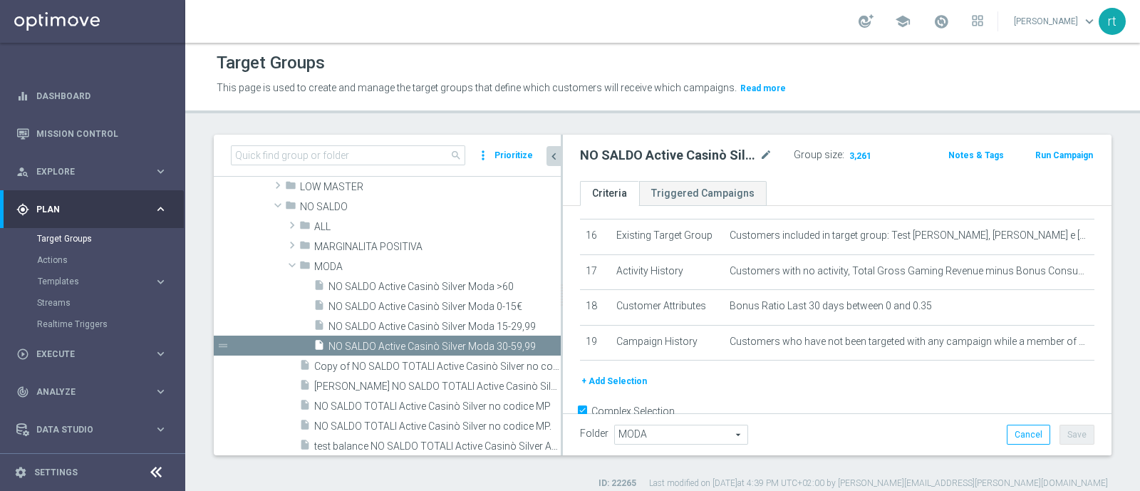
scroll to position [576, 0]
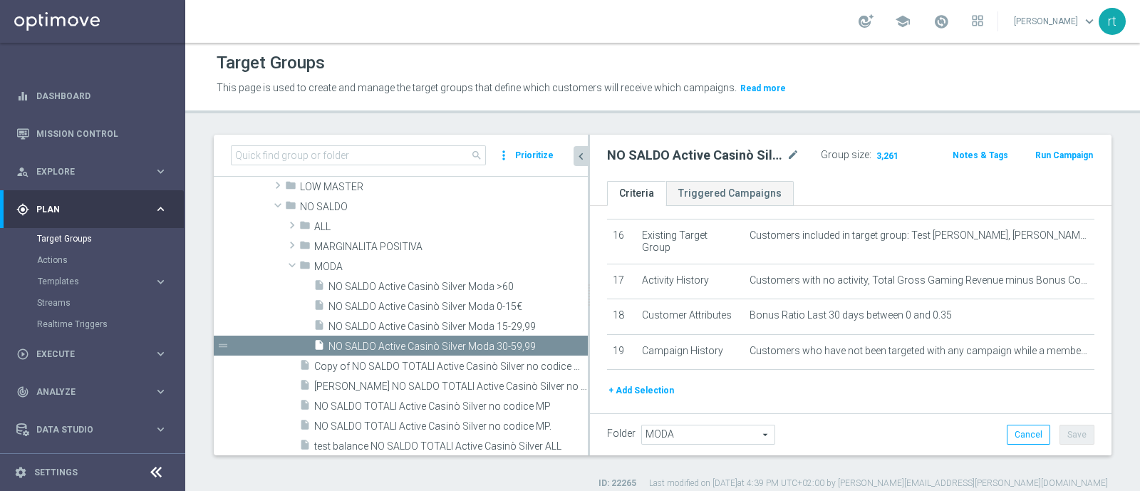
drag, startPoint x: 492, startPoint y: 311, endPoint x: 588, endPoint y: 310, distance: 96.2
click at [588, 310] on div at bounding box center [589, 295] width 2 height 321
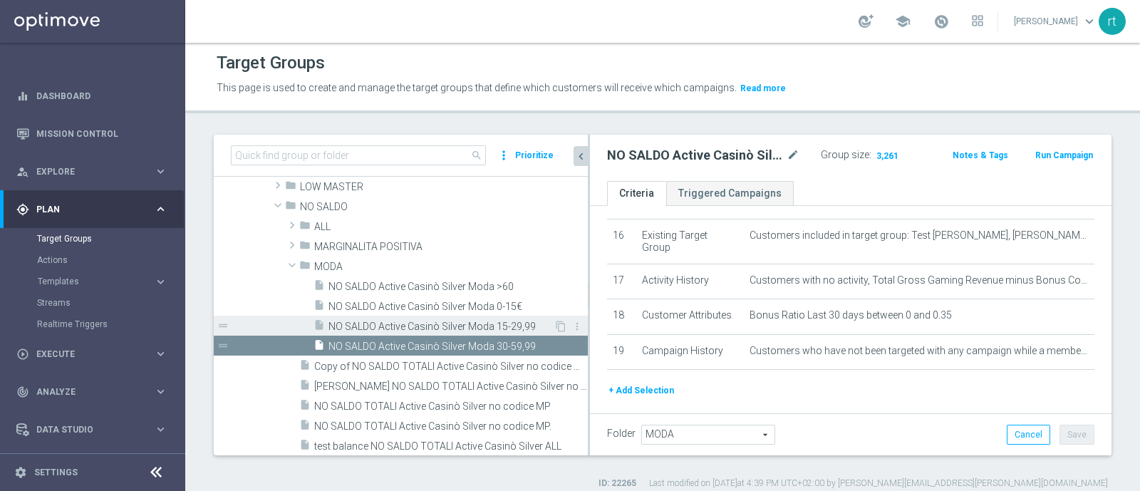
click at [440, 316] on div "insert_drive_file NO SALDO Active Casinò Silver Moda 15-29,99" at bounding box center [433, 326] width 240 height 20
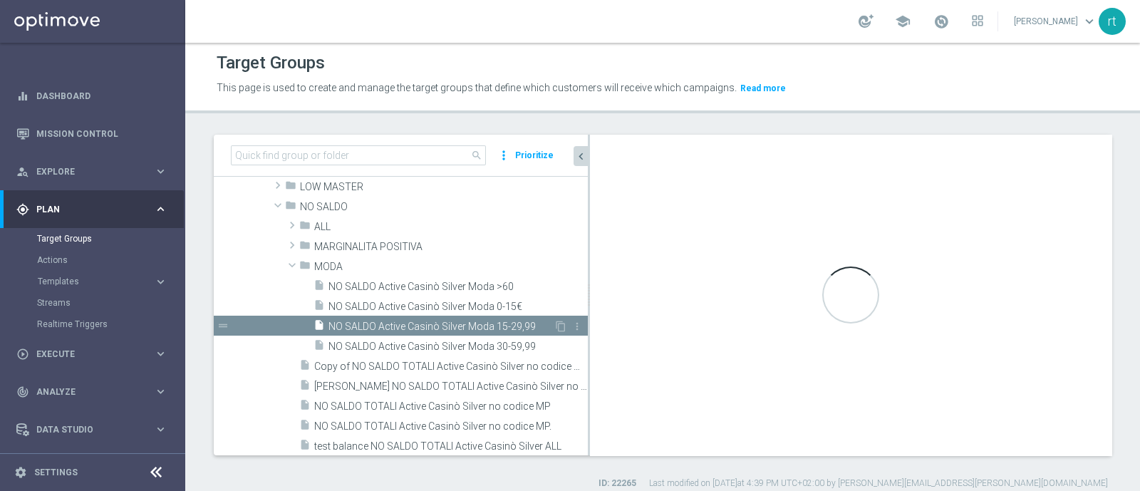
type textarea "(1 and 2 and 3 and 4 and 5 and 6 and 7 and 8 and 9 and 10 and 11 and 12 and 13 …"
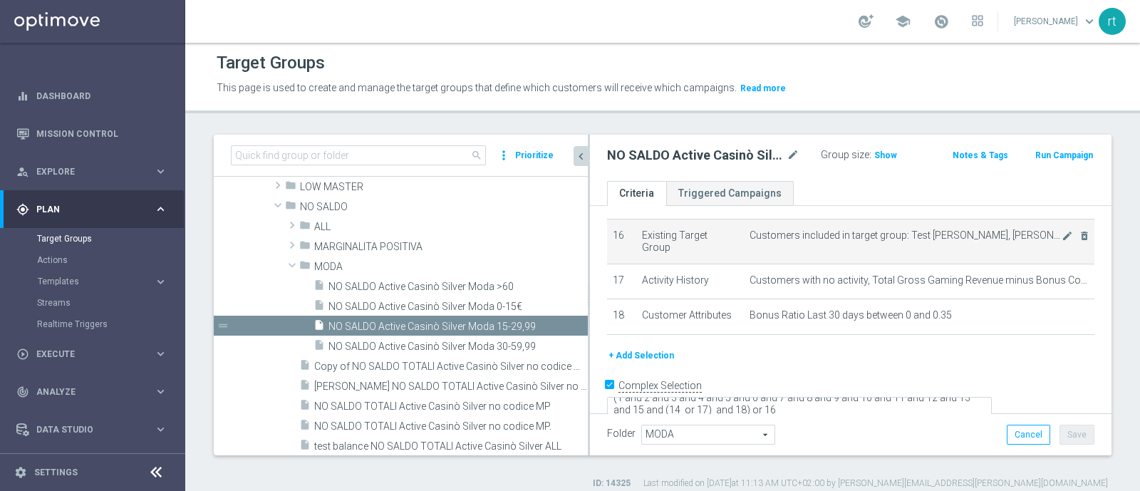
scroll to position [573, 0]
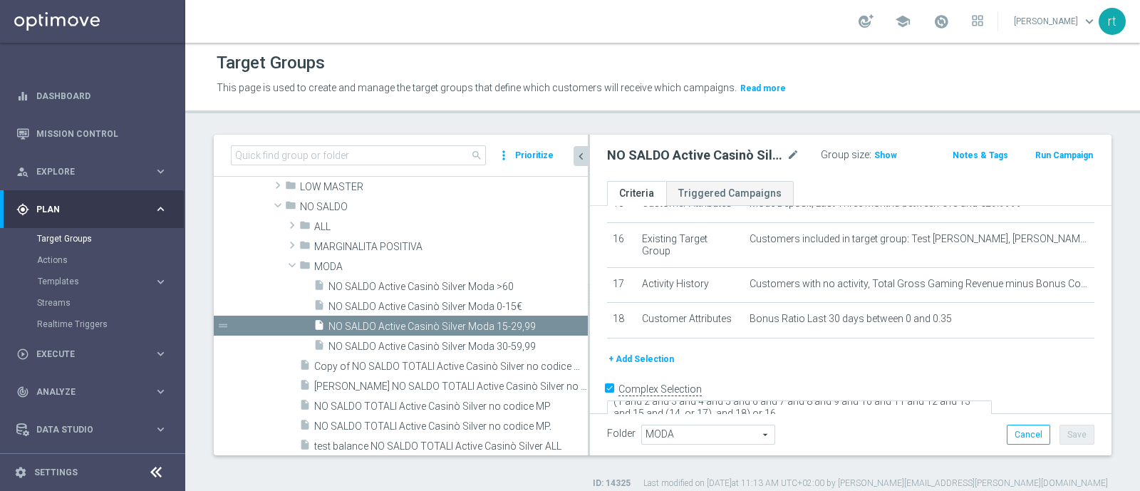
click at [666, 351] on button "+ Add Selection" at bounding box center [641, 359] width 68 height 16
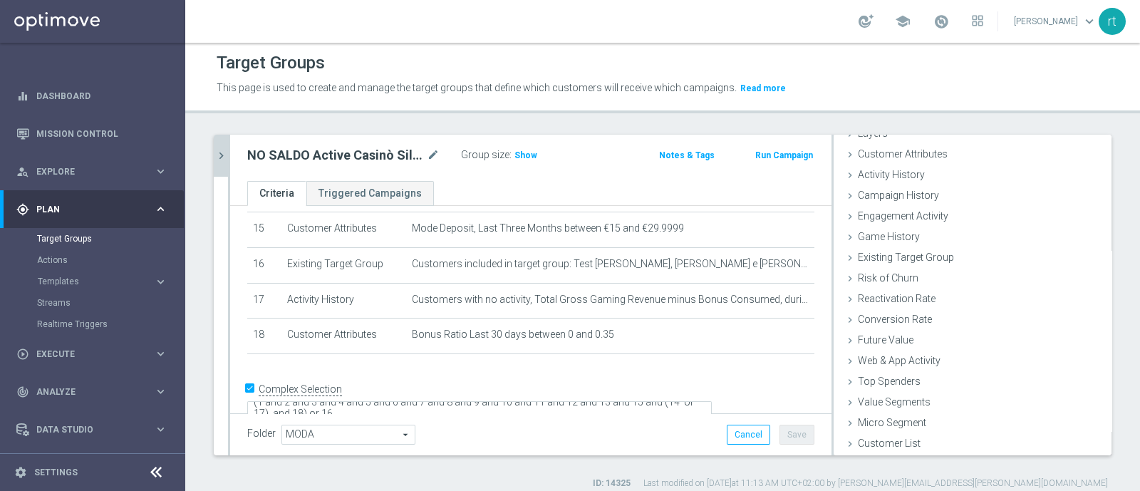
scroll to position [66, 0]
click at [901, 202] on div "Campaign History done selection saved" at bounding box center [973, 196] width 278 height 21
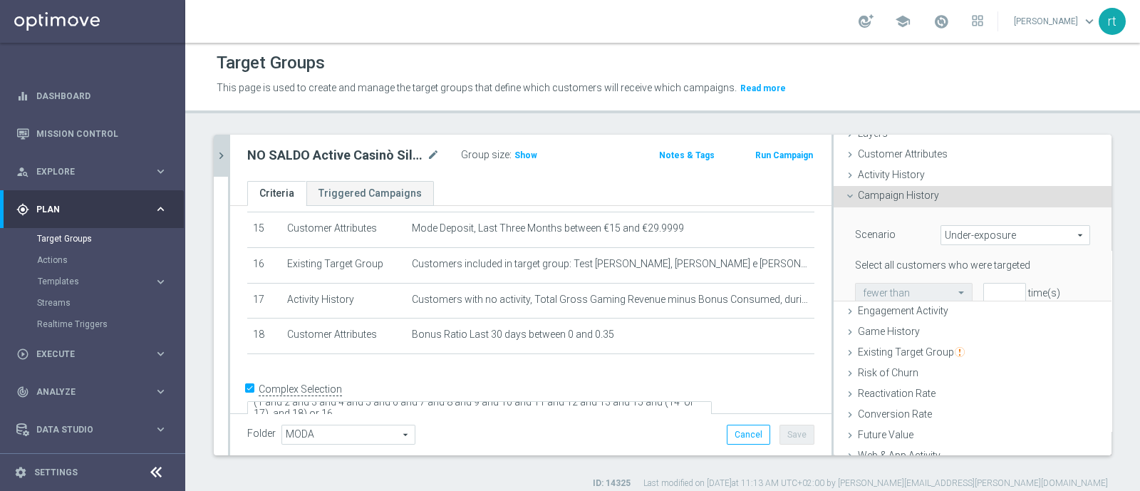
scroll to position [124, 0]
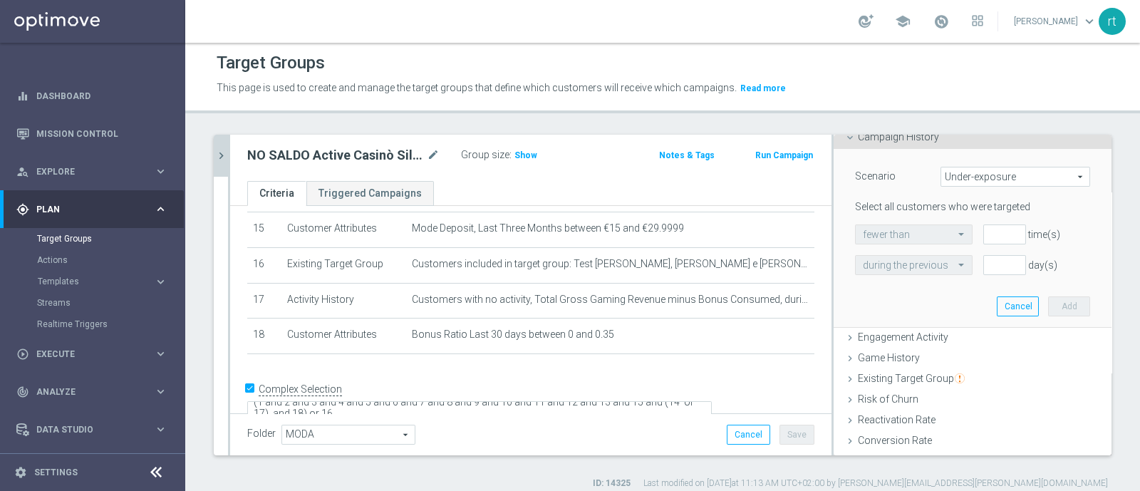
click at [943, 177] on span "Under-exposure" at bounding box center [1015, 176] width 148 height 19
click at [955, 269] on span "Custom" at bounding box center [1015, 271] width 134 height 11
type input "Custom"
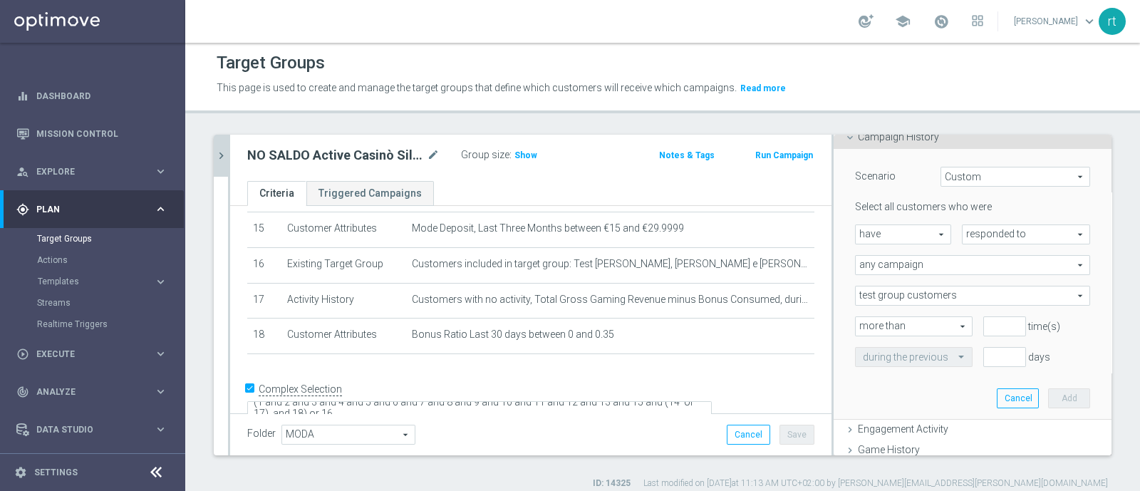
click at [907, 240] on span "have" at bounding box center [903, 234] width 95 height 19
click at [900, 272] on span "have not" at bounding box center [903, 273] width 81 height 11
type input "have not"
click at [968, 235] on span "responded to" at bounding box center [1025, 234] width 127 height 19
click at [970, 268] on span "been targeted with" at bounding box center [1026, 273] width 113 height 11
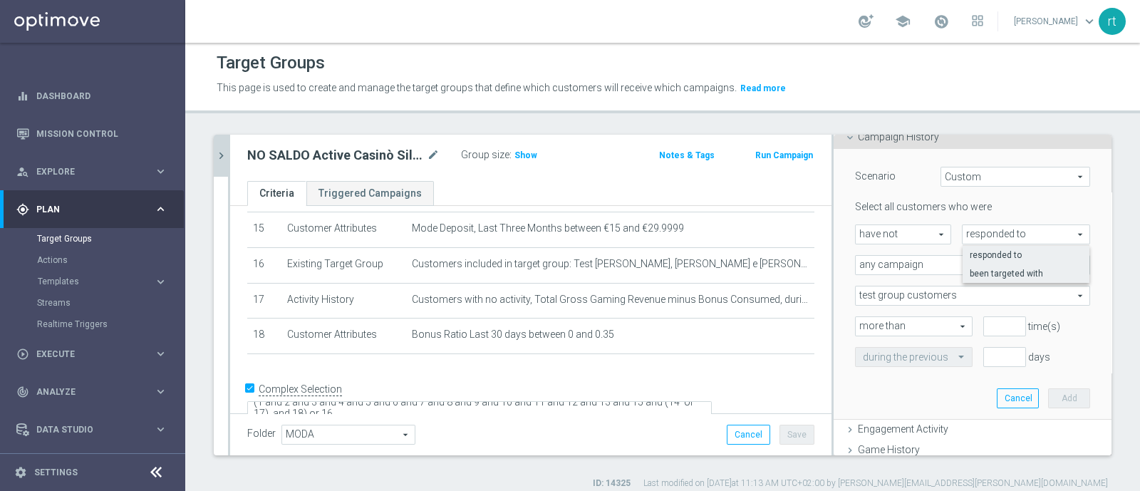
type input "been targeted with"
click at [925, 264] on span "any campaign" at bounding box center [973, 265] width 234 height 19
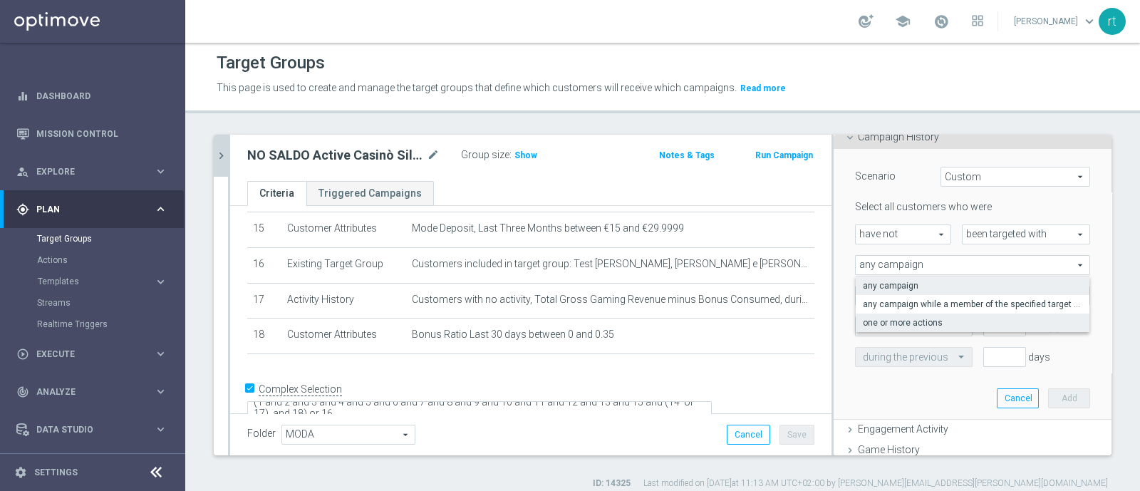
click at [908, 322] on span "one or more actions" at bounding box center [972, 322] width 219 height 11
type input "one or more actions"
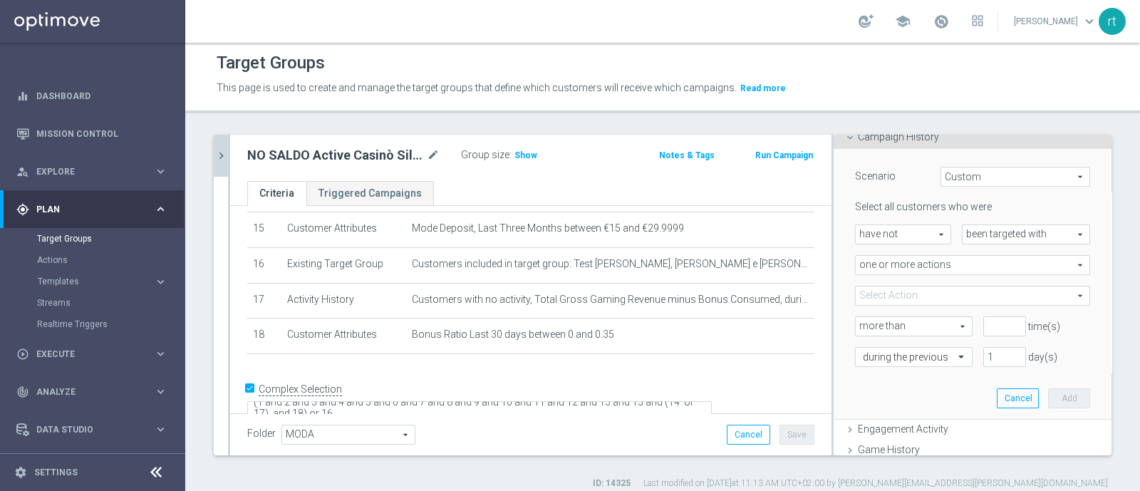
click at [901, 294] on span at bounding box center [973, 295] width 234 height 19
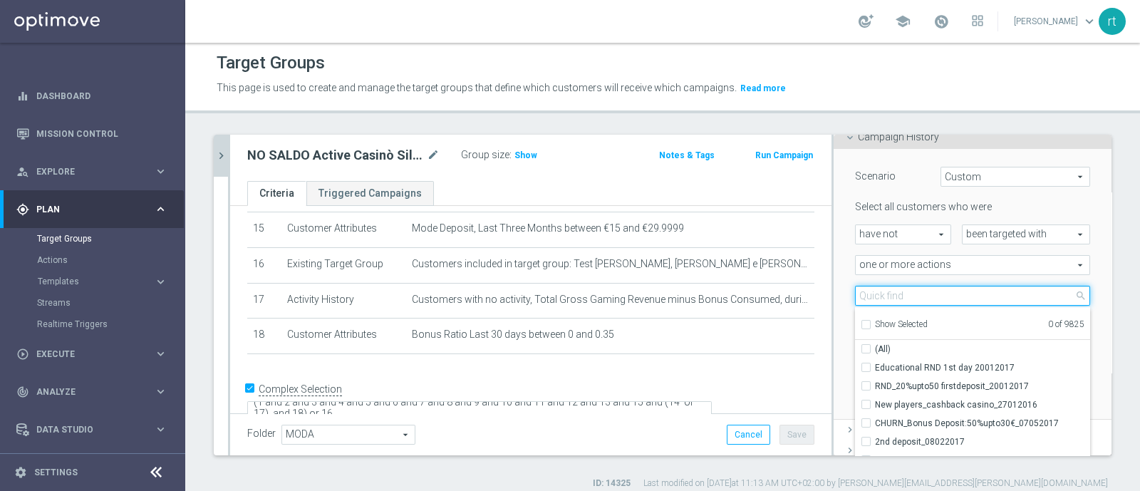
click at [901, 294] on input "search" at bounding box center [972, 296] width 235 height 20
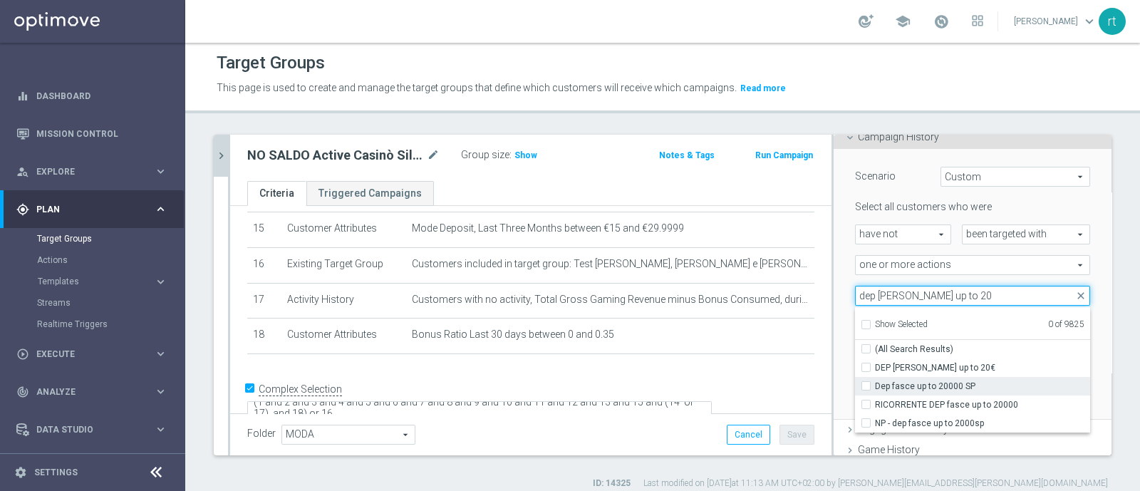
type input "dep [PERSON_NAME] up to 20"
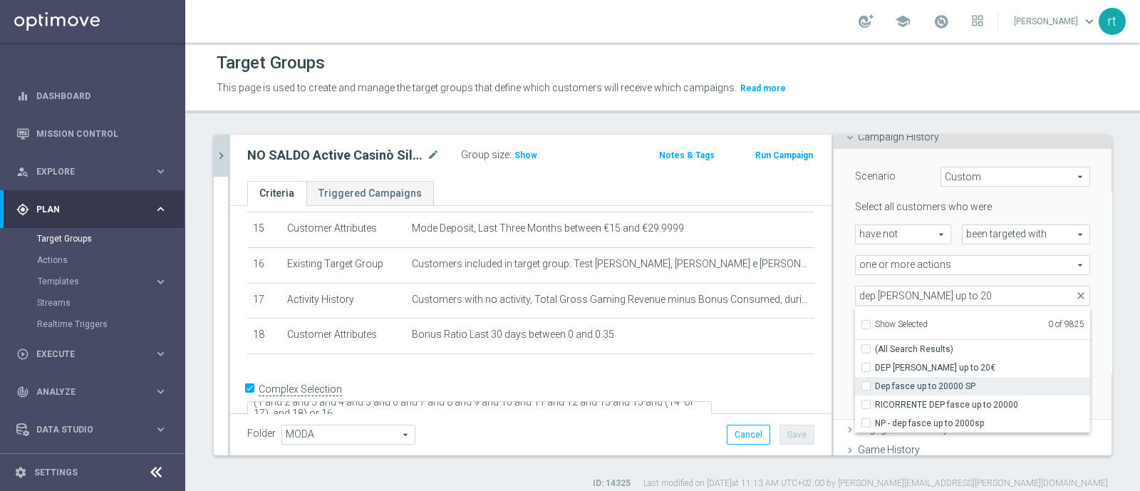
click at [892, 377] on label "Dep fasce up to 20000 SP" at bounding box center [982, 386] width 215 height 19
click at [875, 381] on input "Dep fasce up to 20000 SP" at bounding box center [870, 385] width 9 height 9
checkbox input "true"
type input "Dep fasce up to 20000 SP"
click at [834, 326] on div "Scenario Custom Custom arrow_drop_down search Select all customers who were hav…" at bounding box center [973, 284] width 278 height 271
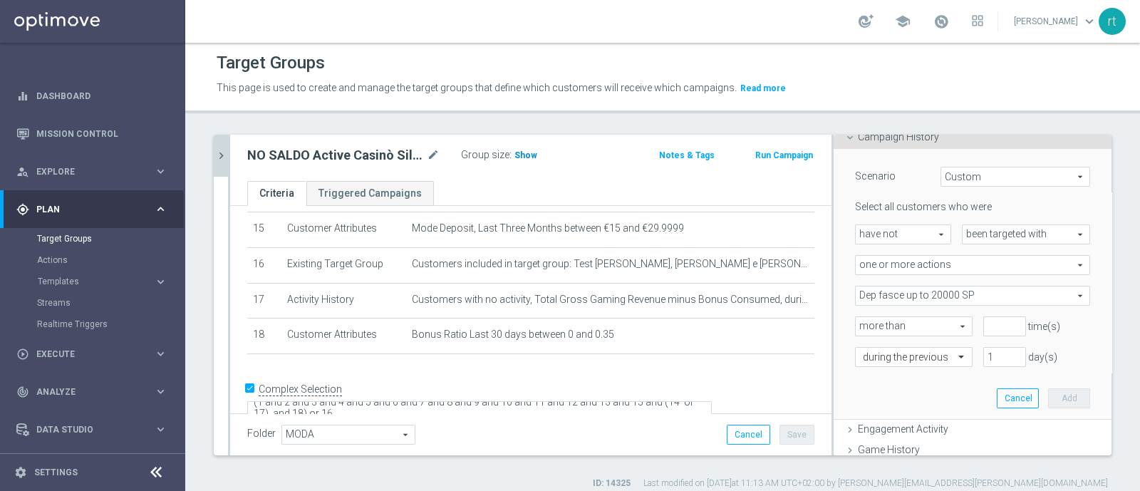
click at [514, 158] on span "Show" at bounding box center [525, 155] width 23 height 10
click at [983, 329] on input "number" at bounding box center [1004, 326] width 43 height 20
type input "0"
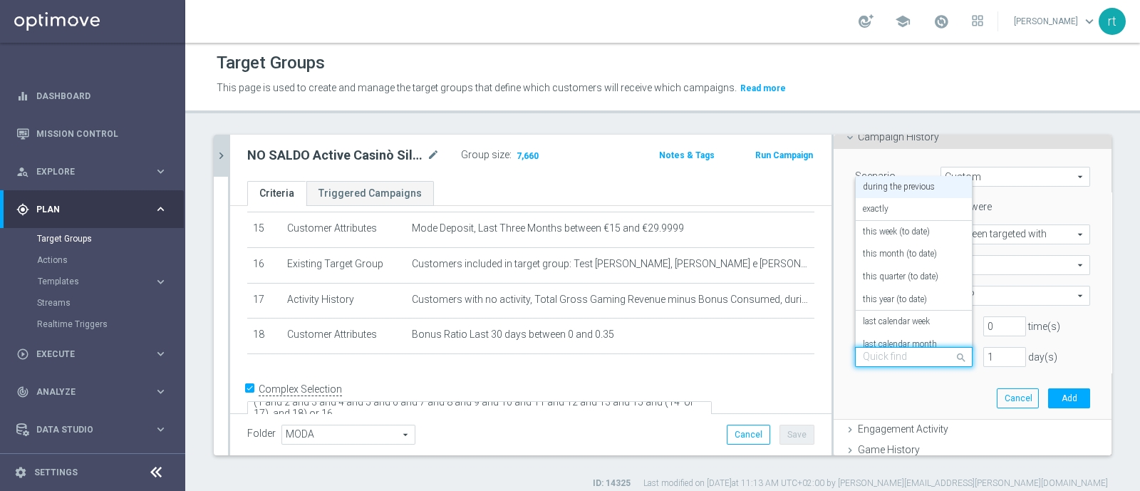
click at [926, 360] on div at bounding box center [914, 357] width 116 height 13
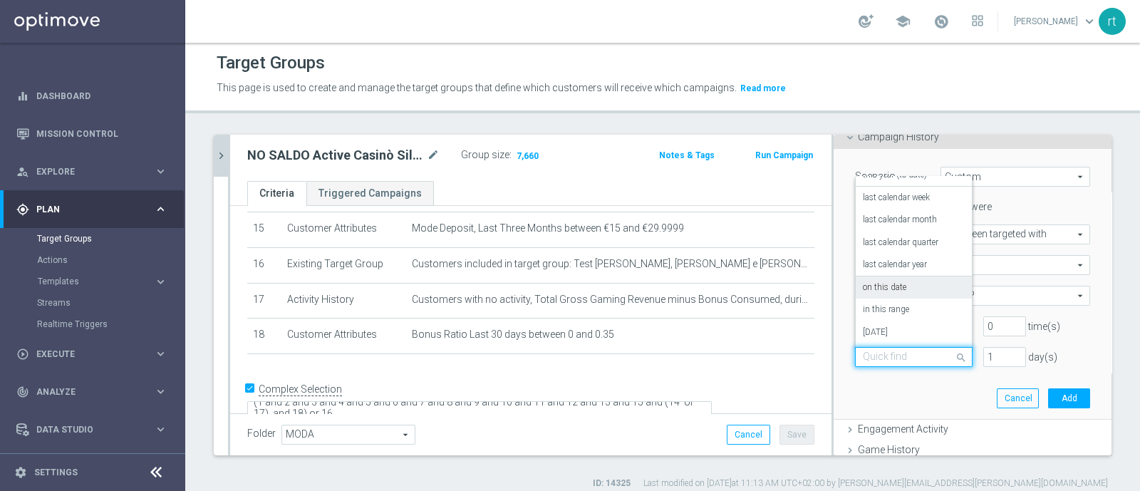
click at [890, 286] on label "on this date" at bounding box center [884, 287] width 43 height 11
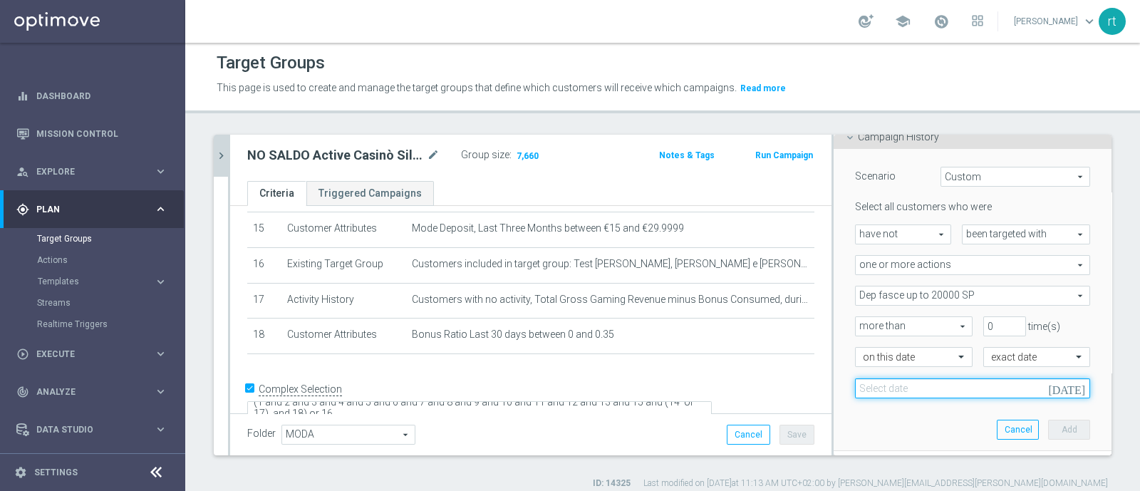
click at [891, 386] on input at bounding box center [972, 388] width 235 height 20
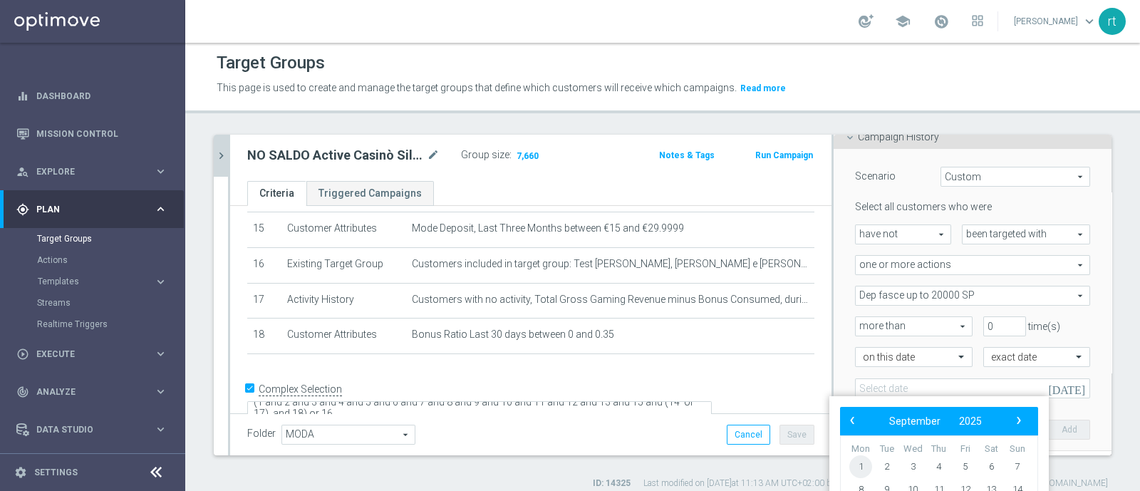
click at [856, 460] on span "1" at bounding box center [860, 466] width 23 height 23
type input "[DATE]"
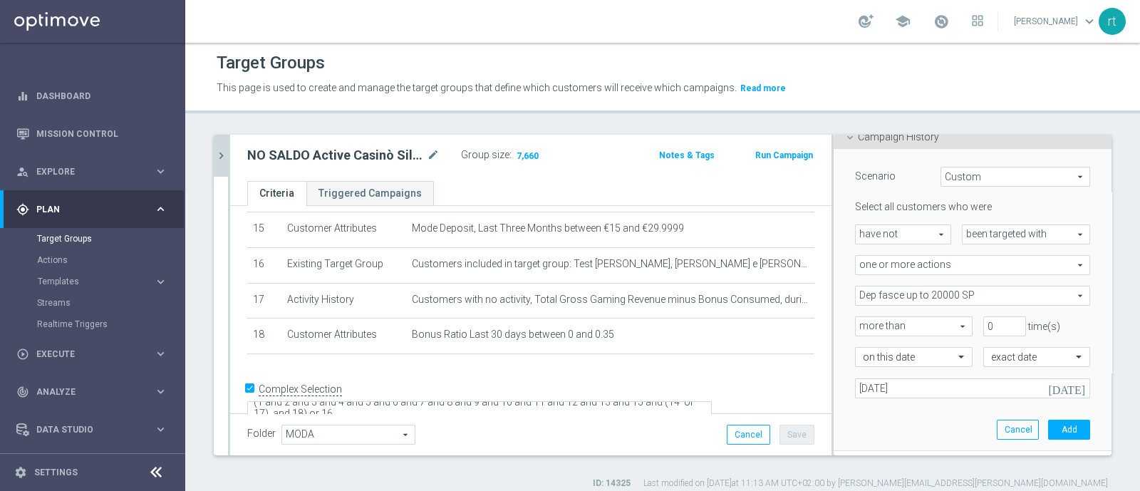
click at [905, 403] on div "Scenario Custom Custom arrow_drop_down search Select all customers who were hav…" at bounding box center [972, 299] width 256 height 301
click at [1048, 420] on button "Add" at bounding box center [1069, 430] width 42 height 20
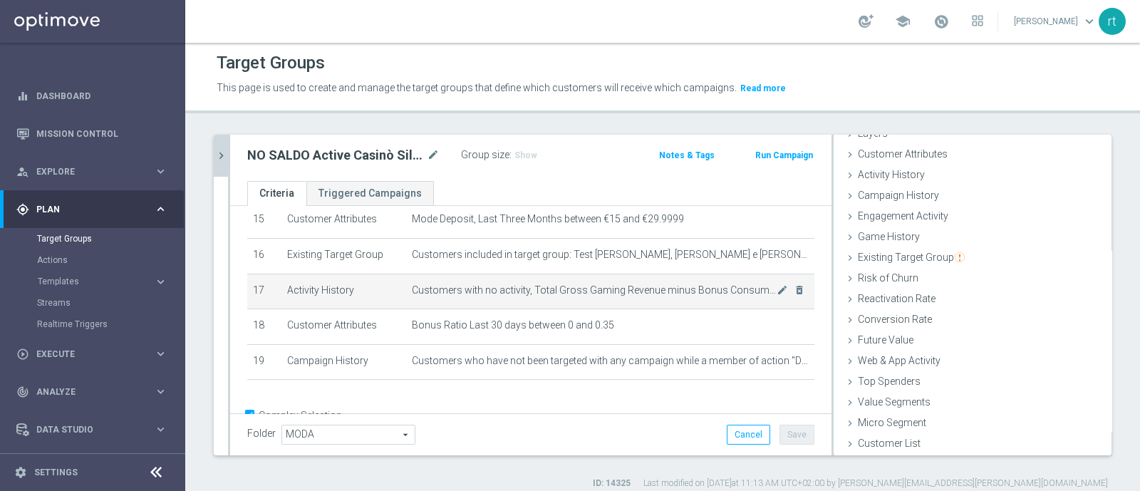
scroll to position [574, 0]
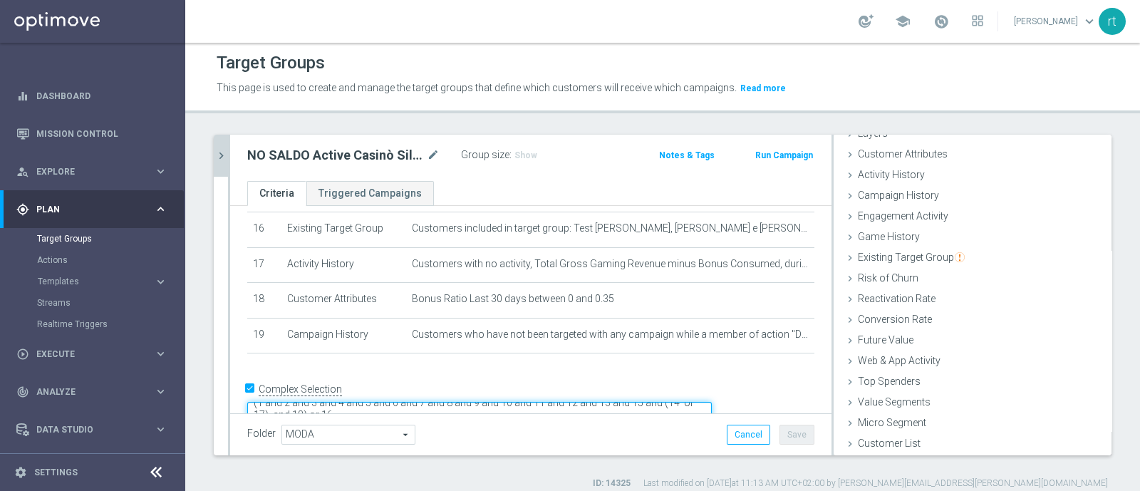
click at [436, 402] on textarea "(1 and 2 and 3 and 4 and 5 and 6 and 7 and 8 and 9 and 10 and 11 and 12 and 13 …" at bounding box center [479, 414] width 464 height 25
click at [532, 153] on span "Show" at bounding box center [525, 155] width 23 height 10
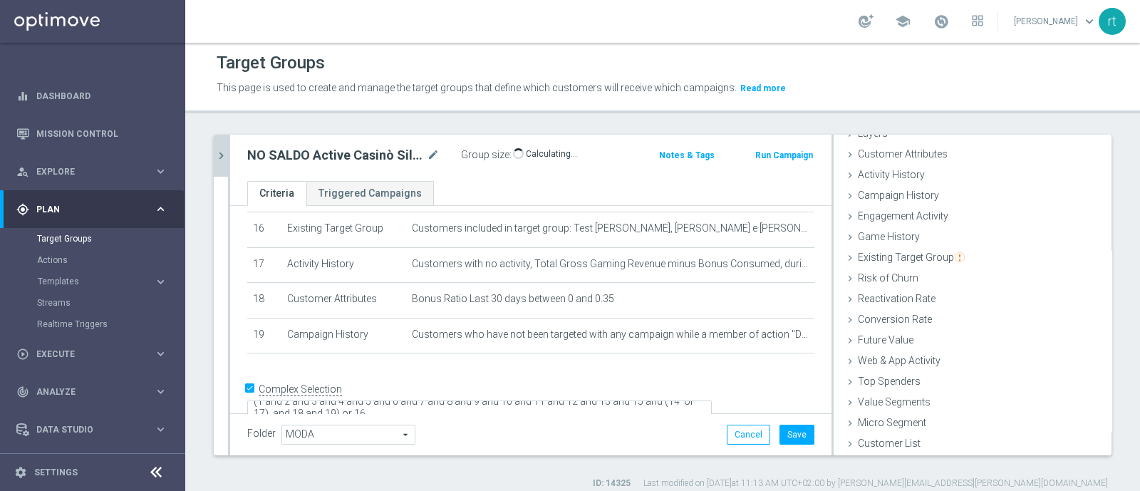
scroll to position [573, 0]
click at [779, 432] on button "Save" at bounding box center [796, 435] width 35 height 20
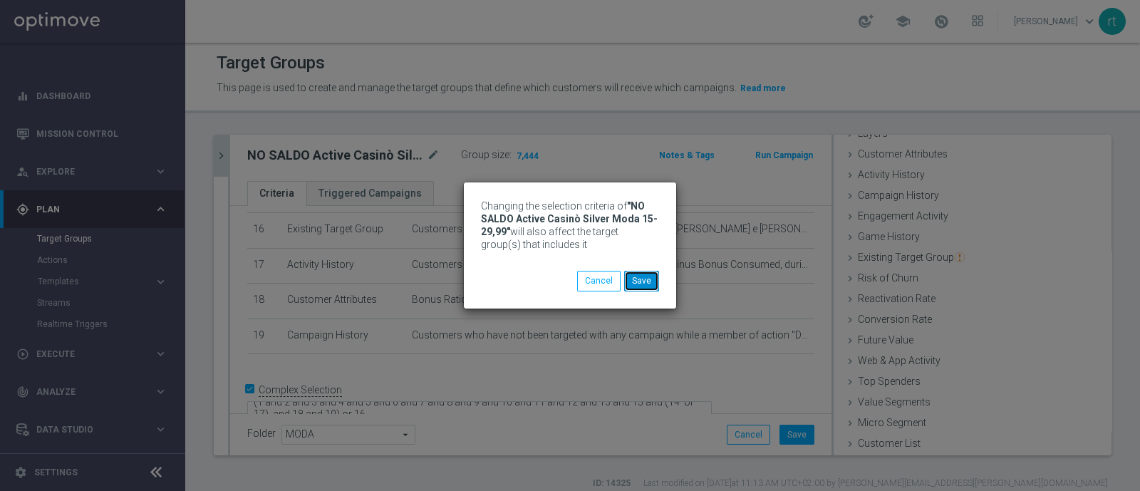
click at [636, 277] on button "Save" at bounding box center [641, 281] width 35 height 20
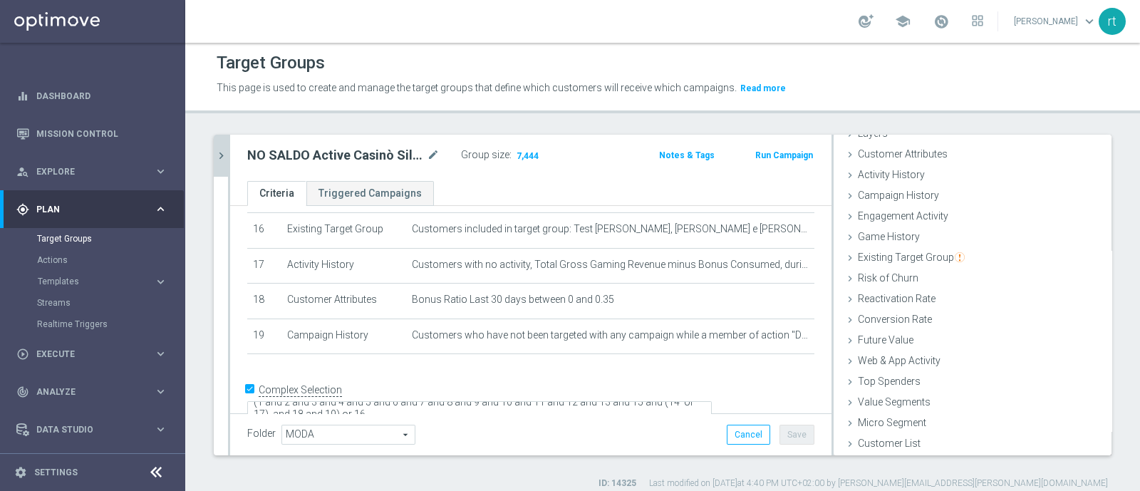
click at [221, 165] on button "chevron_right" at bounding box center [221, 156] width 14 height 42
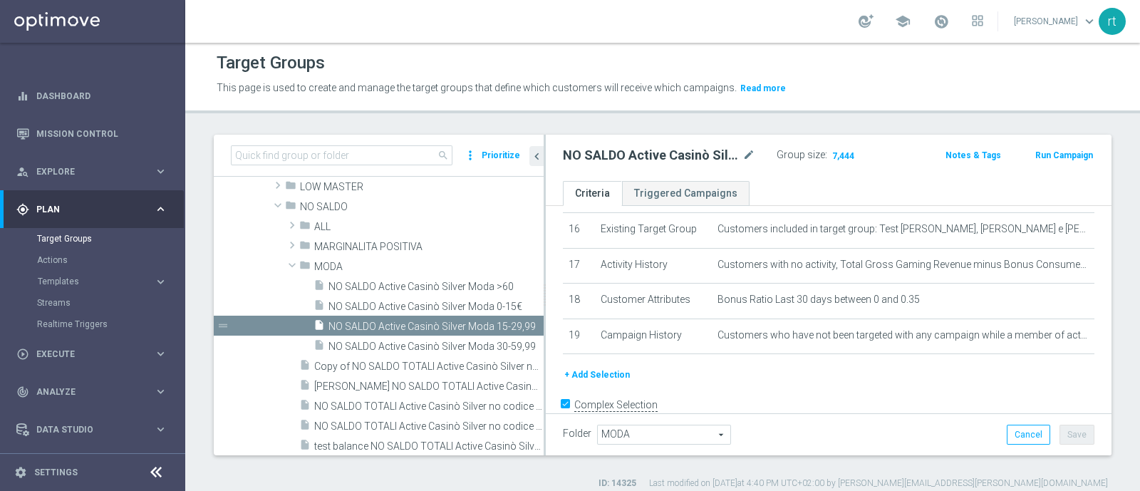
scroll to position [583, 0]
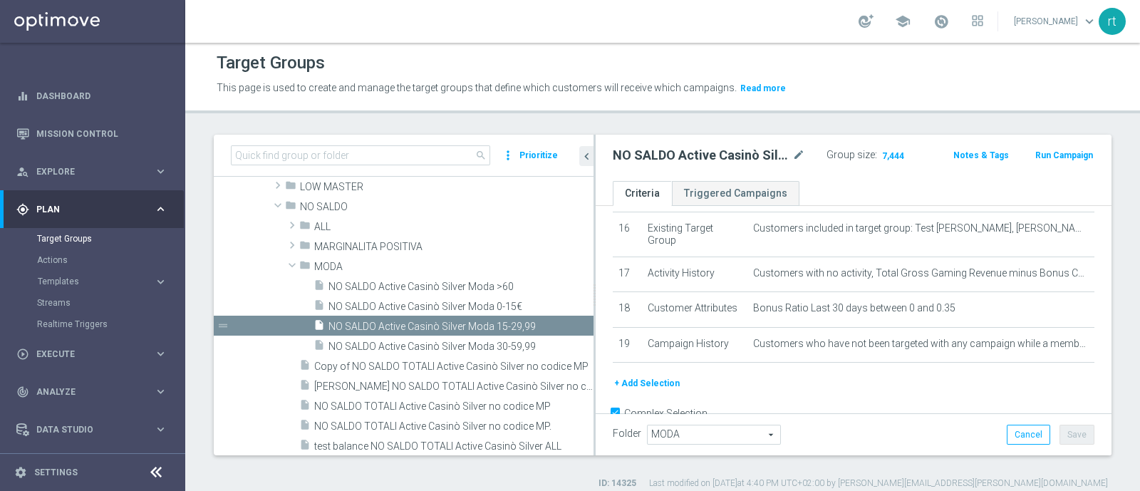
drag, startPoint x: 492, startPoint y: 347, endPoint x: 594, endPoint y: 343, distance: 101.9
click at [594, 343] on div at bounding box center [594, 295] width 2 height 321
click at [446, 304] on span "NO SALDO Active Casinò Silver Moda 0-15€" at bounding box center [443, 307] width 231 height 12
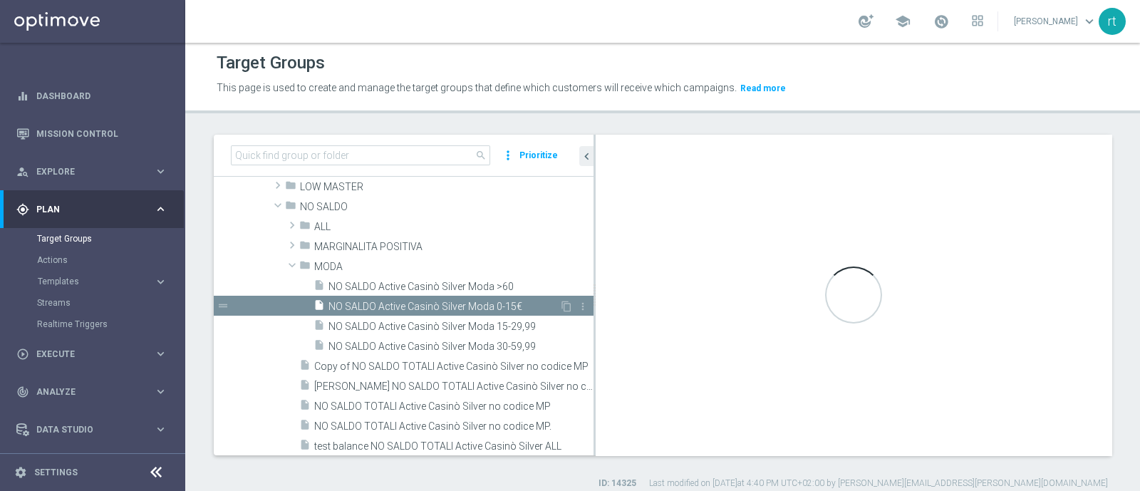
type textarea "(1 and 2 and 3 and 4 and 5 and 6 and 7 and 8 and 9 and 10 and 11 and 12 and 13 …"
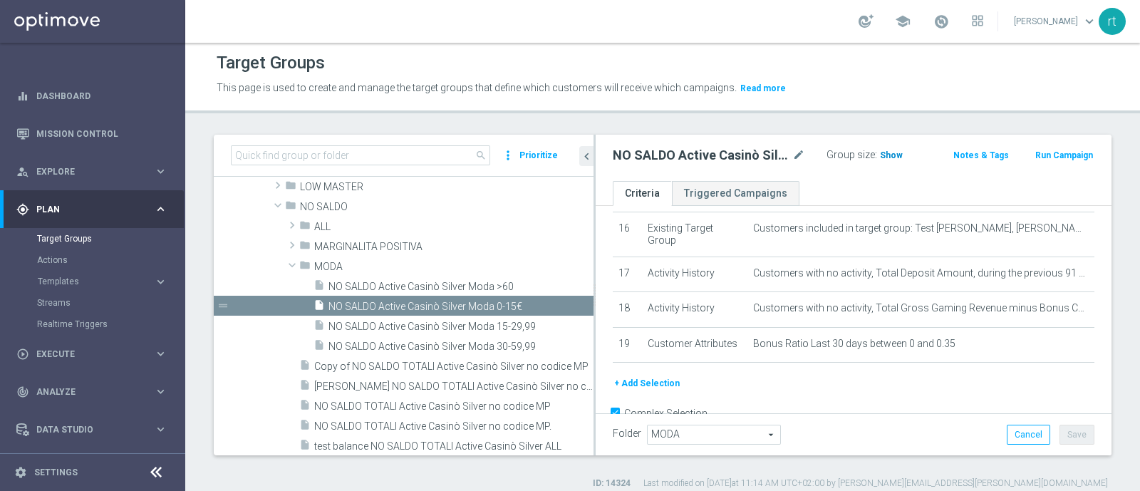
click at [887, 152] on span "Show" at bounding box center [891, 155] width 23 height 10
click at [794, 68] on div "Target Groups" at bounding box center [663, 63] width 892 height 28
click at [831, 93] on p "This page is used to create and manage the target groups that define which cust…" at bounding box center [549, 89] width 664 height 16
click at [663, 375] on button "+ Add Selection" at bounding box center [647, 383] width 68 height 16
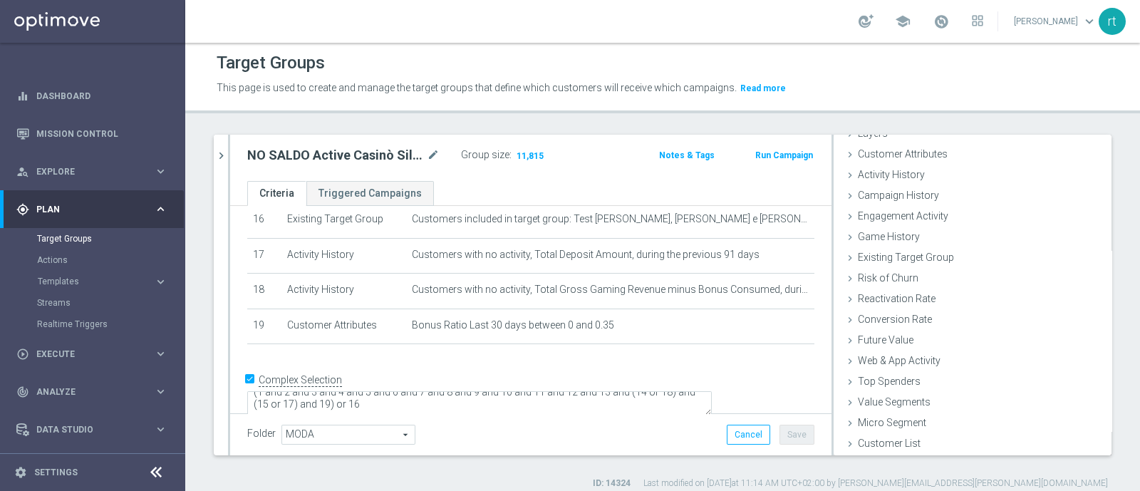
scroll to position [66, 0]
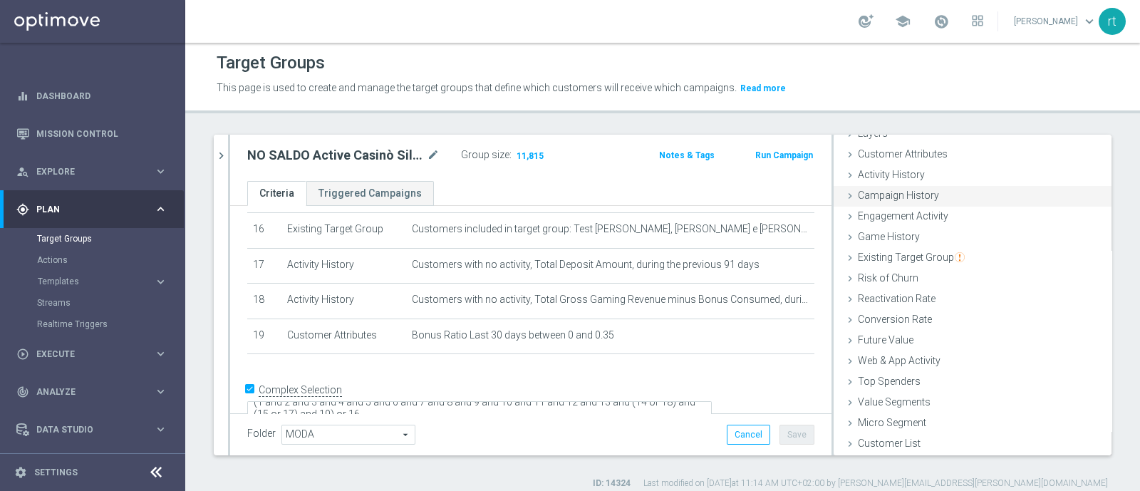
click at [891, 198] on span "Campaign History" at bounding box center [898, 195] width 81 height 11
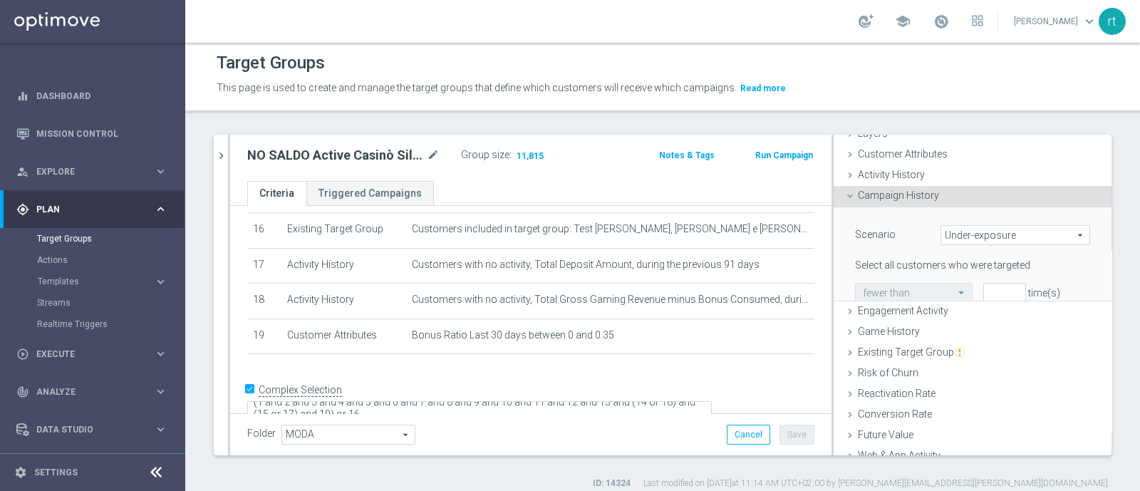
scroll to position [124, 0]
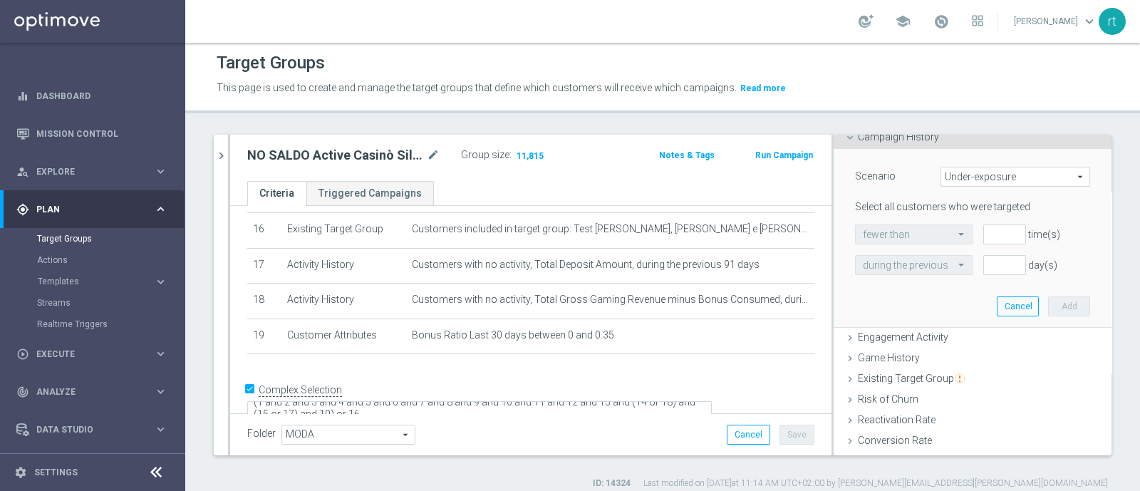
click at [965, 180] on span "Under-exposure" at bounding box center [1015, 176] width 148 height 19
click at [963, 266] on span "Custom" at bounding box center [1015, 271] width 134 height 11
type input "Custom"
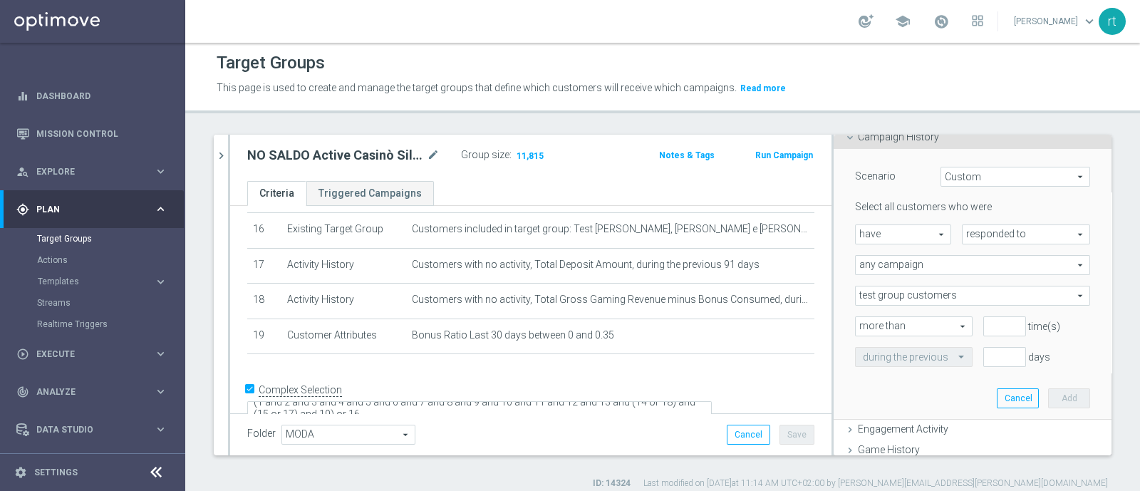
click at [909, 236] on span "have" at bounding box center [903, 234] width 95 height 19
click at [901, 269] on span "have not" at bounding box center [903, 273] width 81 height 11
type input "have not"
click at [965, 227] on span "responded to" at bounding box center [1025, 234] width 127 height 19
click at [970, 272] on span "been targeted with" at bounding box center [1026, 273] width 113 height 11
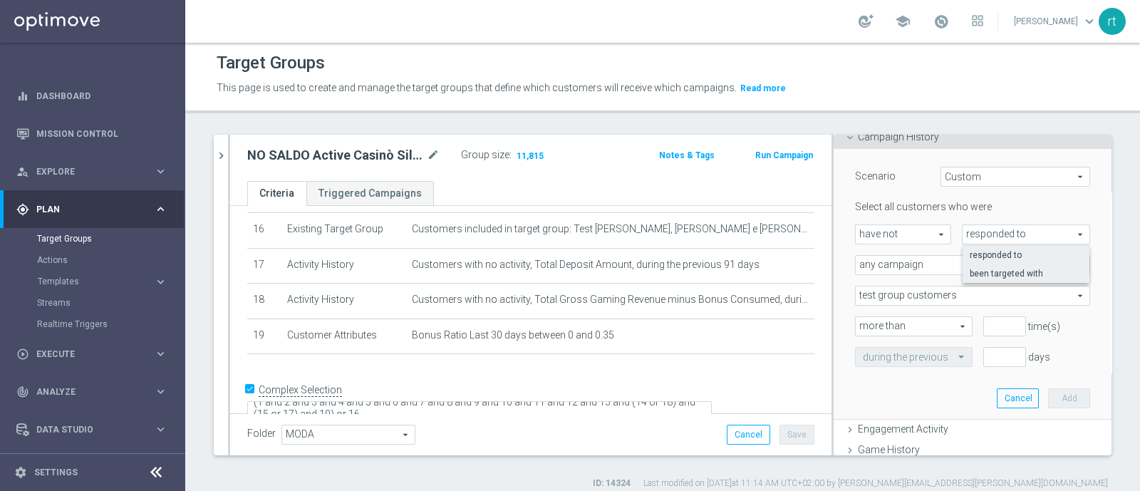
type input "been targeted with"
click at [912, 265] on span "any campaign" at bounding box center [973, 265] width 234 height 19
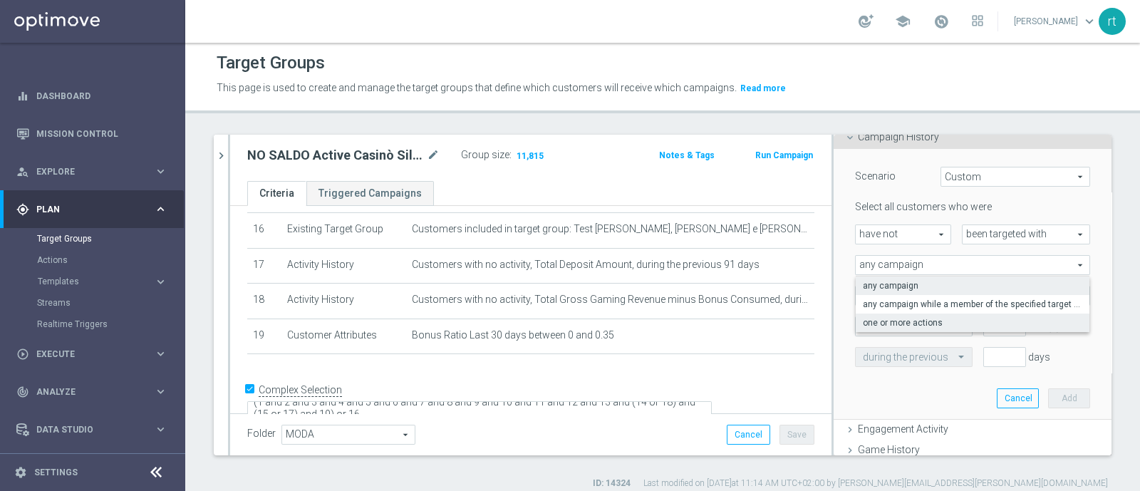
click at [908, 318] on span "one or more actions" at bounding box center [972, 322] width 219 height 11
type input "one or more actions"
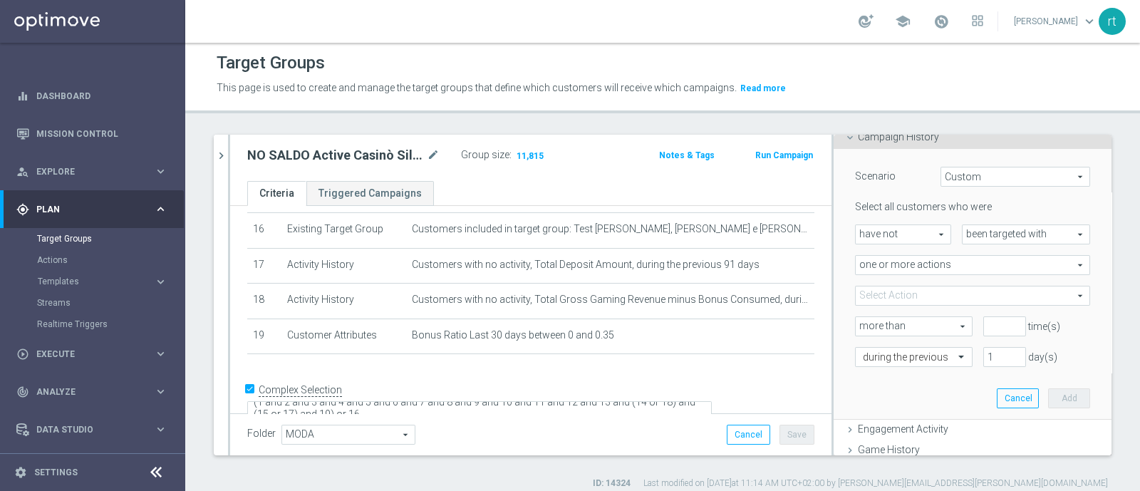
click at [908, 293] on span at bounding box center [973, 295] width 234 height 19
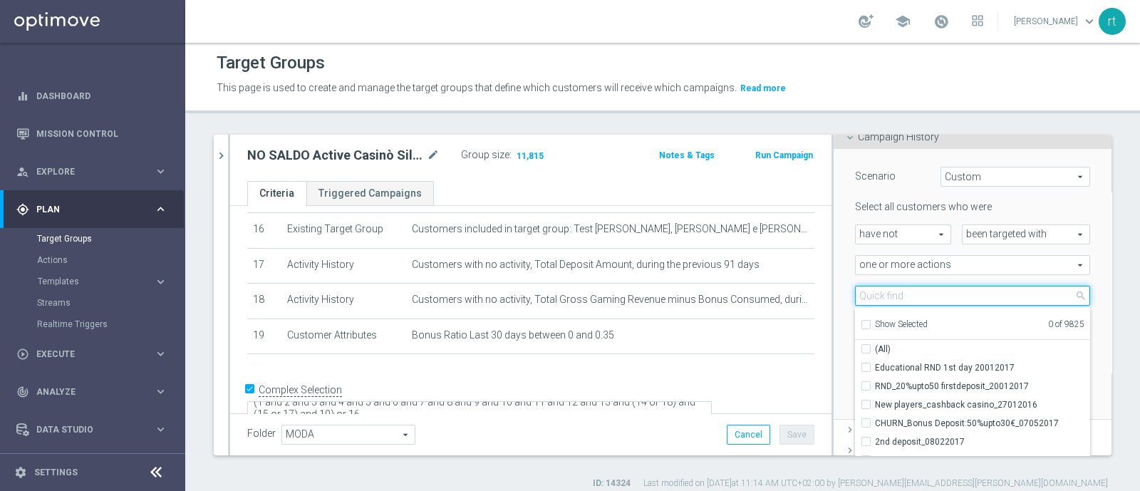
click at [908, 293] on input "search" at bounding box center [972, 296] width 235 height 20
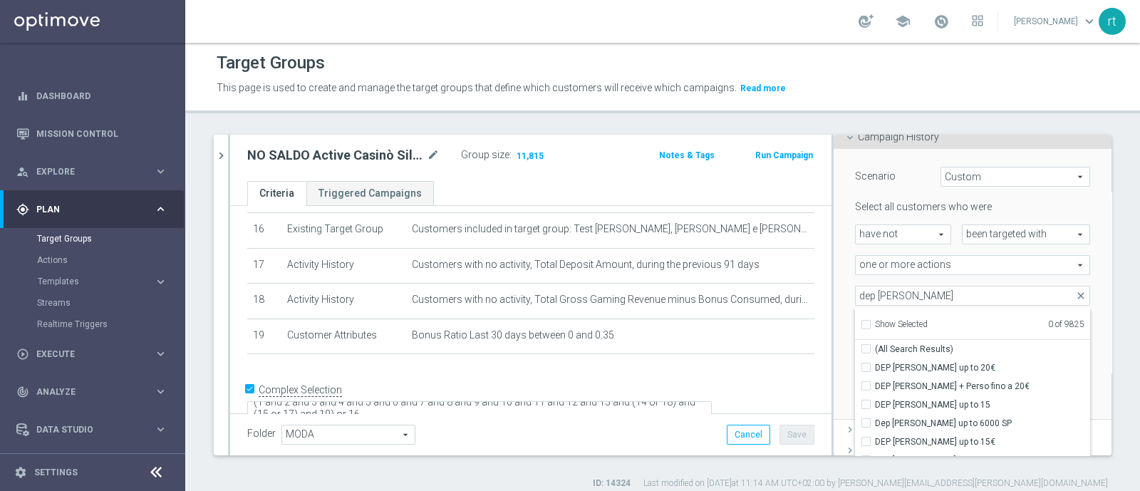
click at [965, 95] on div "This page is used to create and manage the target groups that define which cust…" at bounding box center [662, 88] width 913 height 23
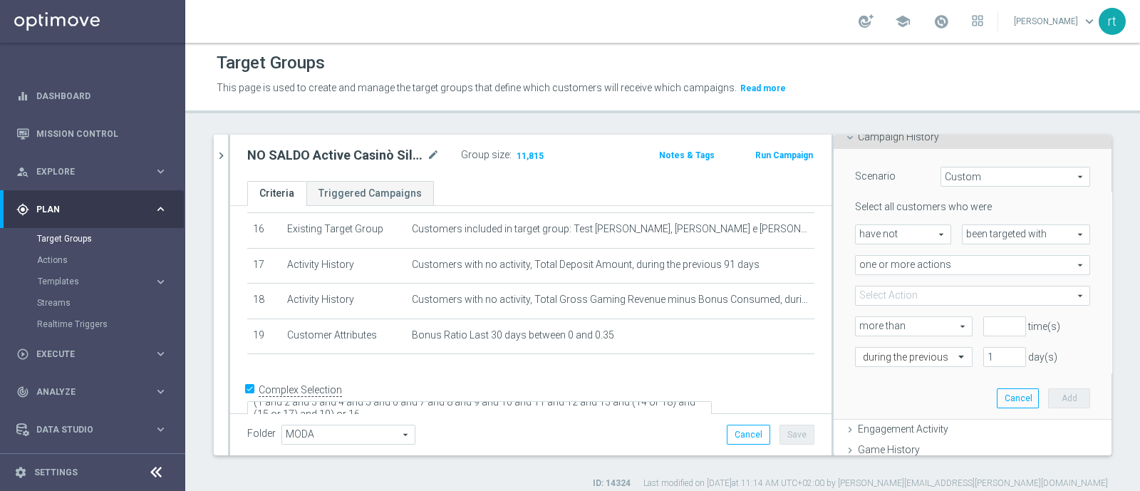
click at [919, 293] on span at bounding box center [973, 295] width 234 height 19
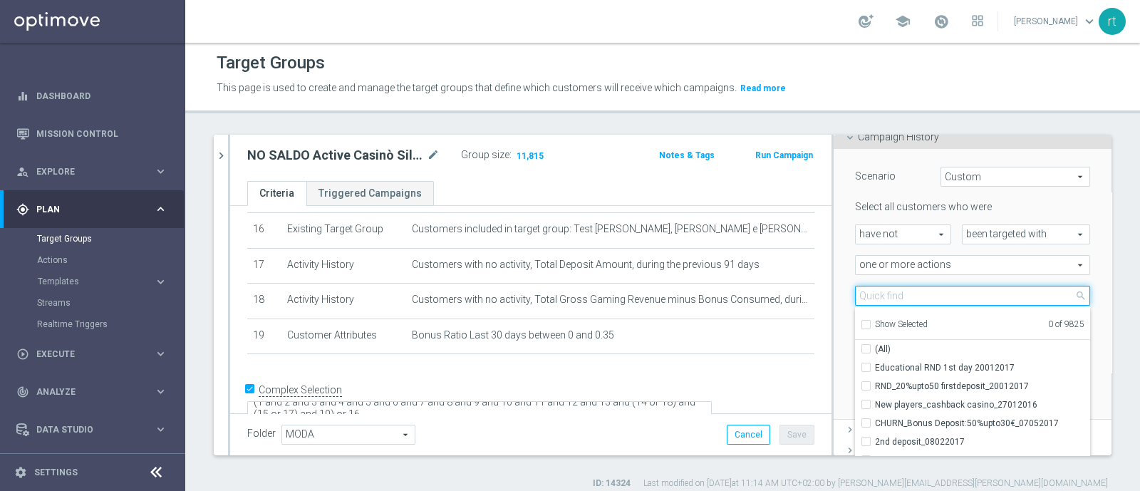
click at [919, 293] on input "search" at bounding box center [972, 296] width 235 height 20
type input "e"
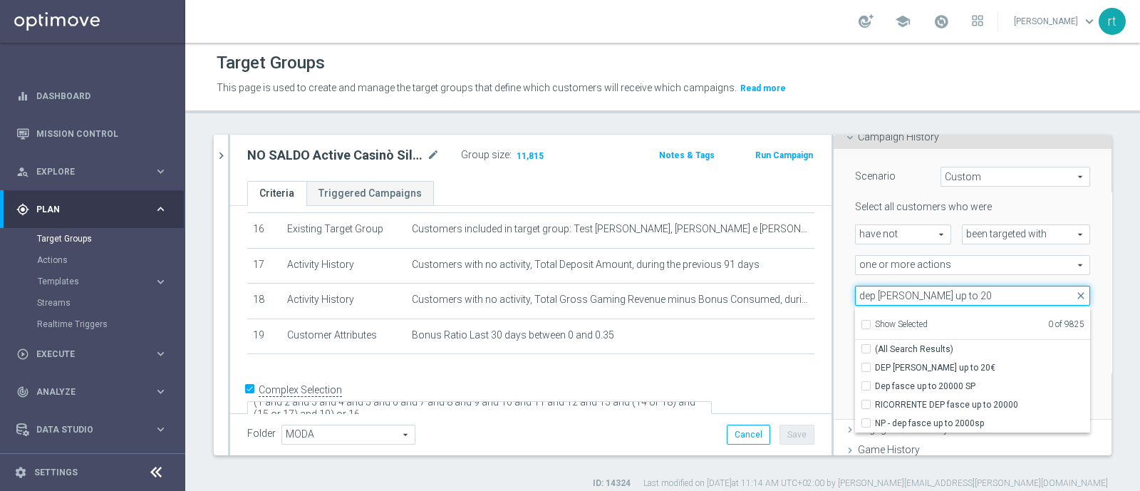
type input "dep [PERSON_NAME] up to 20"
